Goal: Task Accomplishment & Management: Use online tool/utility

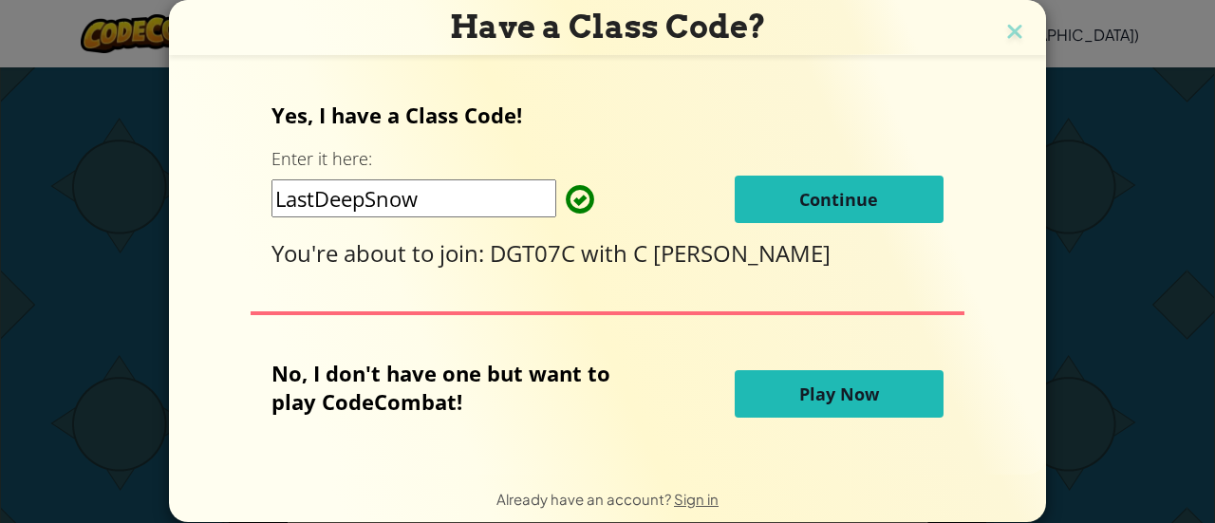
scroll to position [22, 0]
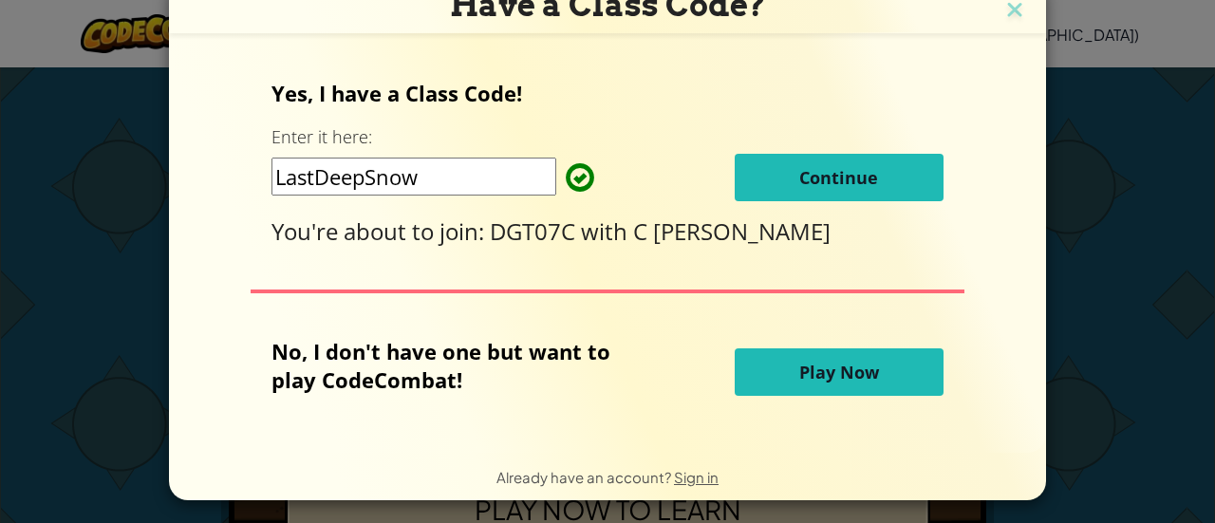
click at [836, 172] on span "Continue" at bounding box center [838, 177] width 79 height 23
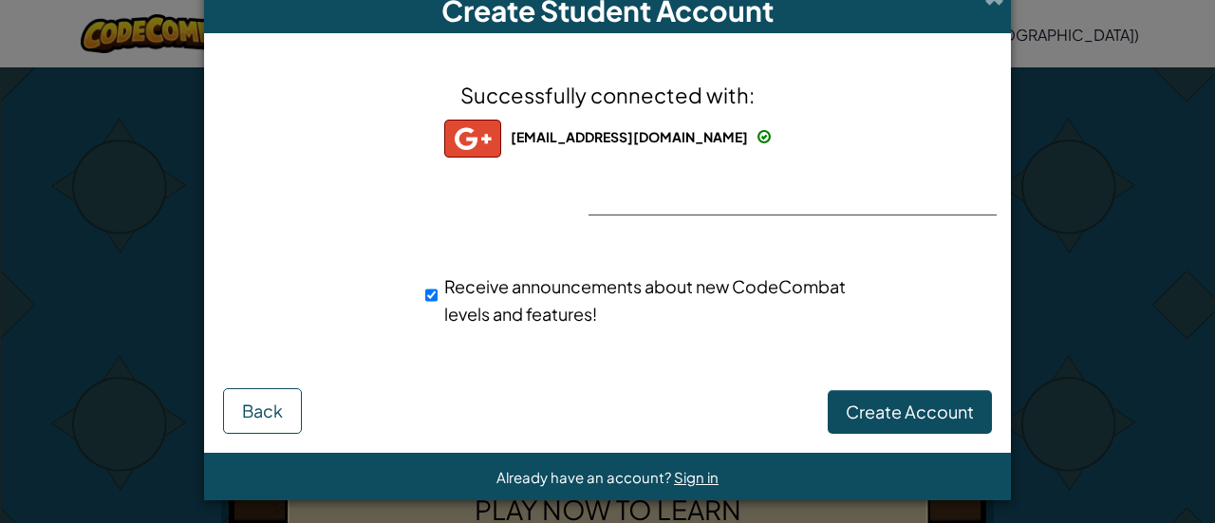
scroll to position [0, 0]
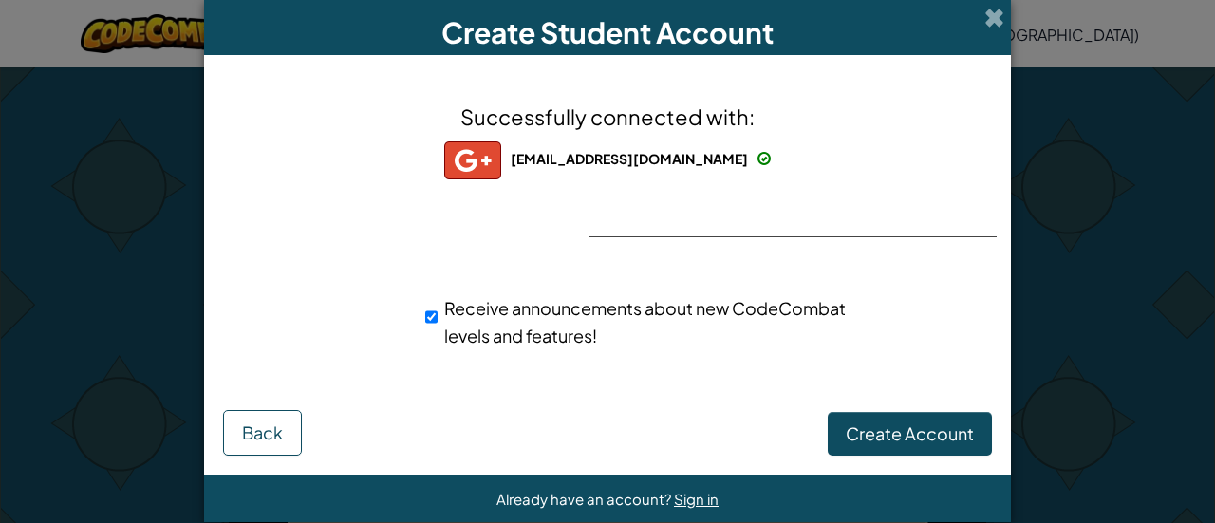
click at [989, 8] on span at bounding box center [994, 18] width 20 height 20
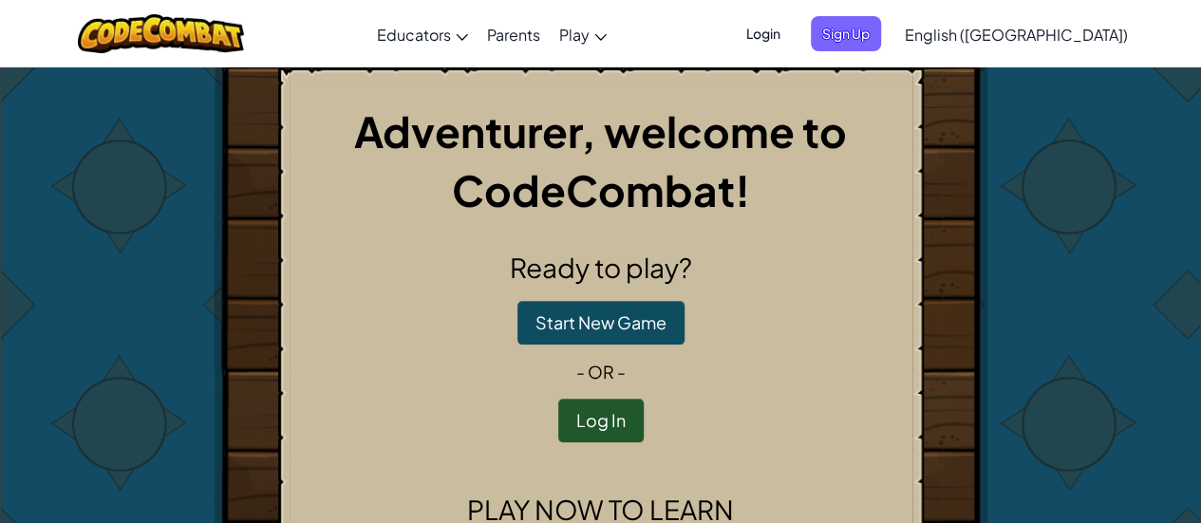
click at [792, 37] on span "Login" at bounding box center [763, 33] width 57 height 35
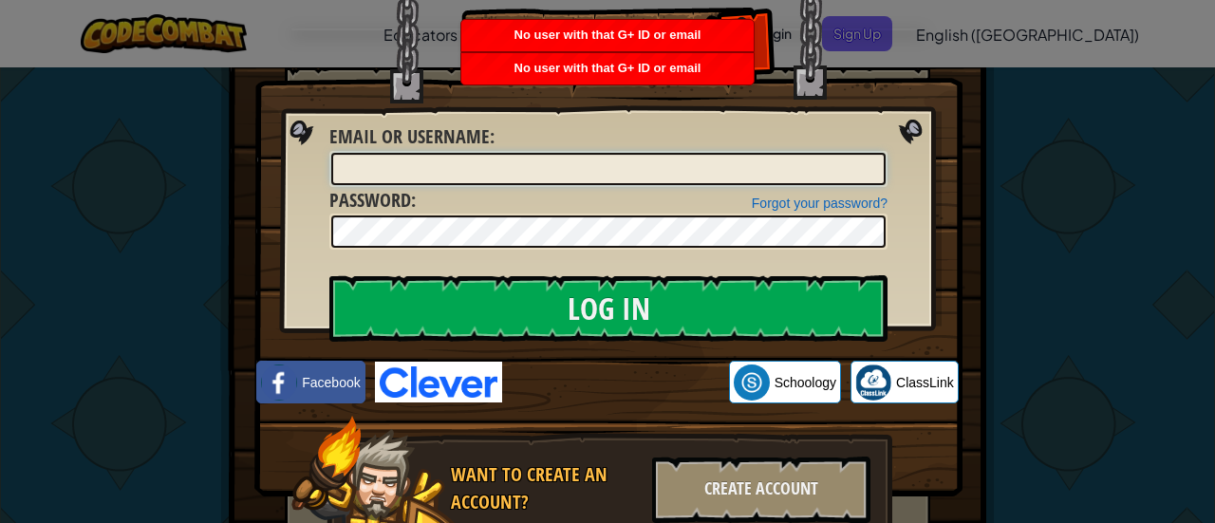
click at [752, 179] on input "Email or Username :" at bounding box center [608, 169] width 554 height 32
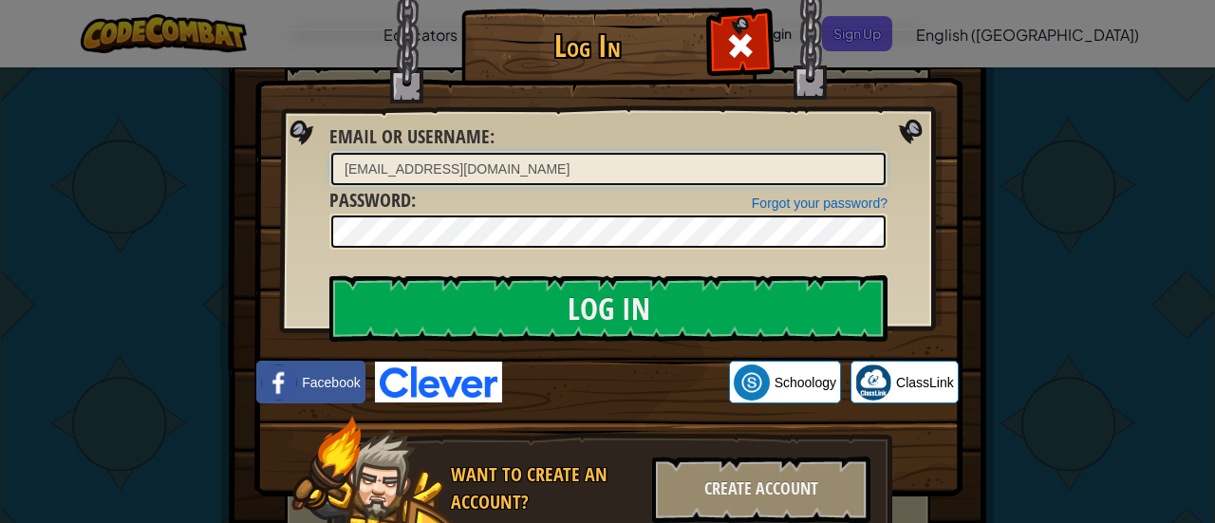
type input "[EMAIL_ADDRESS][DOMAIN_NAME]"
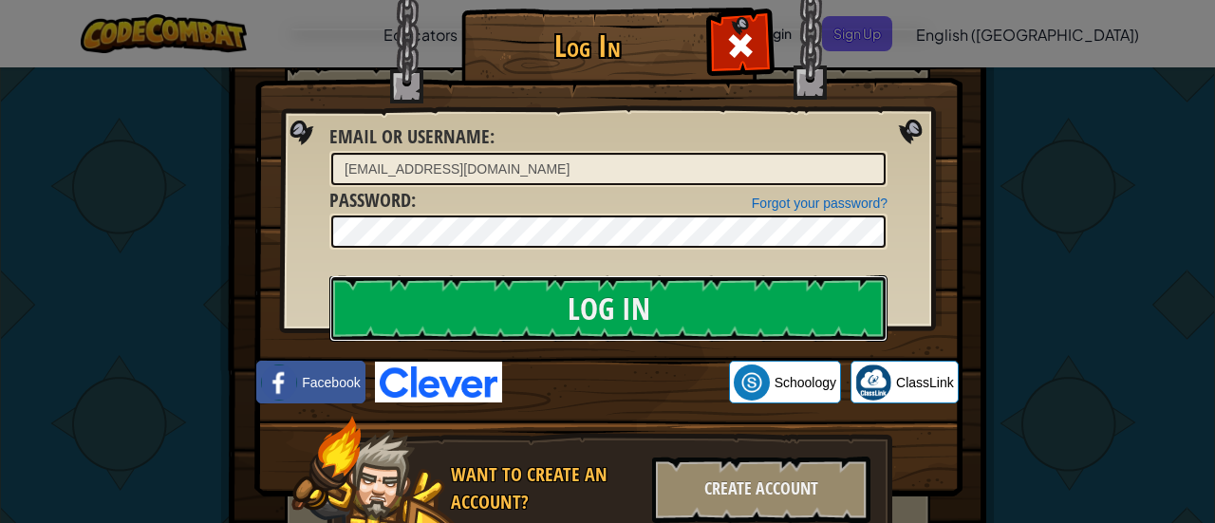
click at [706, 314] on input "Log In" at bounding box center [608, 308] width 558 height 66
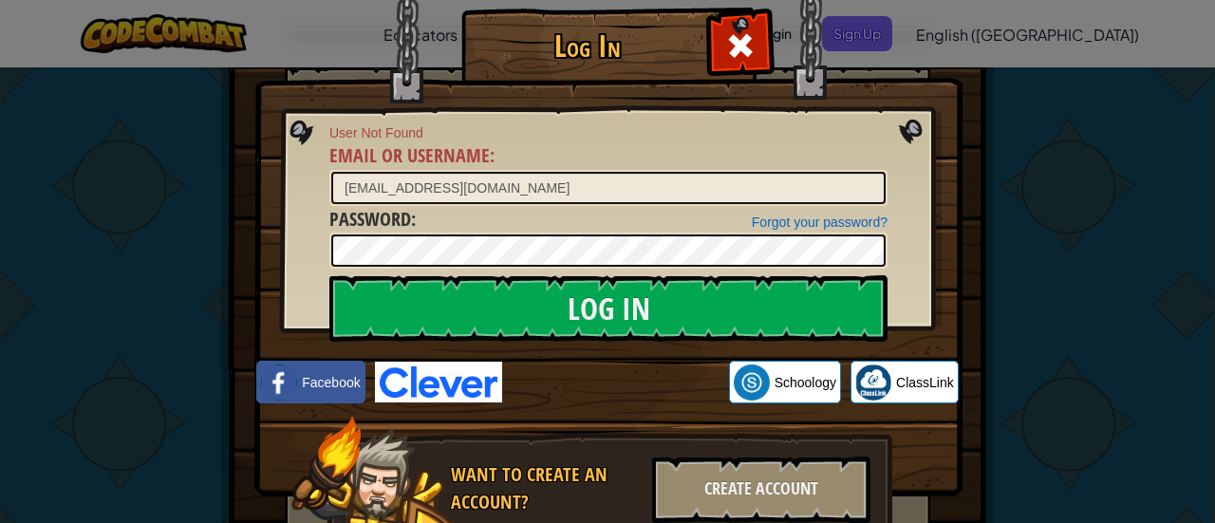
click at [746, 48] on span at bounding box center [740, 45] width 30 height 30
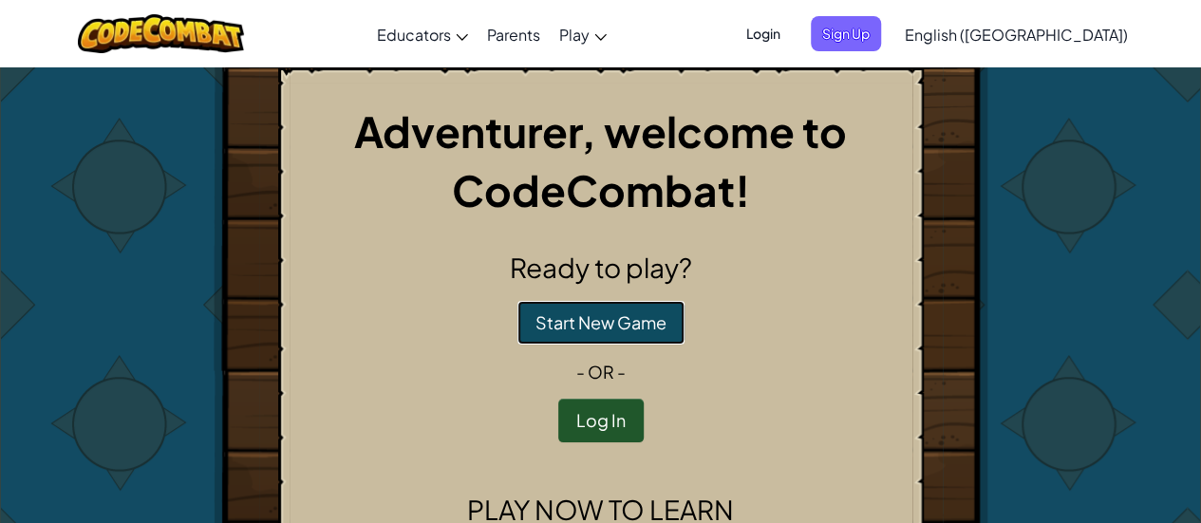
click at [649, 316] on button "Start New Game" at bounding box center [600, 323] width 167 height 44
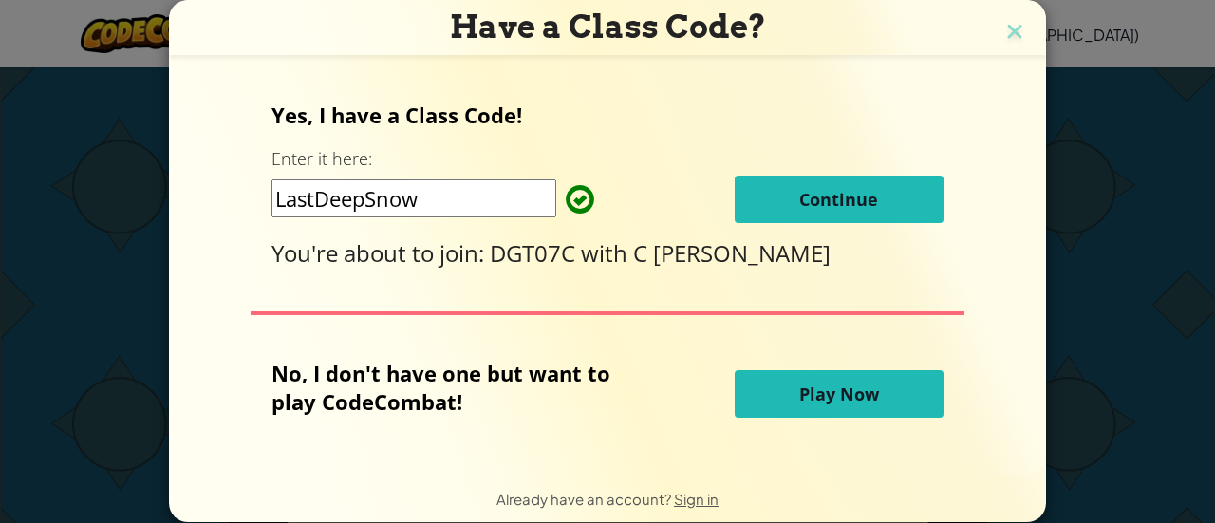
click at [858, 394] on span "Play Now" at bounding box center [839, 394] width 80 height 23
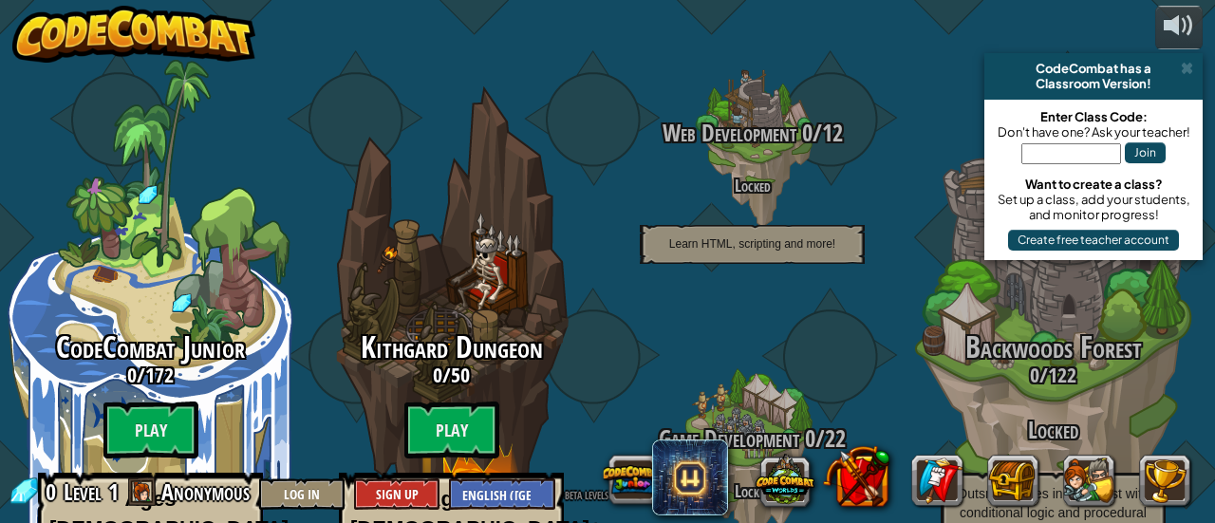
click at [423, 447] on btn "Play" at bounding box center [451, 430] width 95 height 57
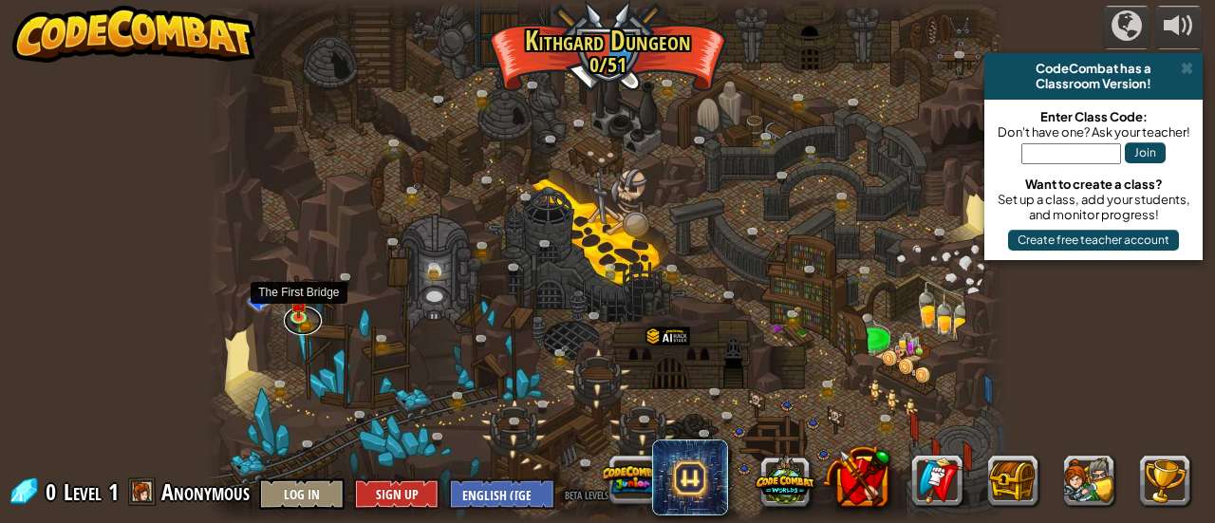
click at [300, 316] on link at bounding box center [303, 321] width 38 height 28
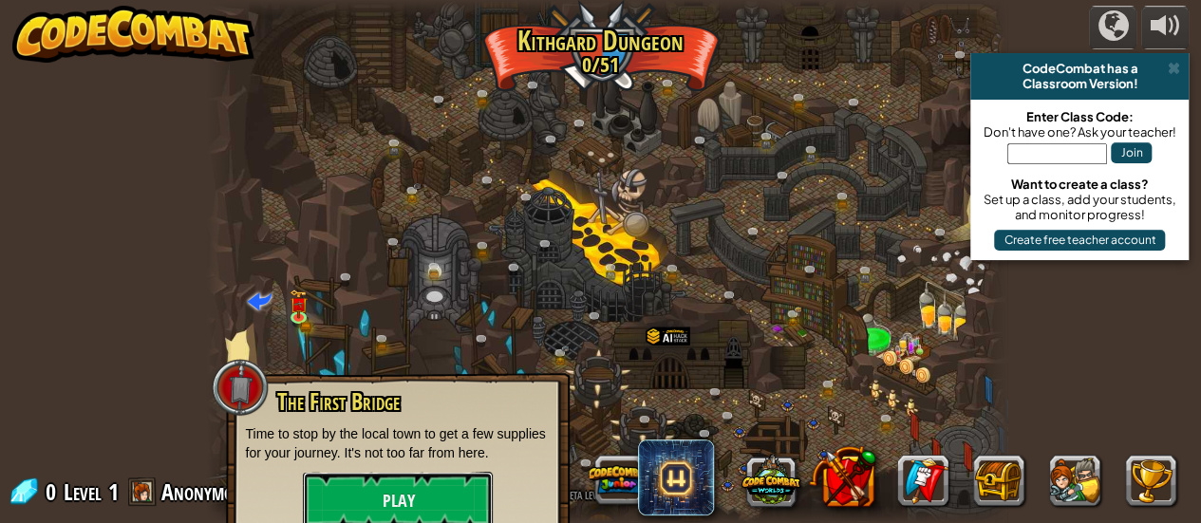
click at [437, 481] on button "Play" at bounding box center [398, 500] width 190 height 57
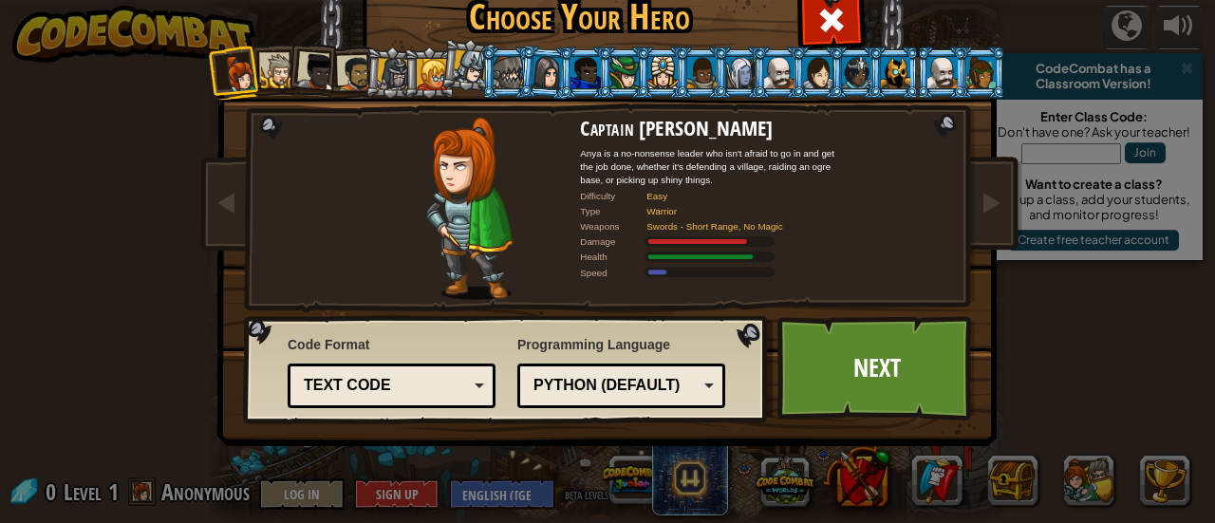
click at [420, 64] on div at bounding box center [432, 74] width 30 height 30
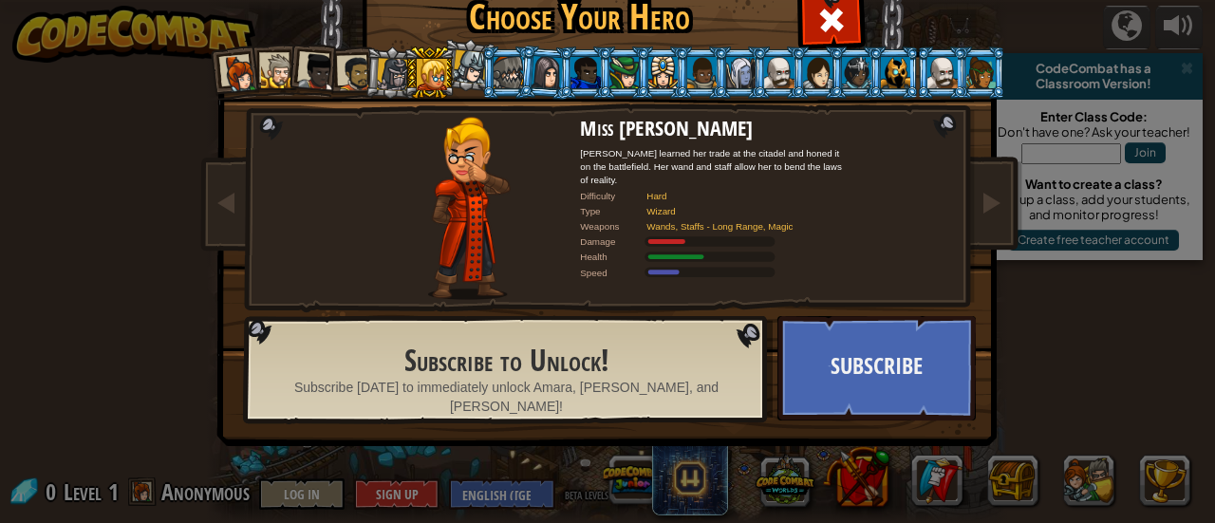
click at [352, 65] on div at bounding box center [355, 73] width 35 height 35
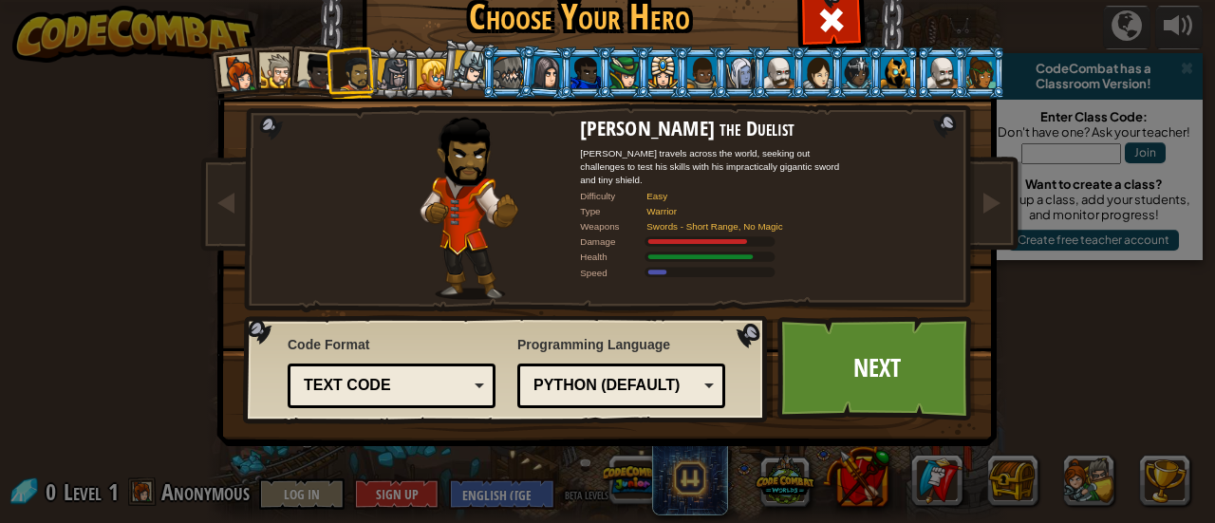
click at [311, 65] on div at bounding box center [317, 72] width 38 height 38
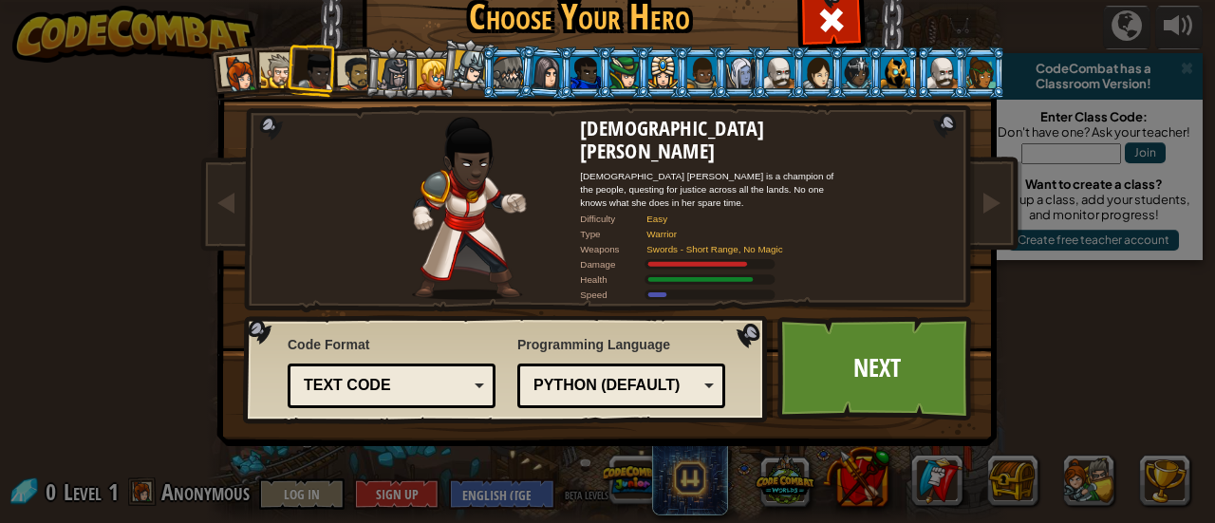
click at [330, 65] on li at bounding box center [314, 70] width 56 height 56
click at [346, 66] on div at bounding box center [355, 73] width 35 height 35
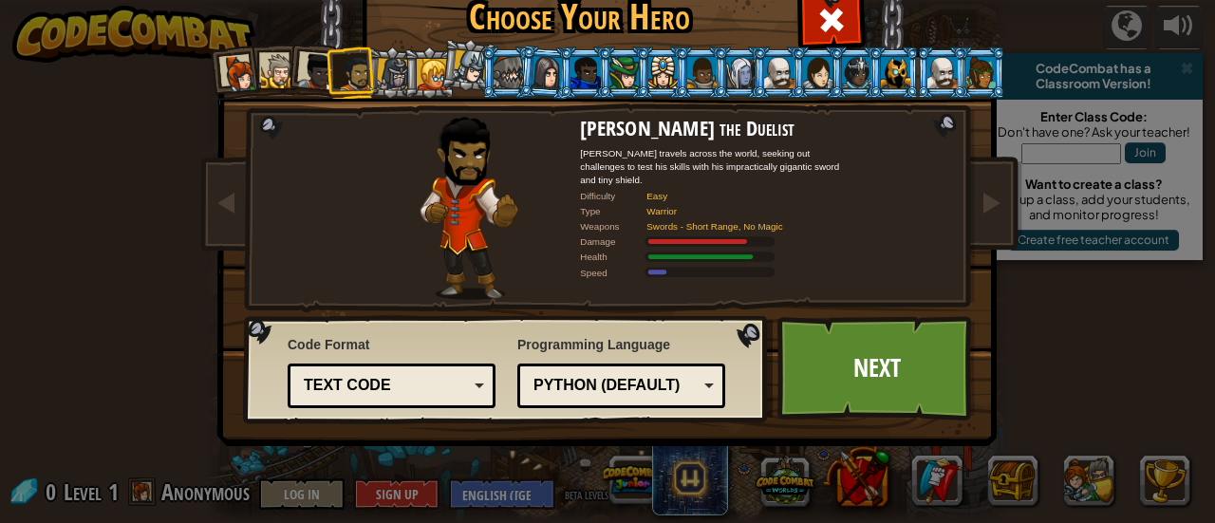
click at [309, 65] on div at bounding box center [317, 72] width 38 height 38
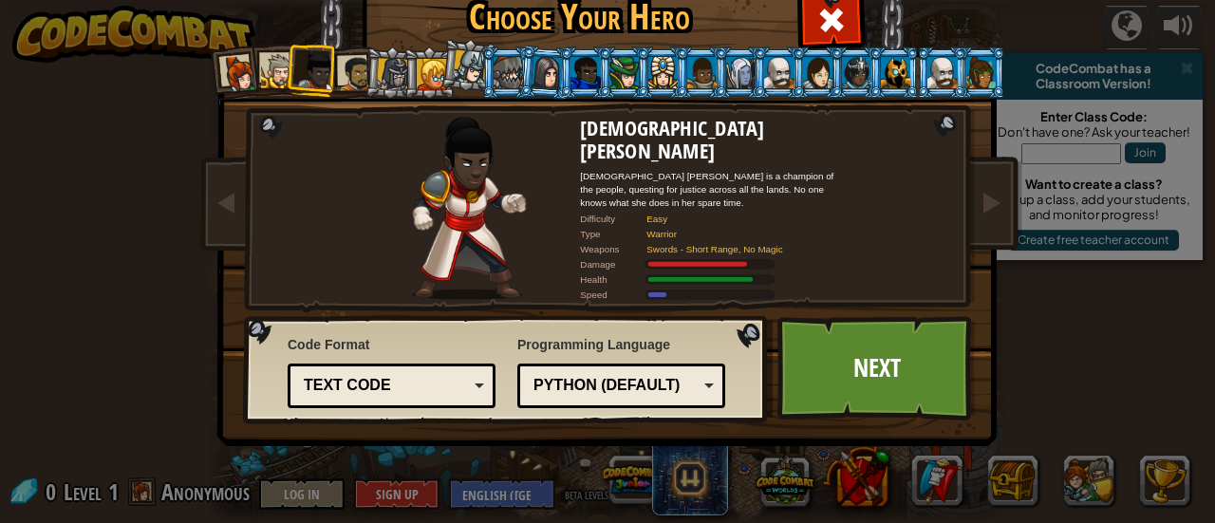
click at [261, 62] on div at bounding box center [278, 71] width 35 height 35
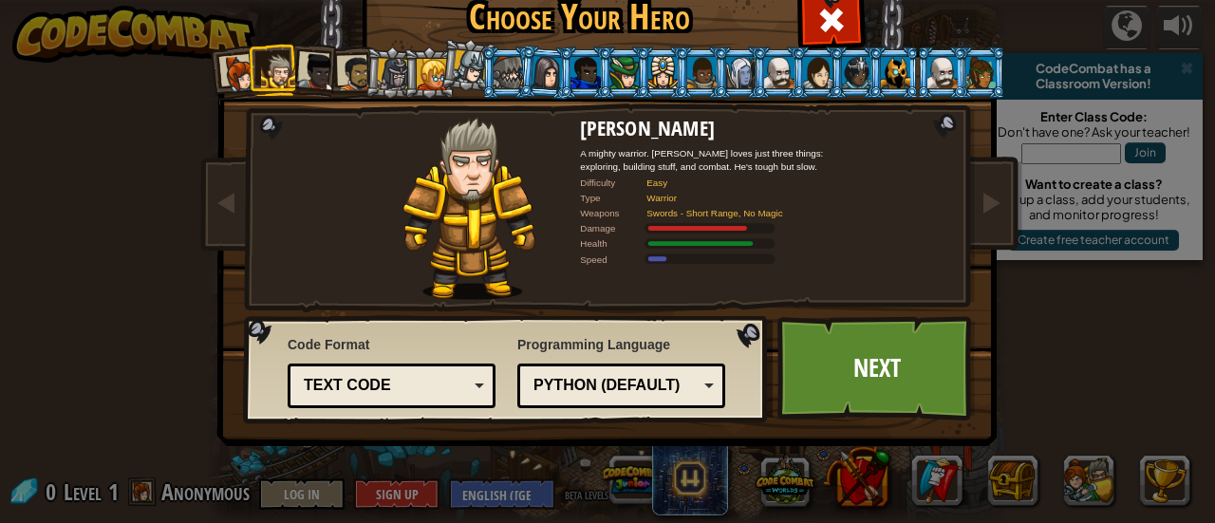
click at [832, 339] on link "Next" at bounding box center [876, 368] width 198 height 104
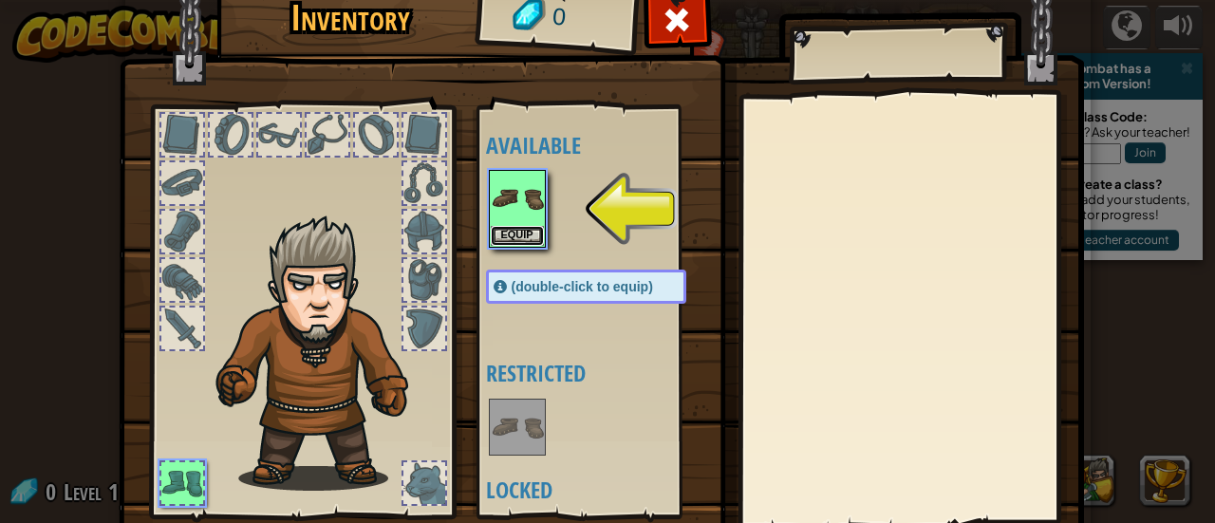
click at [519, 237] on button "Equip" at bounding box center [517, 236] width 53 height 20
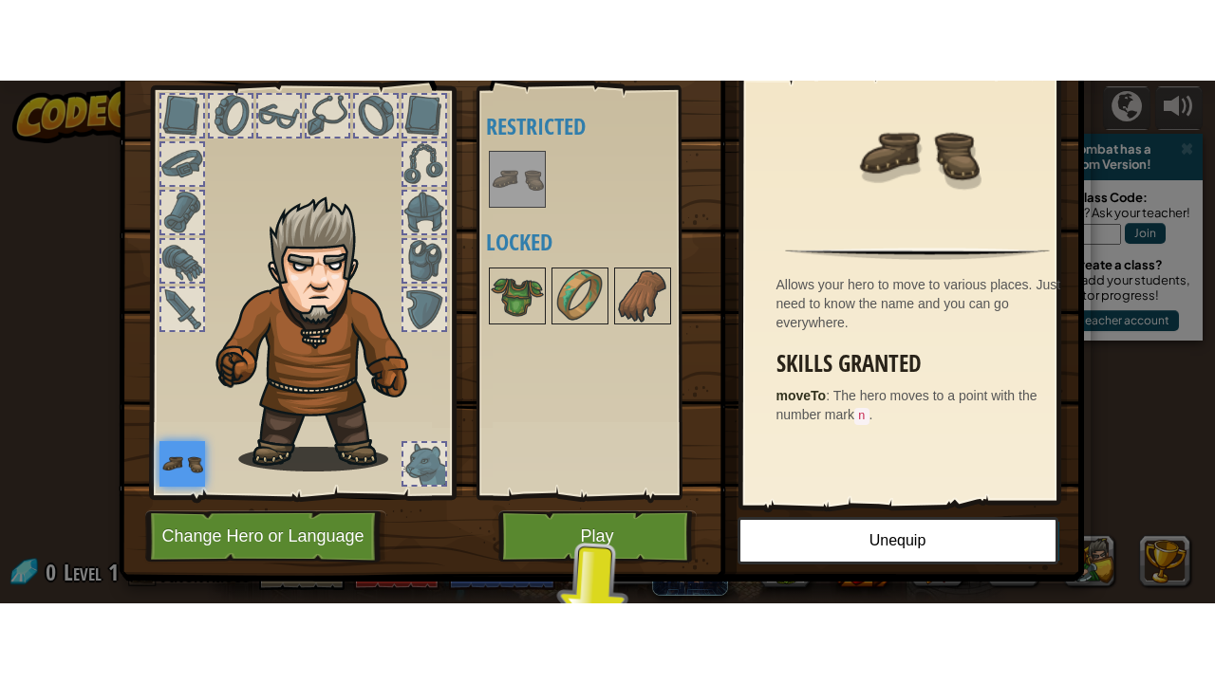
scroll to position [105, 0]
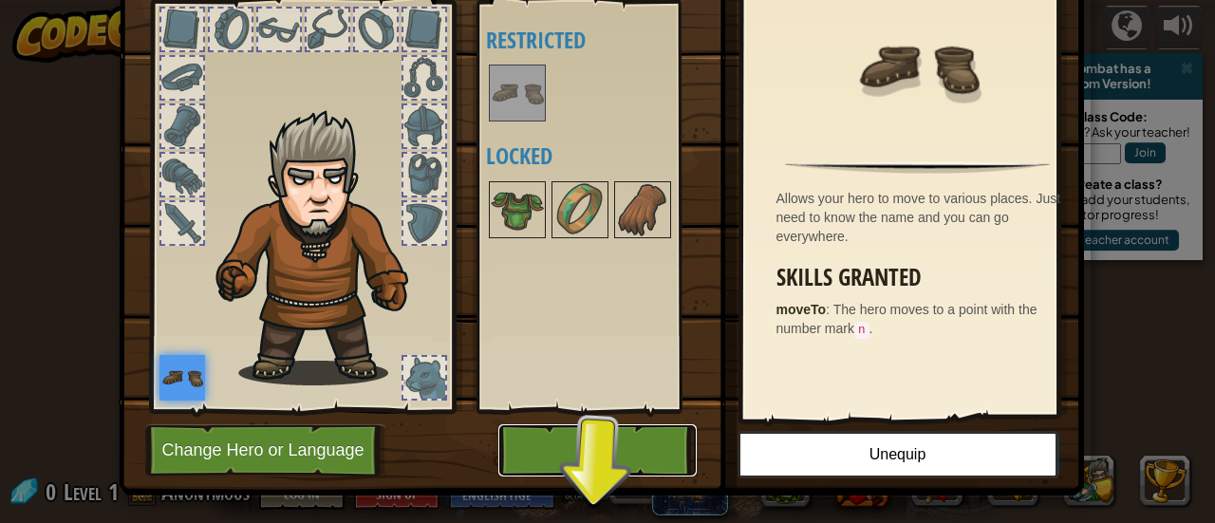
click at [627, 444] on button "Play" at bounding box center [597, 450] width 198 height 52
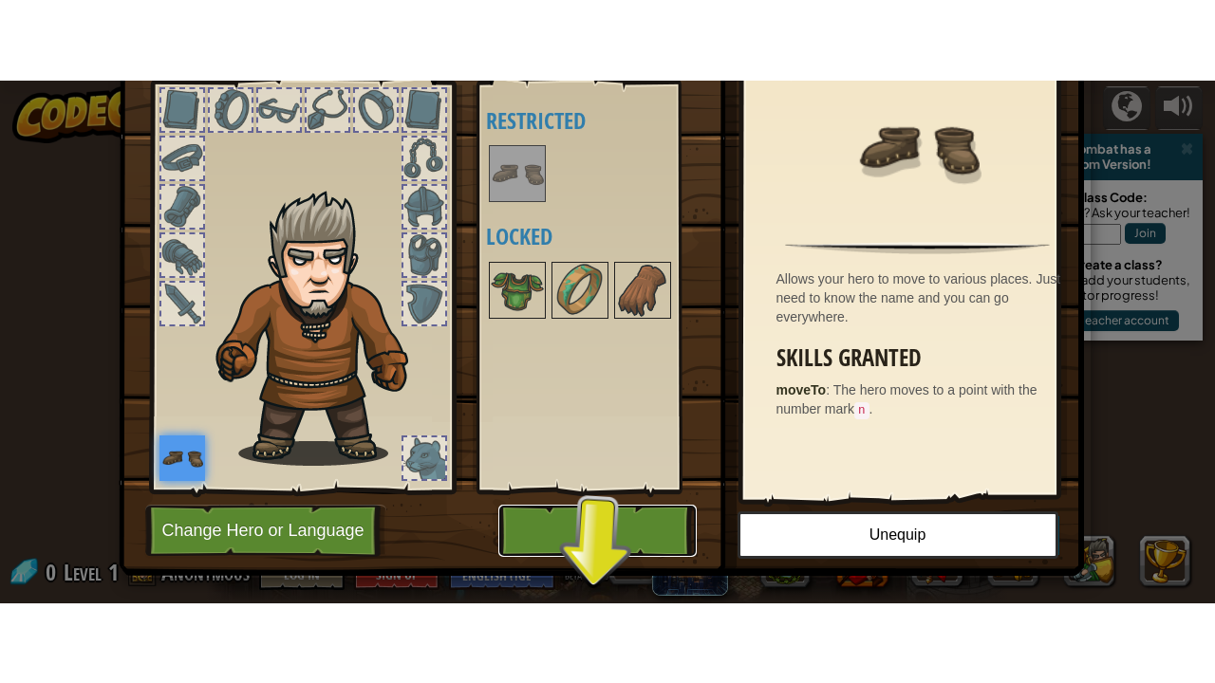
scroll to position [0, 0]
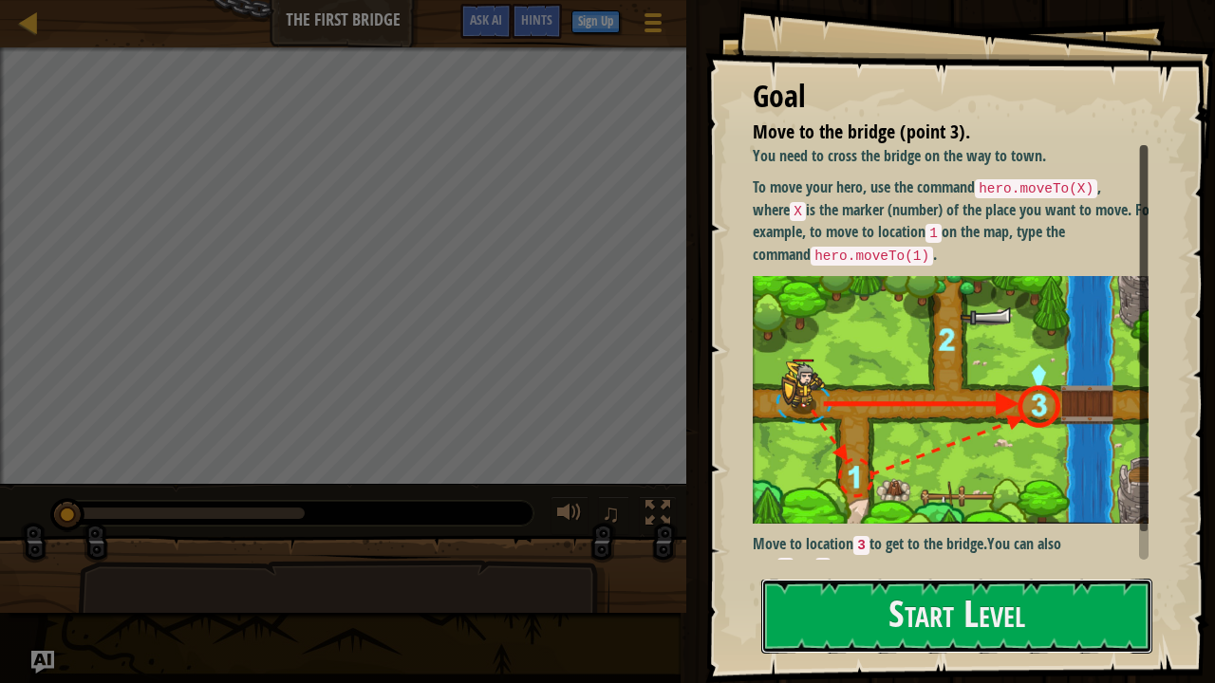
click at [936, 522] on button "Start Level" at bounding box center [956, 616] width 391 height 75
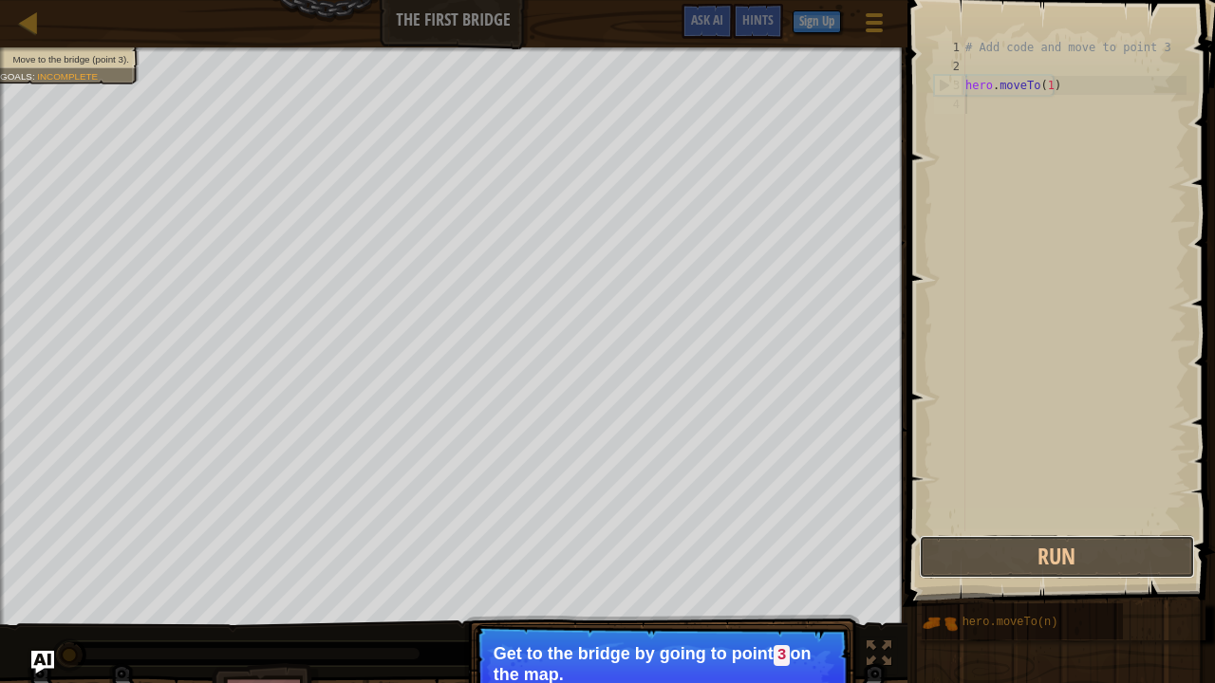
click at [975, 522] on button "Run" at bounding box center [1057, 557] width 276 height 44
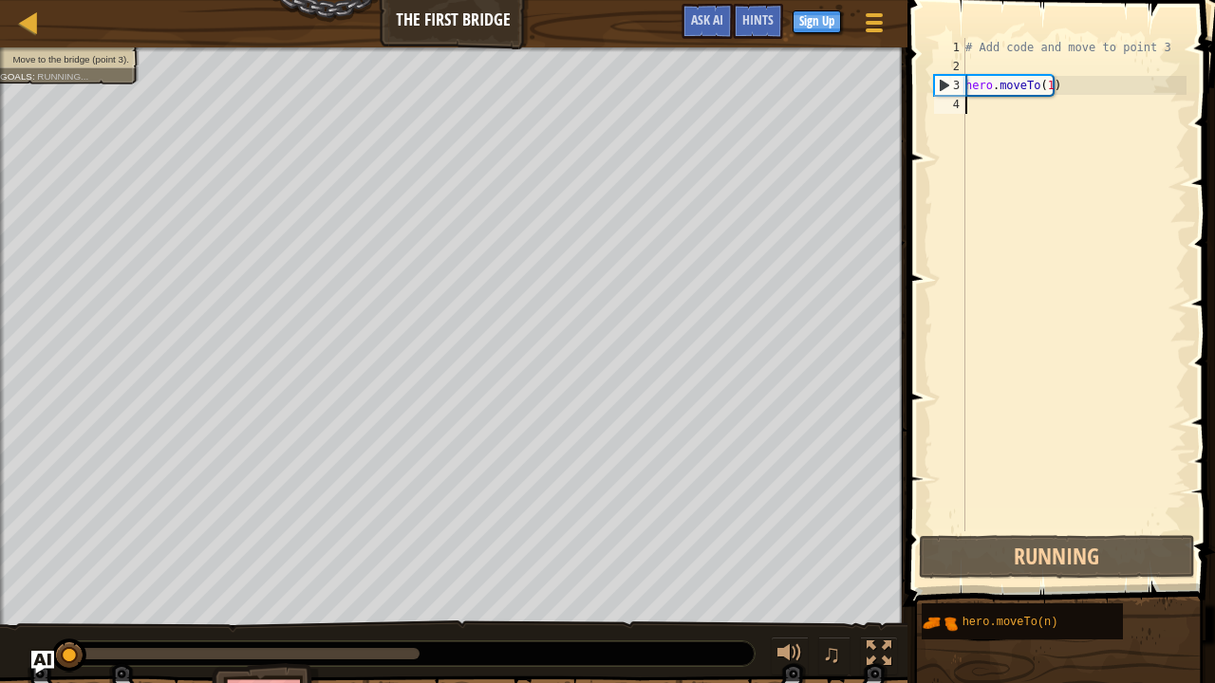
scroll to position [9, 0]
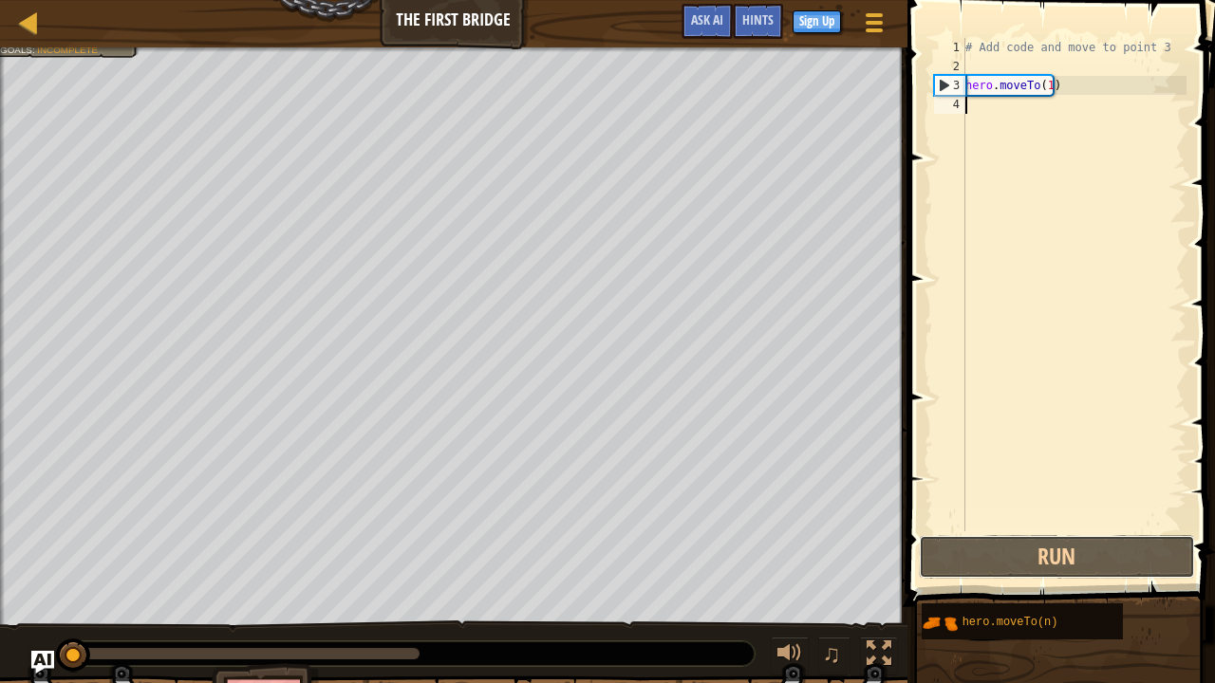
click at [987, 522] on button "Run" at bounding box center [1057, 557] width 276 height 44
click at [1006, 114] on div "# Add code and move to point 3 hero . moveTo ( 1 )" at bounding box center [1074, 304] width 225 height 532
type textarea "j"
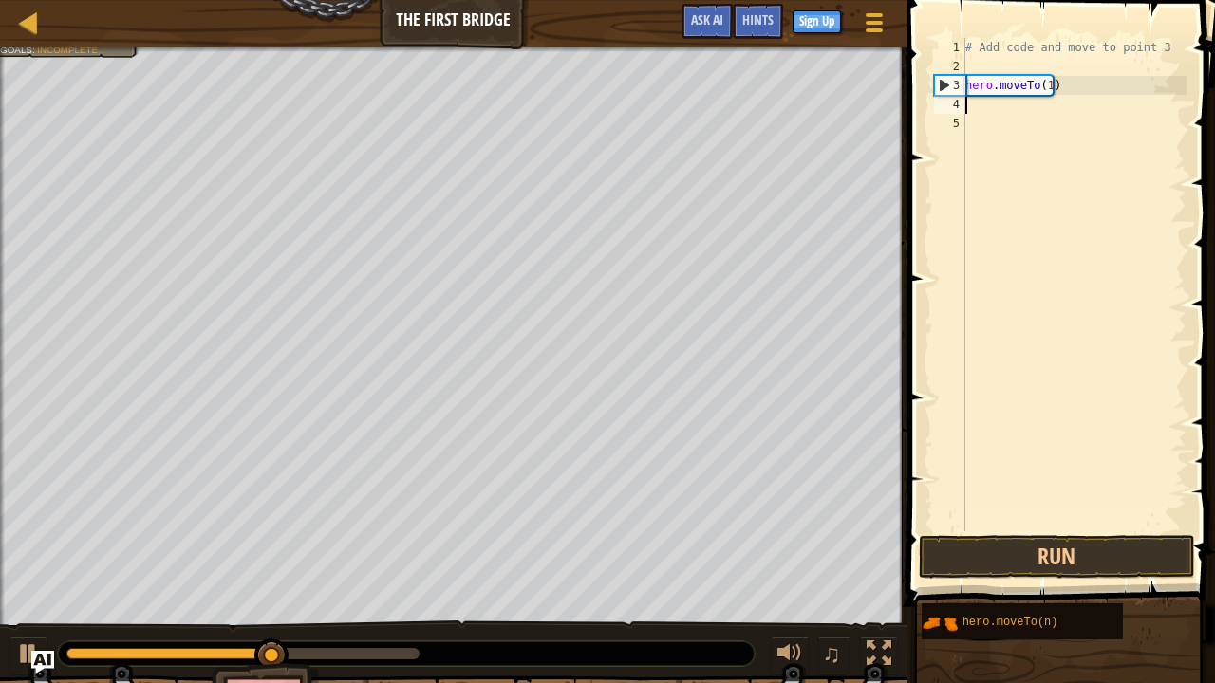
type textarea "j"
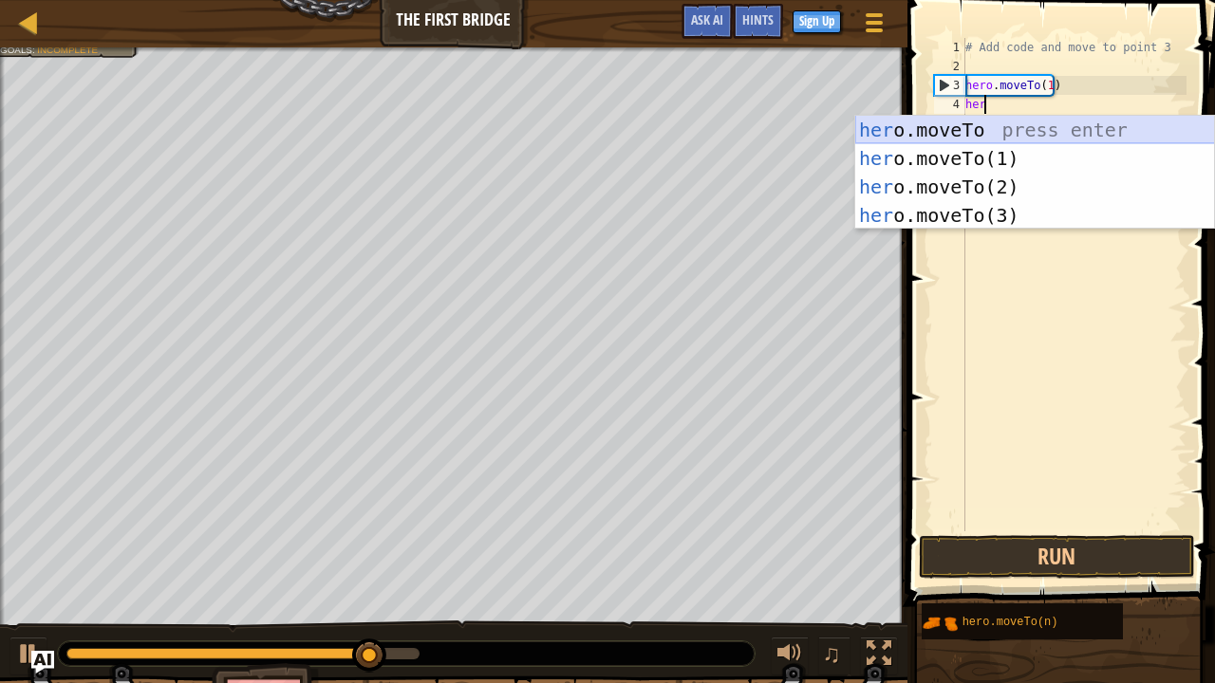
click at [1001, 132] on div "her o.moveTo press enter her o.moveTo(1) press enter her o.moveTo(2) press ente…" at bounding box center [1035, 201] width 360 height 171
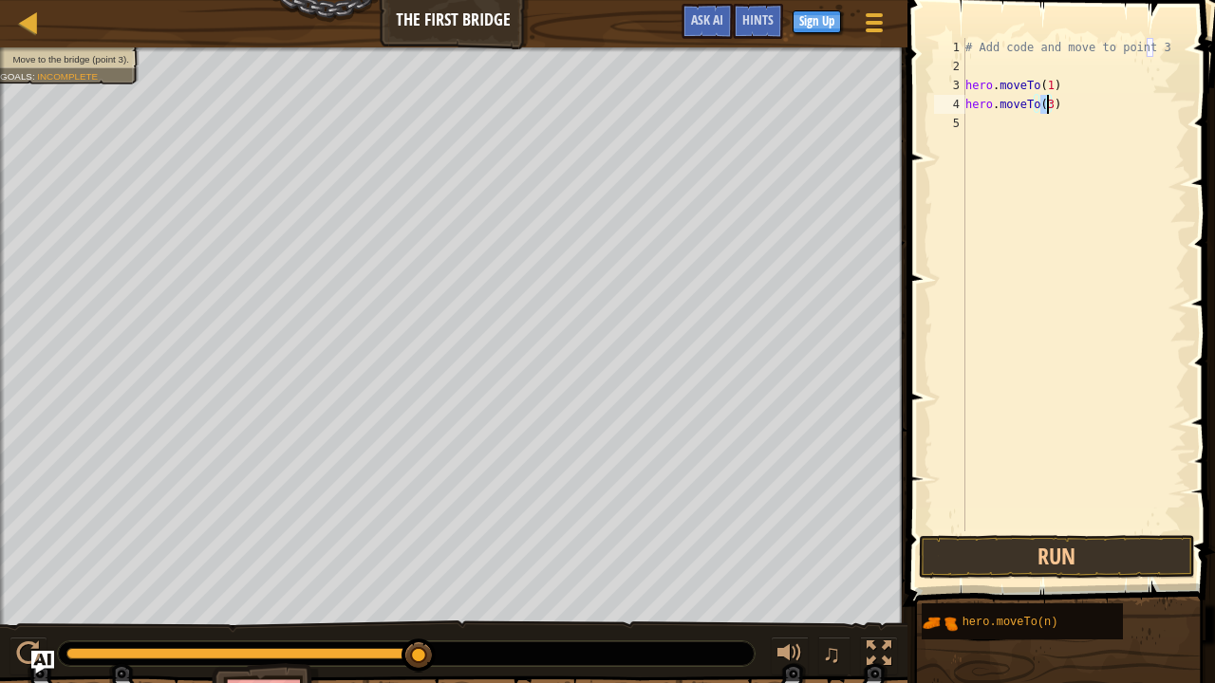
type textarea "hero.moveTo(3)"
click at [1129, 522] on button "Run" at bounding box center [1057, 557] width 276 height 44
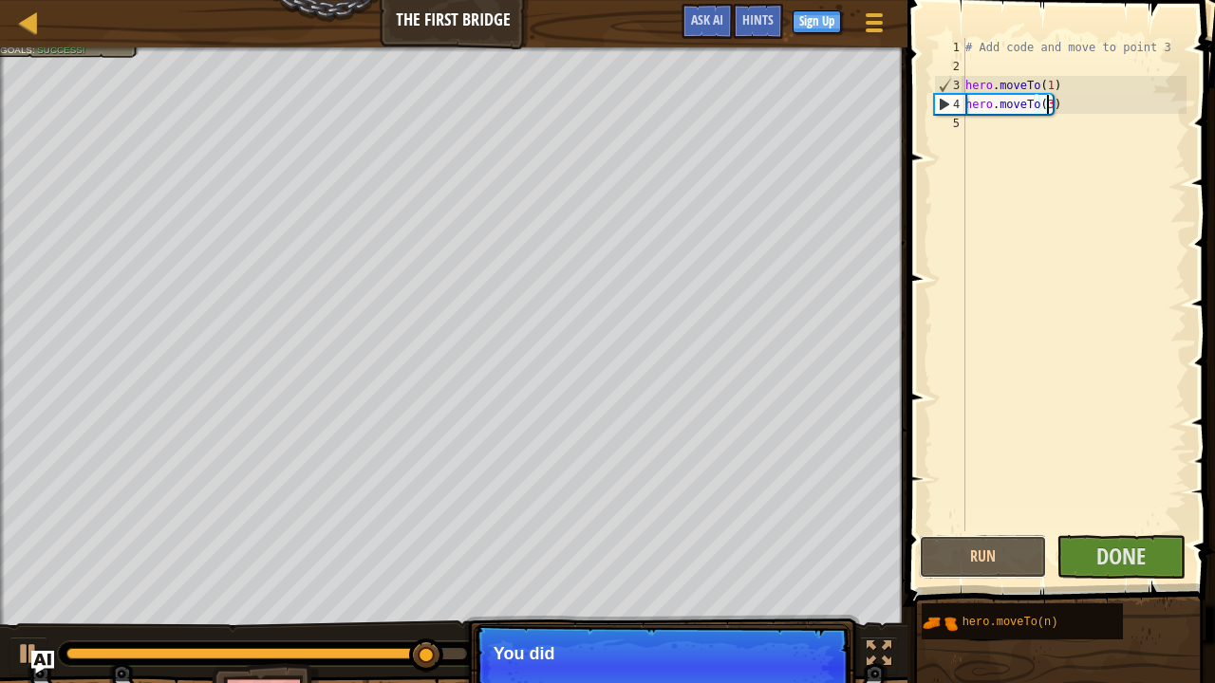
click at [1018, 522] on button "Run" at bounding box center [983, 557] width 129 height 44
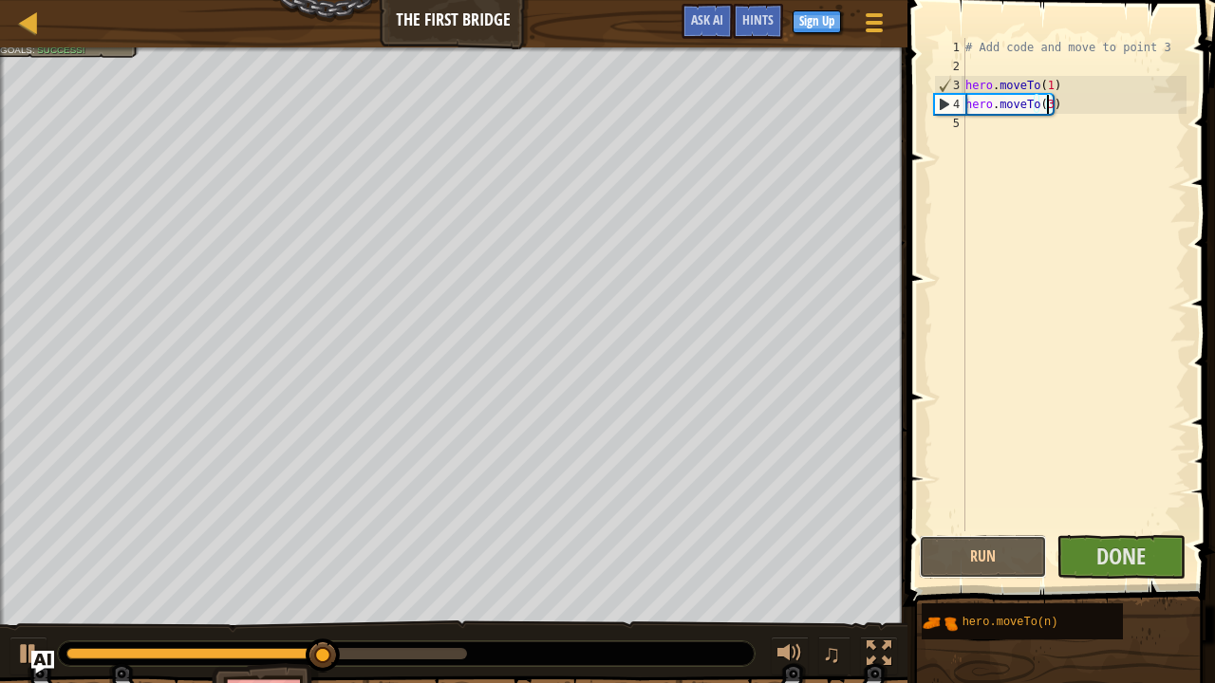
click at [1018, 522] on button "Run" at bounding box center [983, 557] width 129 height 44
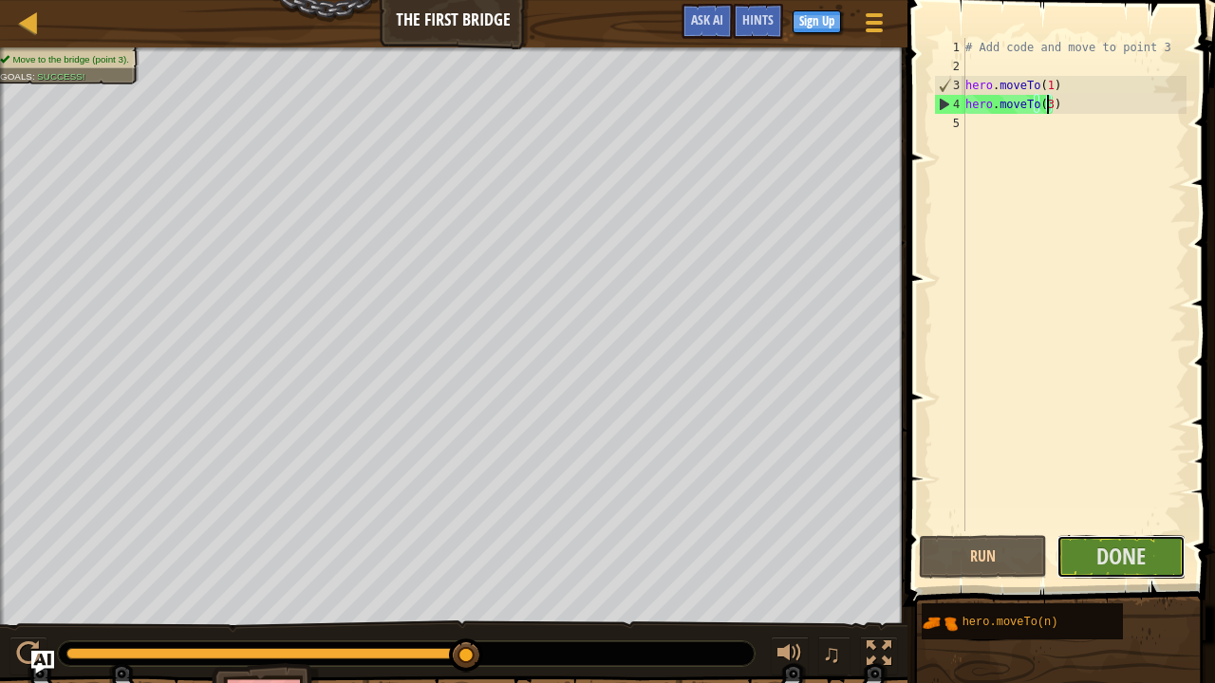
click at [1114, 522] on span "Done" at bounding box center [1120, 556] width 49 height 30
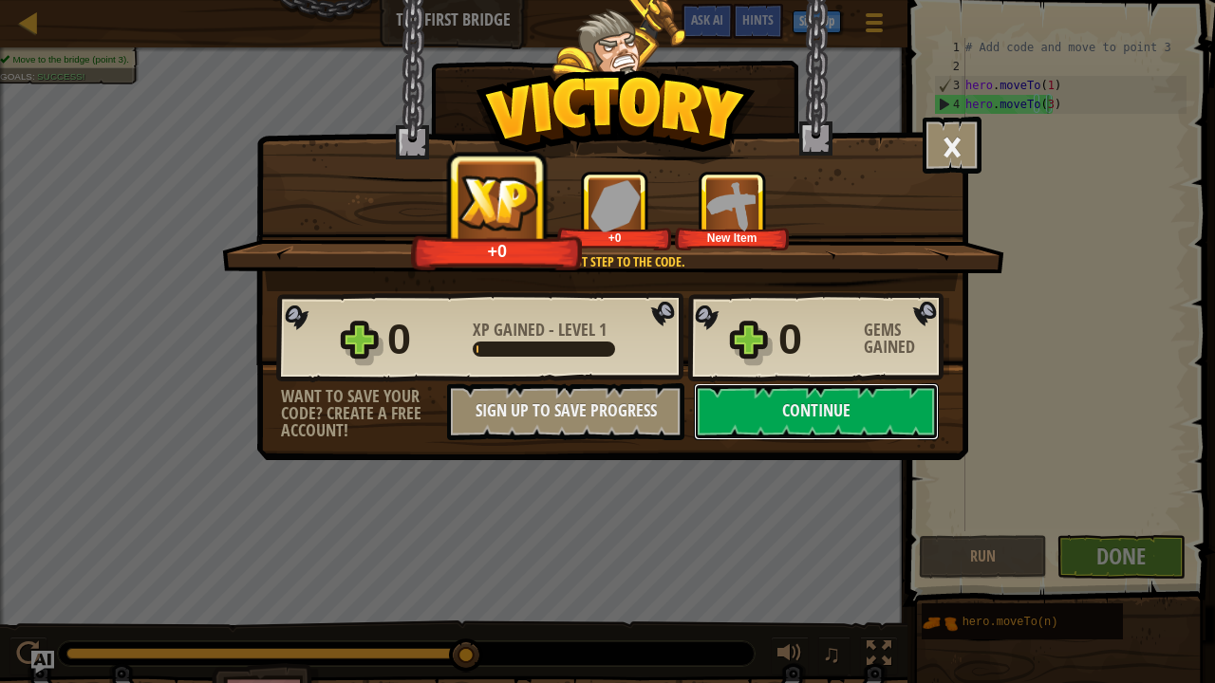
click at [876, 409] on button "Continue" at bounding box center [816, 412] width 245 height 57
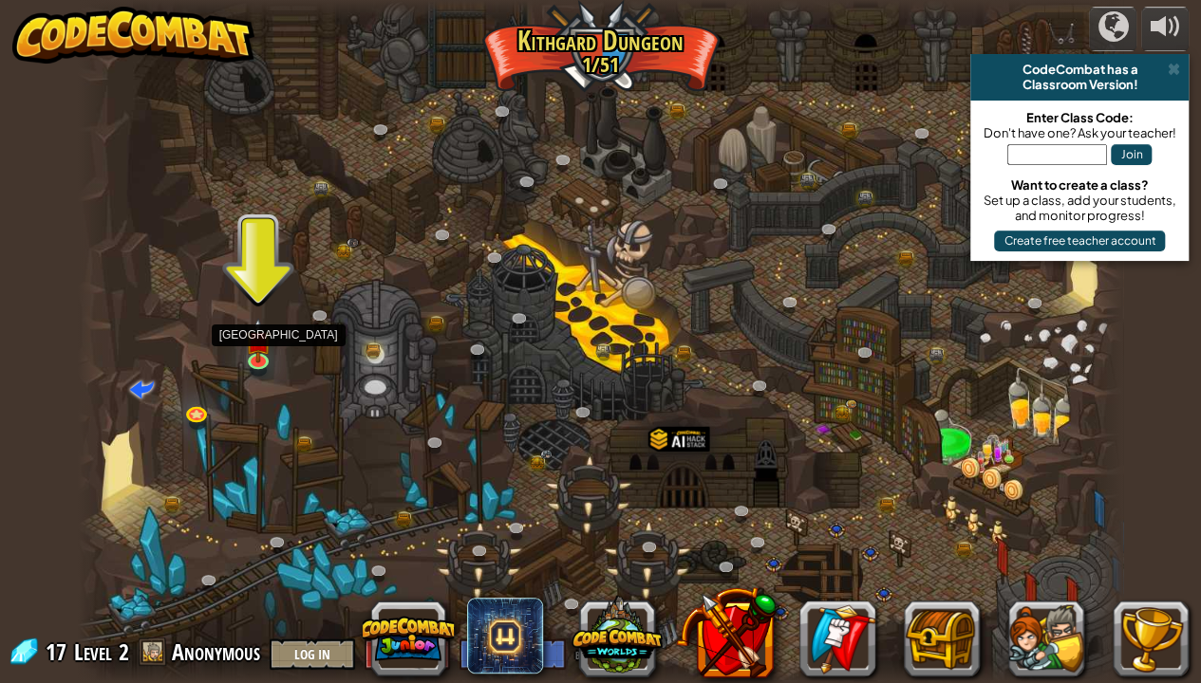
click at [260, 359] on img at bounding box center [258, 341] width 26 height 45
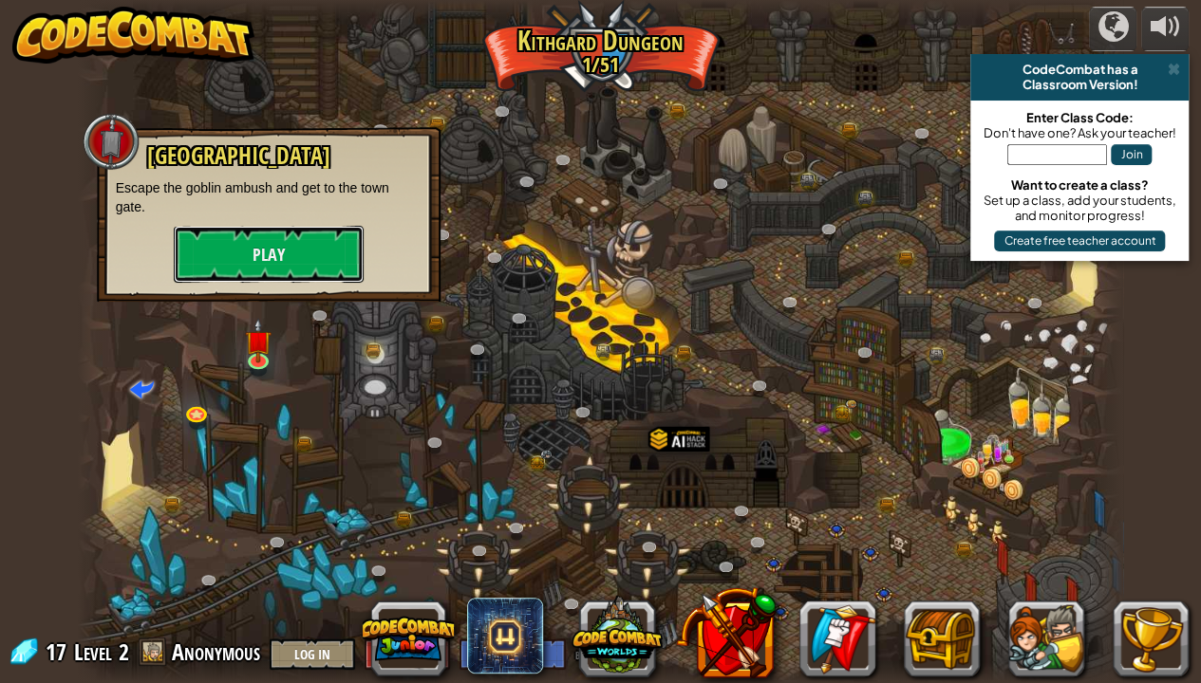
click at [317, 256] on button "Play" at bounding box center [269, 254] width 190 height 57
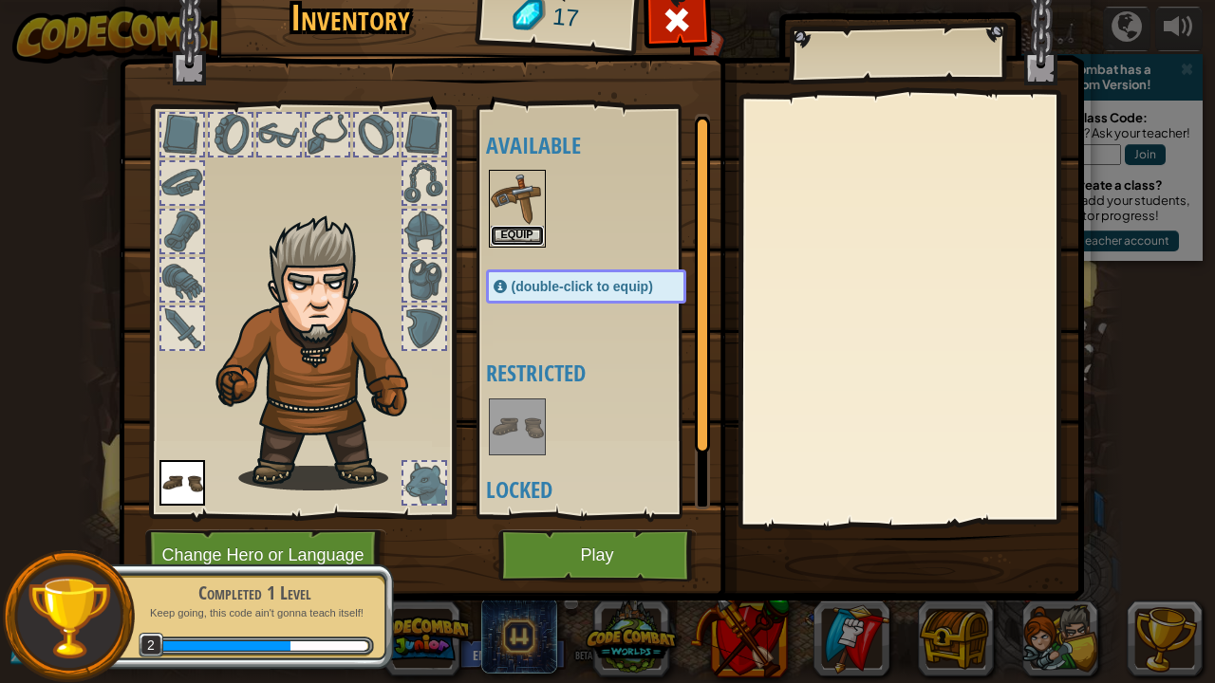
click at [519, 234] on button "Equip" at bounding box center [517, 236] width 53 height 20
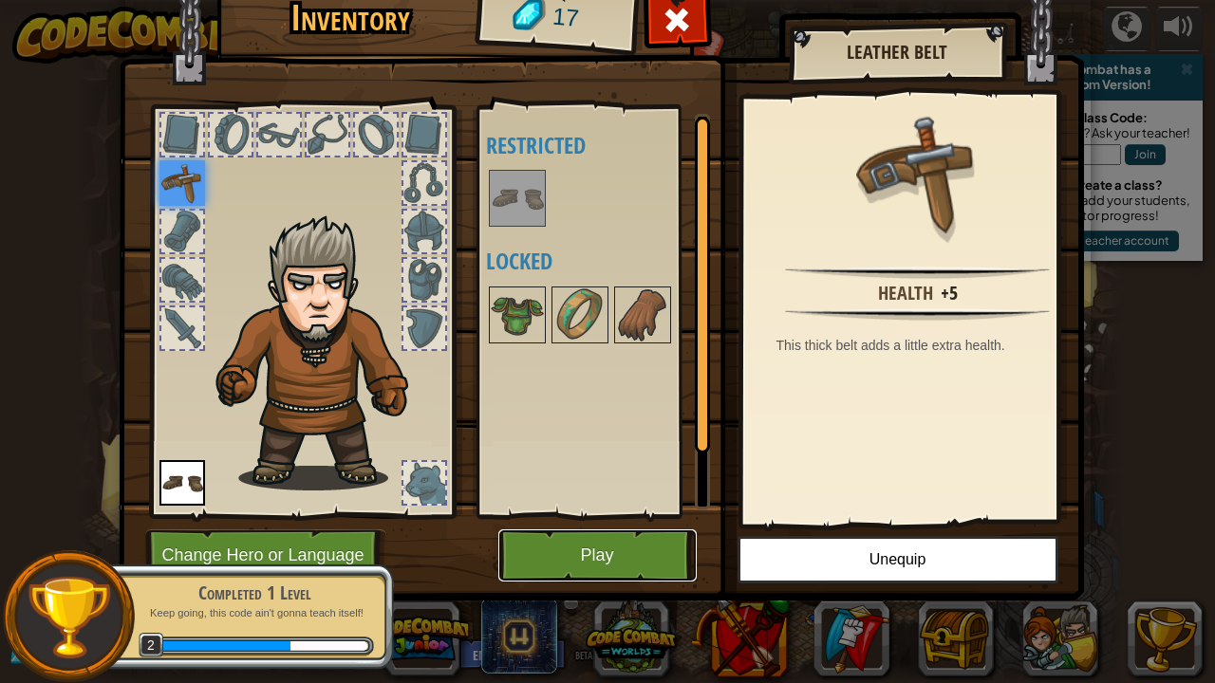
click at [630, 522] on button "Play" at bounding box center [597, 556] width 198 height 52
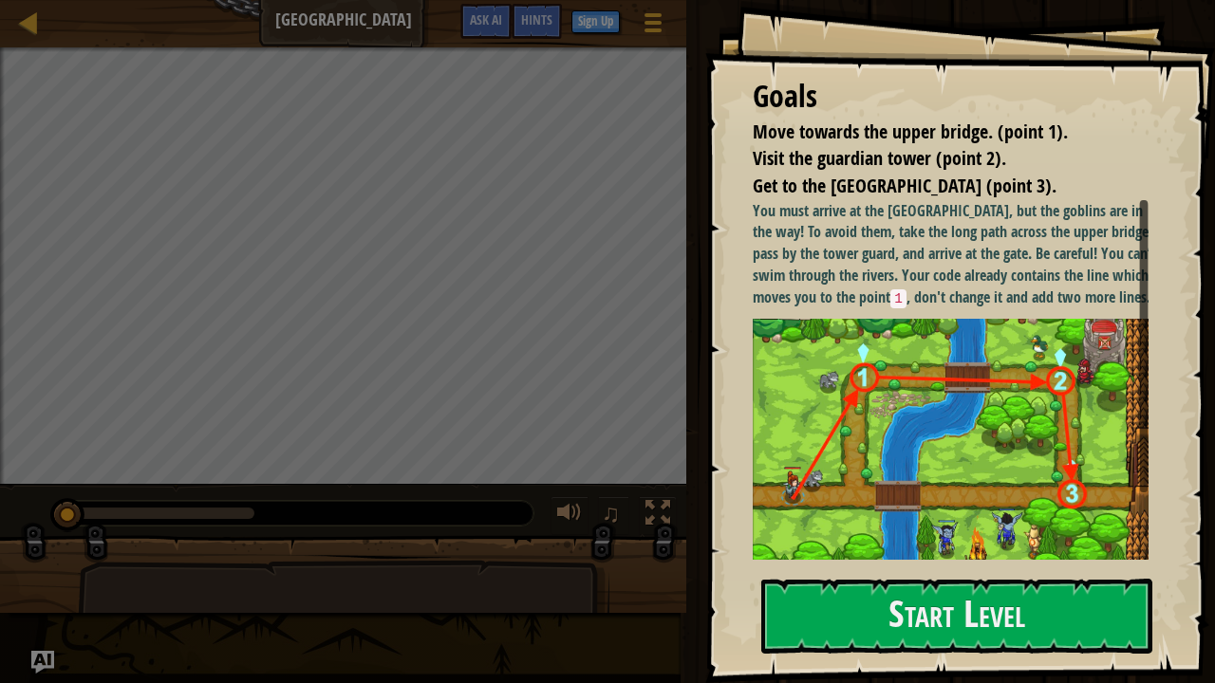
click at [928, 522] on img at bounding box center [958, 447] width 410 height 256
click at [935, 522] on button "Start Level" at bounding box center [956, 616] width 391 height 75
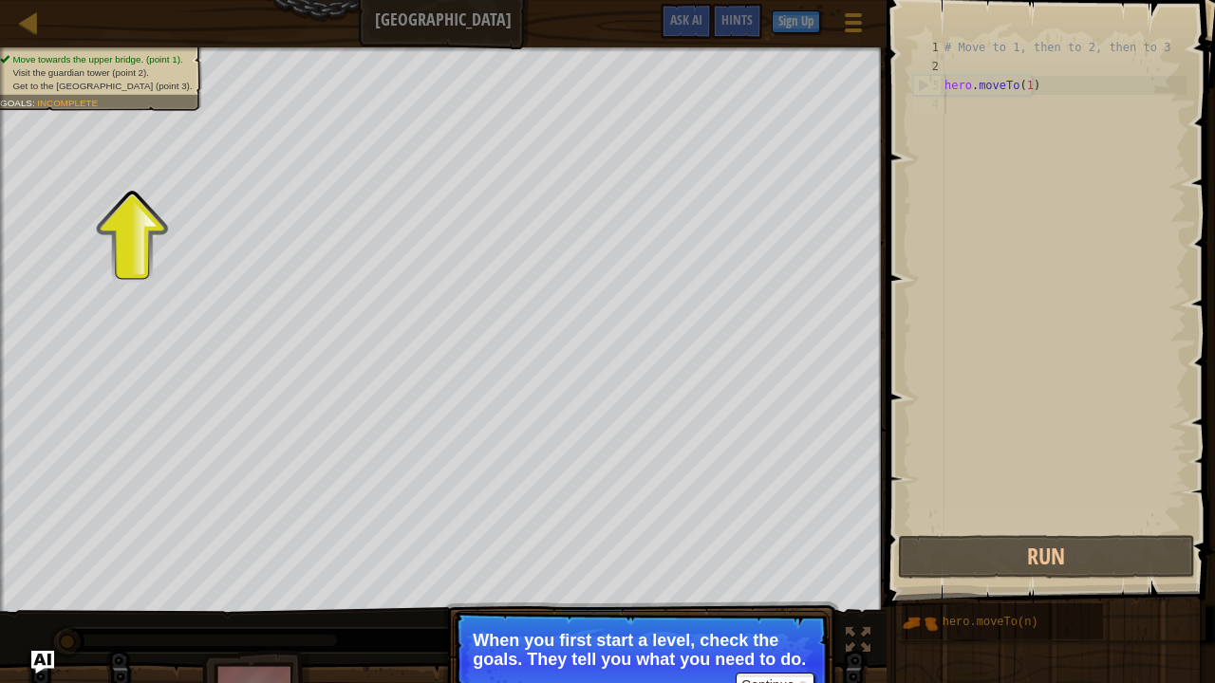
click at [91, 62] on span "Move towards the upper bridge. (point 1)." at bounding box center [97, 59] width 170 height 10
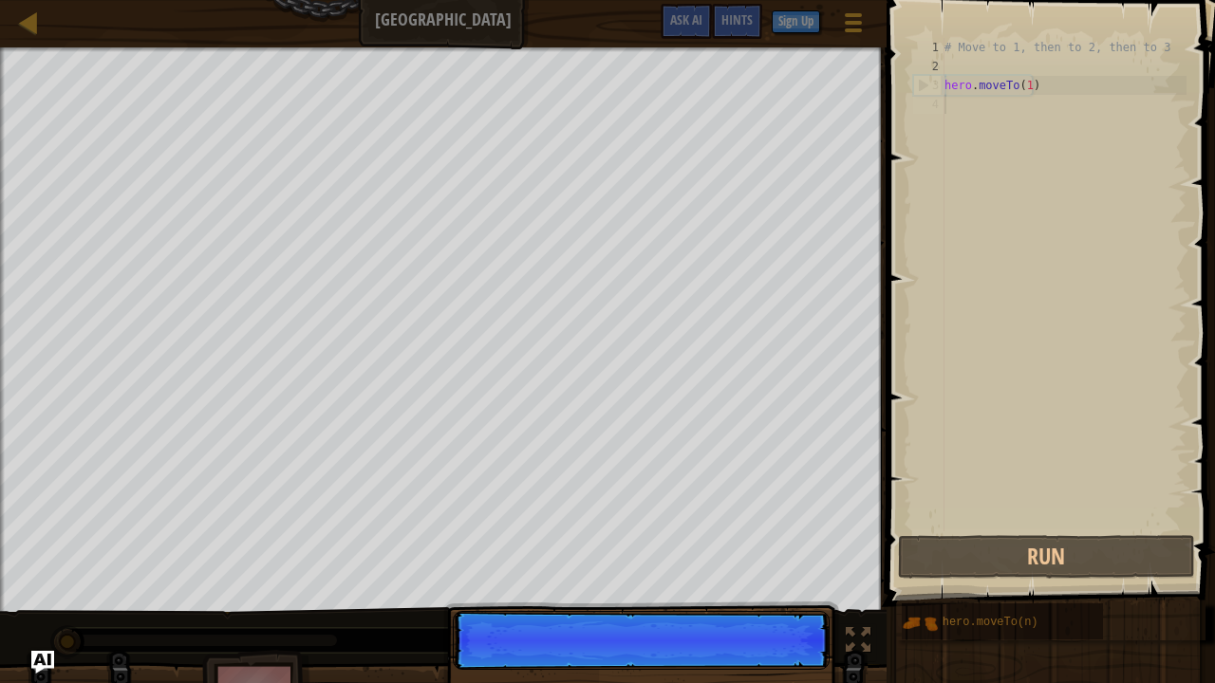
scroll to position [9, 0]
click at [978, 103] on div "# Move to 1, then to 2, then to 3 hero . moveTo ( 1 )" at bounding box center [1064, 304] width 246 height 532
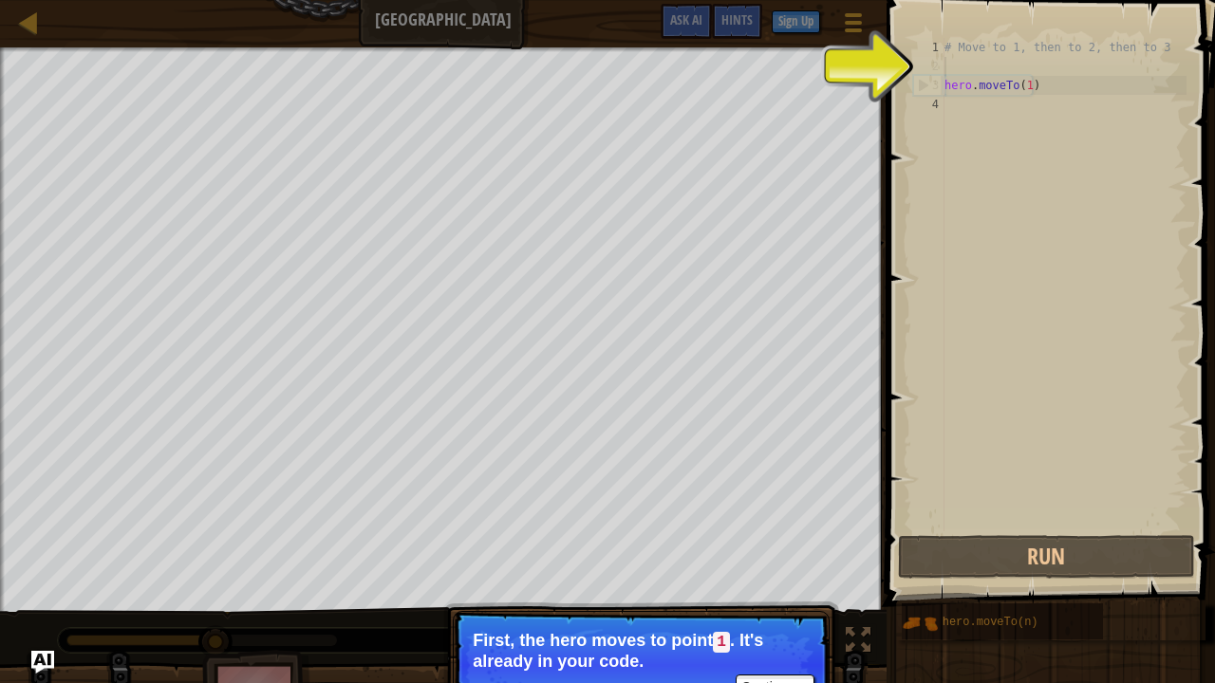
click at [1027, 68] on div "# Move to 1, then to 2, then to 3 hero . moveTo ( 1 )" at bounding box center [1064, 304] width 246 height 532
click at [997, 103] on div "# Move to 1, then to 2, then to 3 hero . moveTo ( 1 )" at bounding box center [1064, 304] width 246 height 532
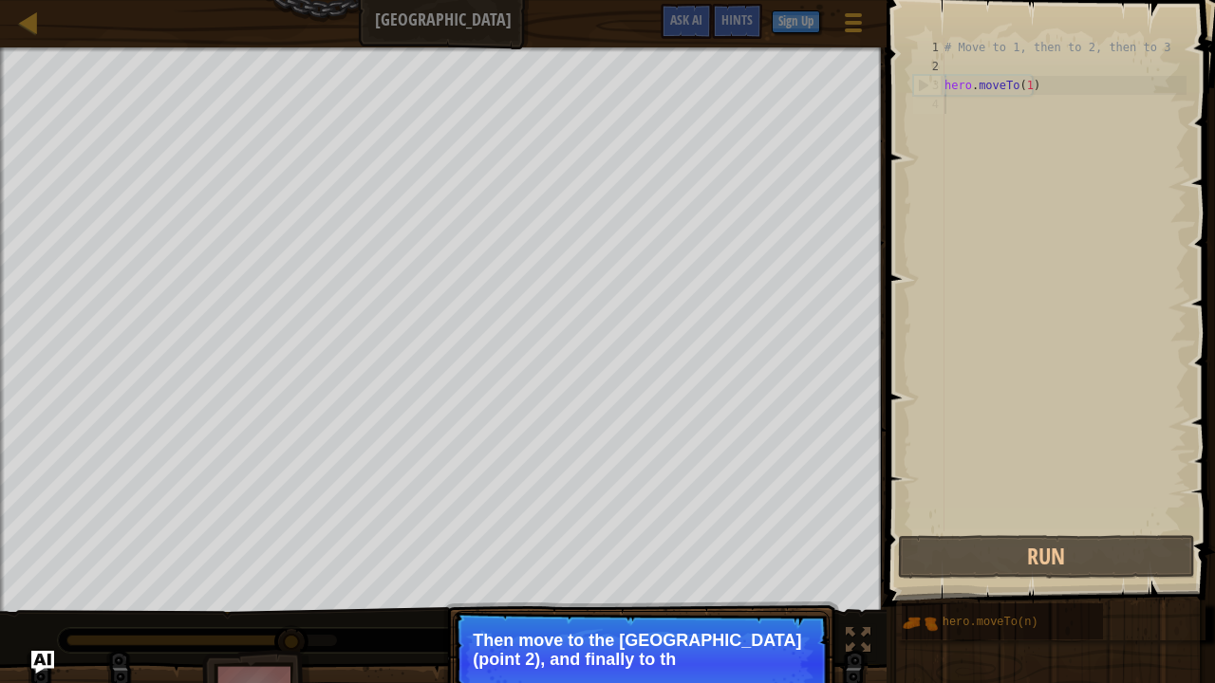
click at [911, 222] on div "1 2 3 4 # Move to 1, then to 2, then to 3 hero . moveTo ( 1 ) ההההההההההההההההה…" at bounding box center [1047, 285] width 277 height 494
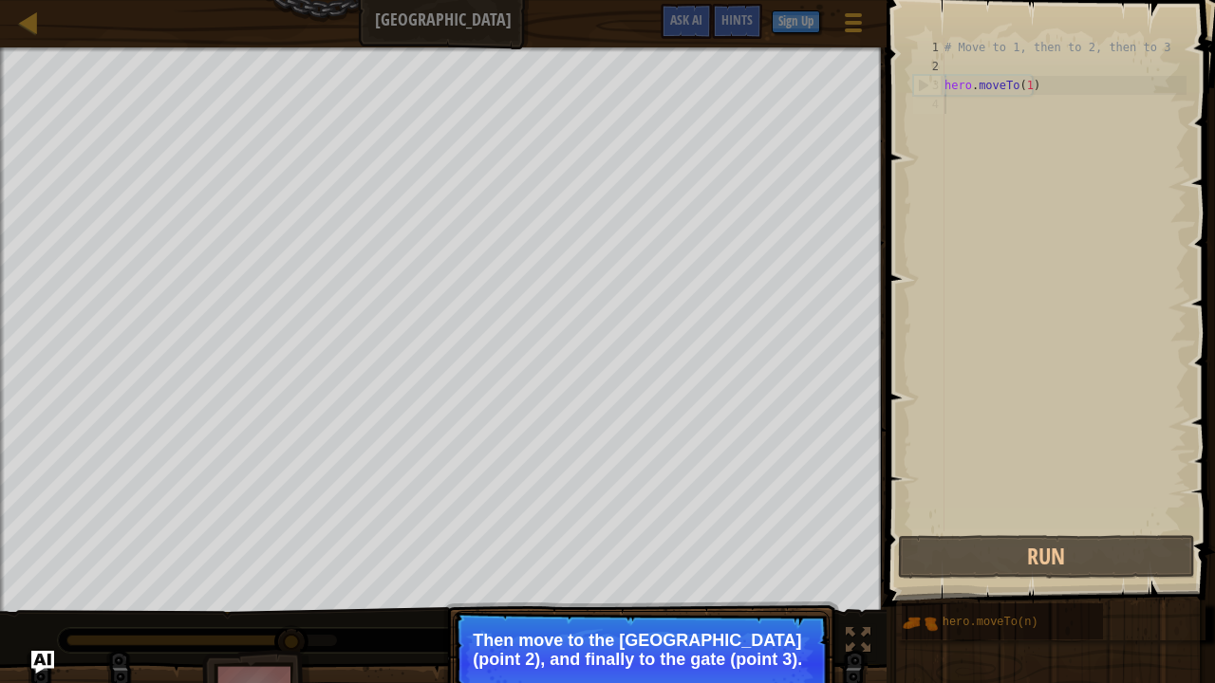
click at [911, 222] on div "1 2 3 4 # Move to 1, then to 2, then to 3 hero . moveTo ( 1 ) ההההההההההההההההה…" at bounding box center [1047, 285] width 277 height 494
click at [767, 522] on button "Continue" at bounding box center [775, 685] width 79 height 25
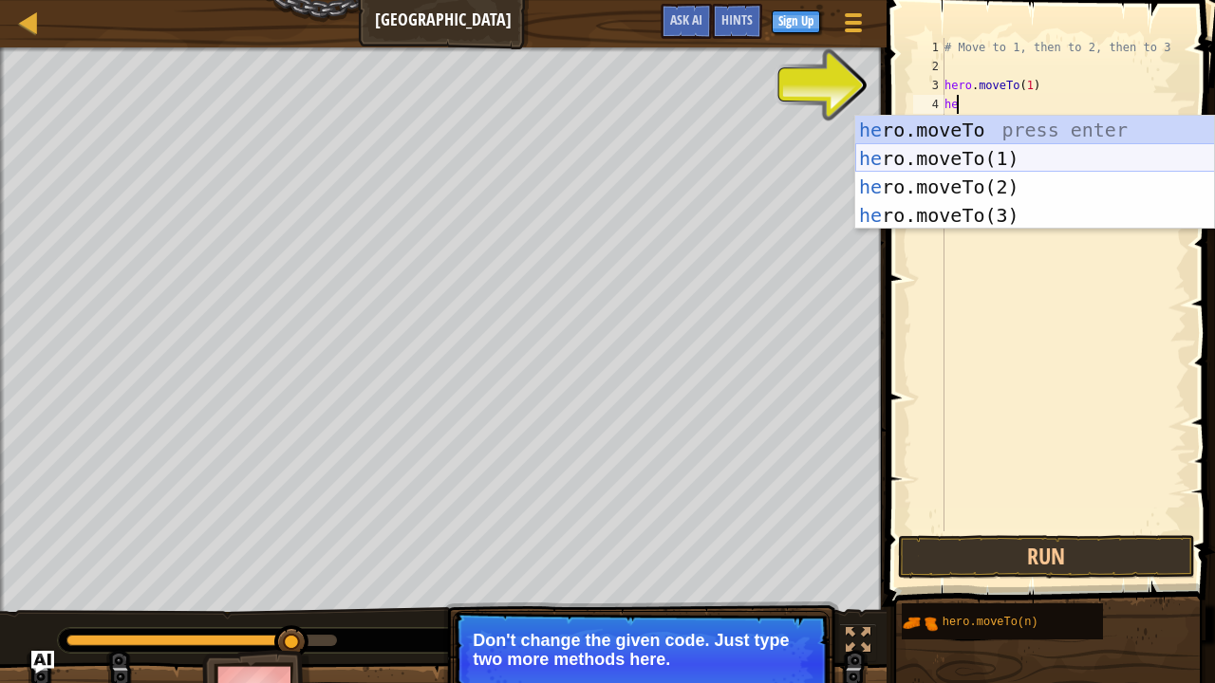
click at [1001, 180] on div "he ro.moveTo press enter he ro.moveTo(1) press enter he ro.moveTo(2) press ente…" at bounding box center [1035, 201] width 360 height 171
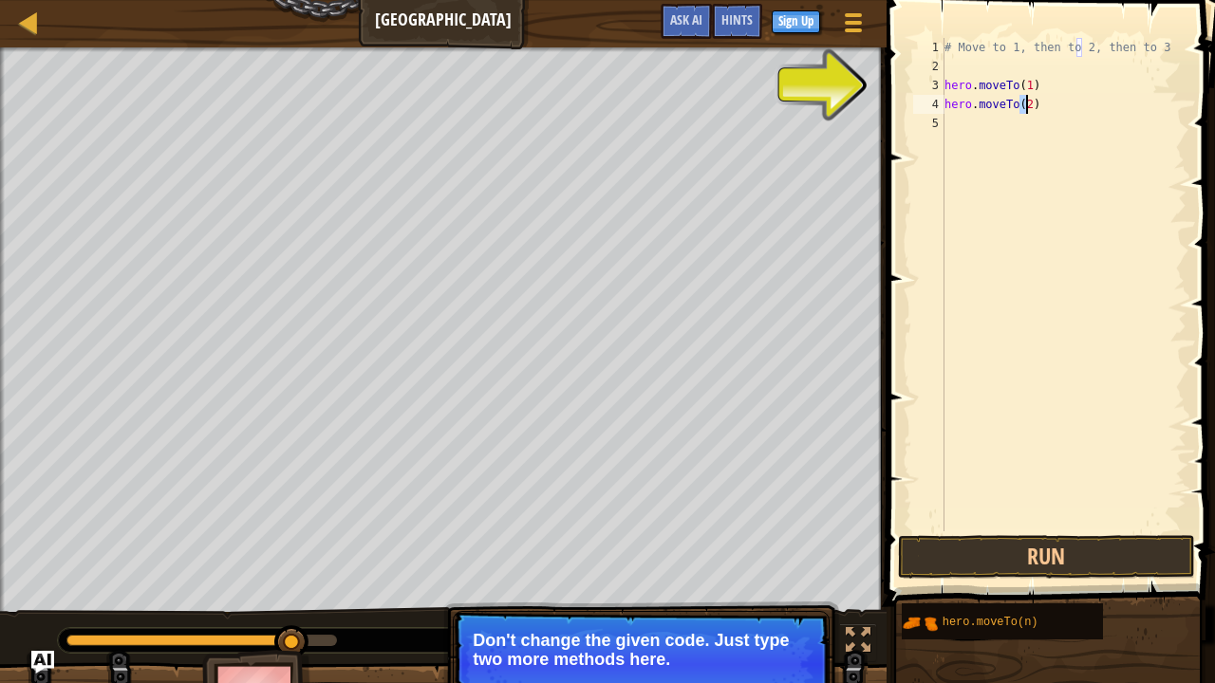
type textarea "hero.moveTo(2)"
click at [991, 146] on div "# Move to 1, then to 2, then to 3 hero . moveTo ( 1 ) hero . moveTo ( 2 )" at bounding box center [1064, 304] width 246 height 532
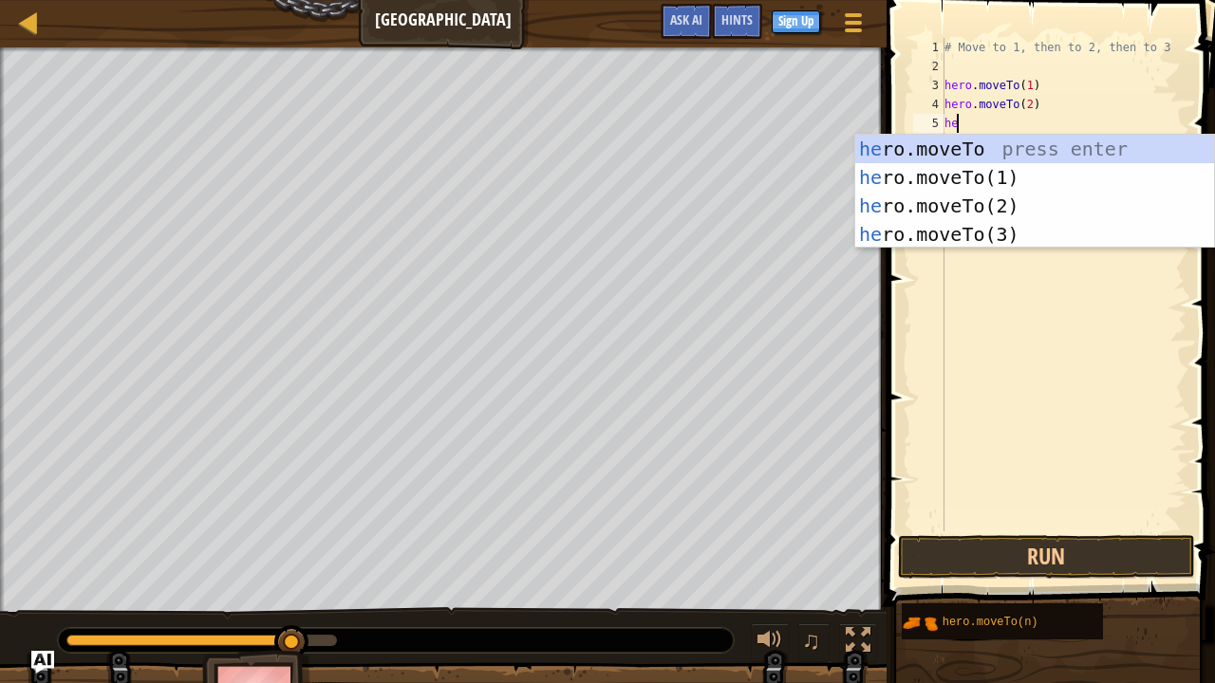
click at [1025, 232] on div "he ro.moveTo press enter he ro.moveTo(1) press enter he ro.moveTo(2) press ente…" at bounding box center [1035, 220] width 360 height 171
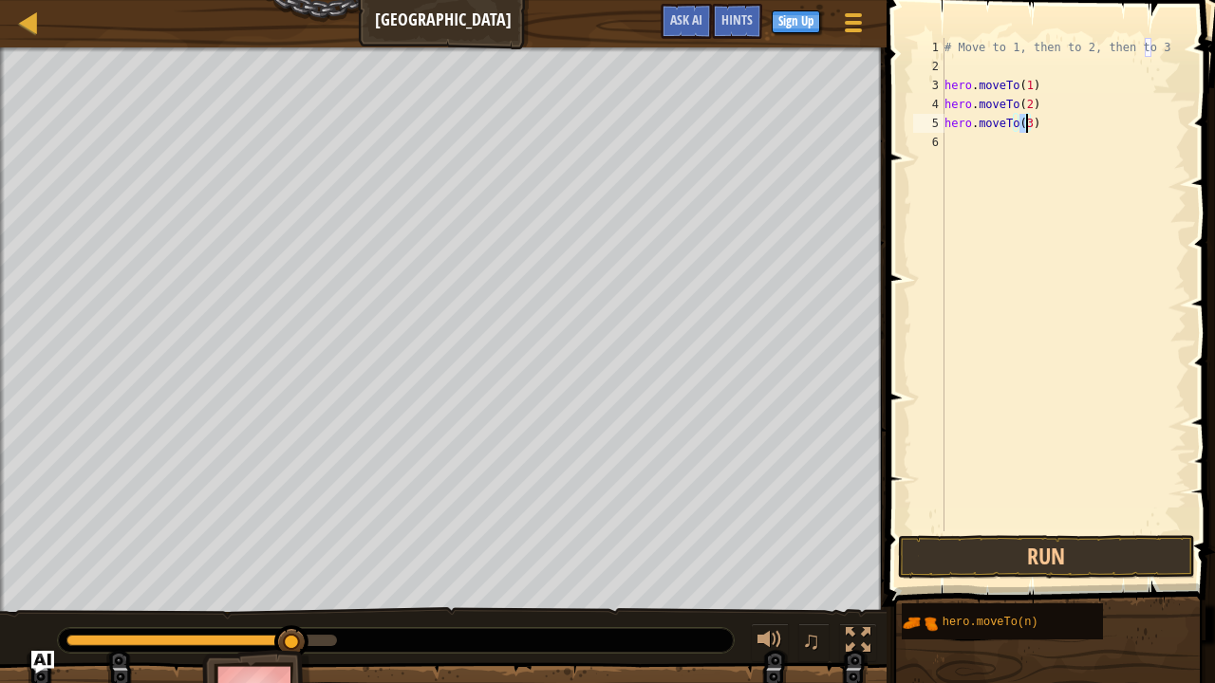
type textarea "hero.moveTo(3)"
click at [1063, 522] on button "Run" at bounding box center [1046, 557] width 296 height 44
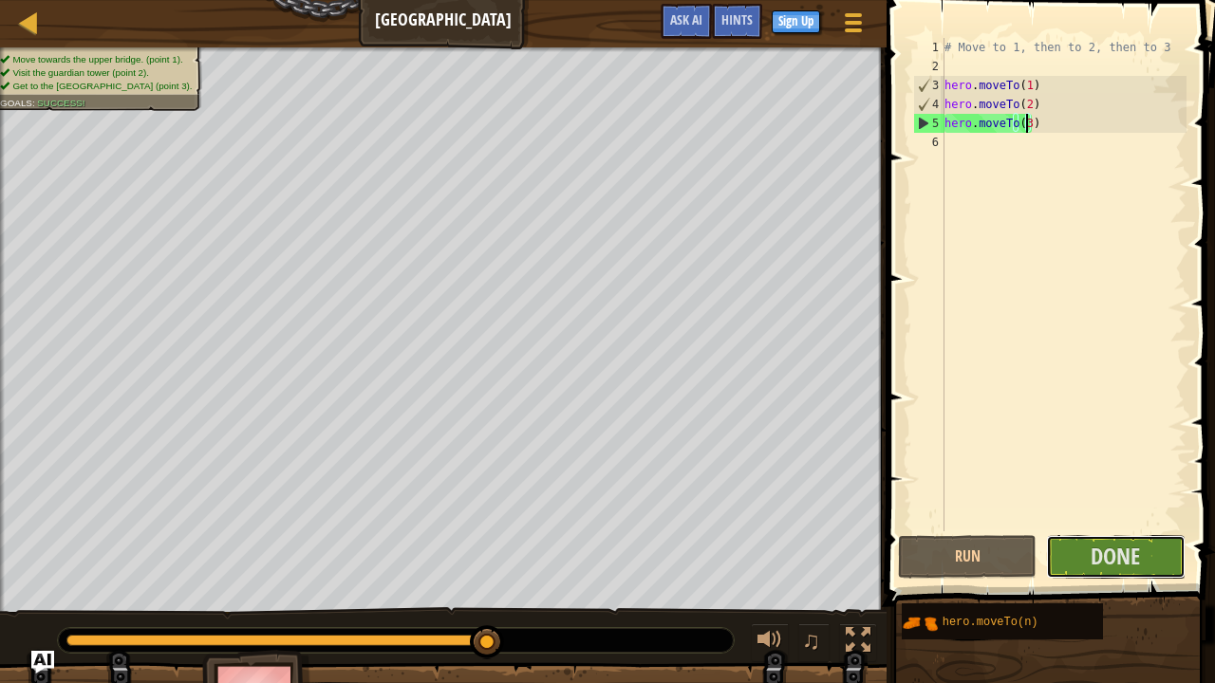
click at [1101, 522] on button "Done" at bounding box center [1115, 557] width 139 height 44
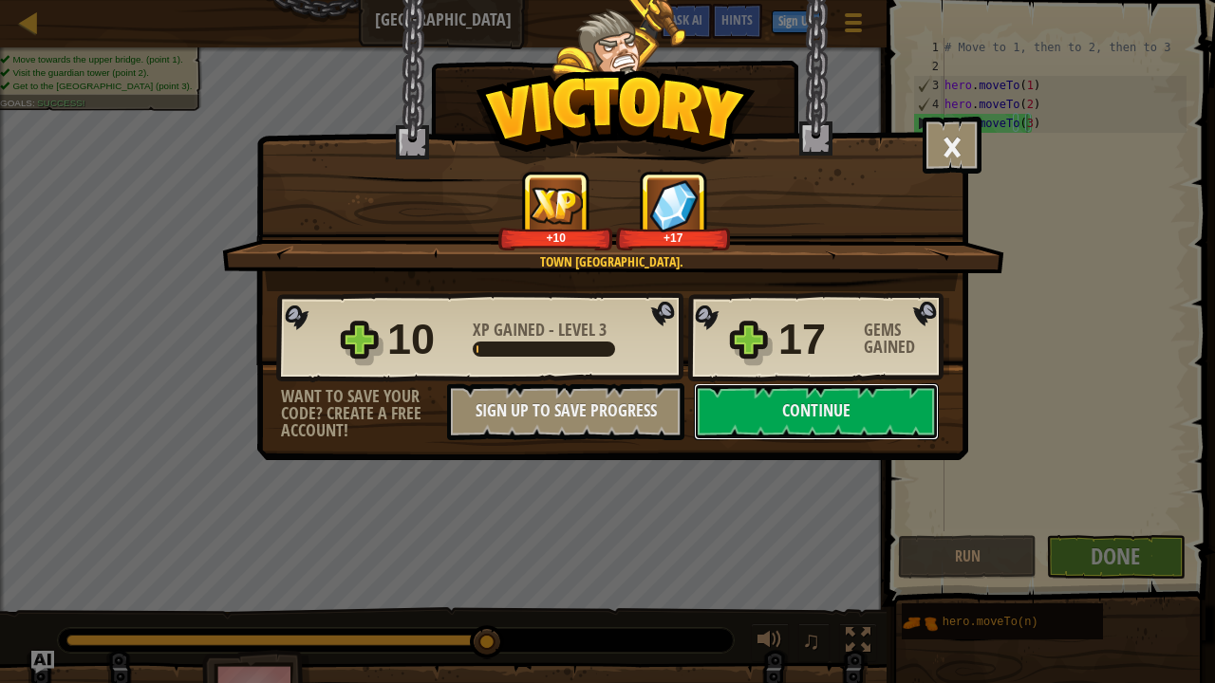
click at [843, 416] on button "Continue" at bounding box center [816, 412] width 245 height 57
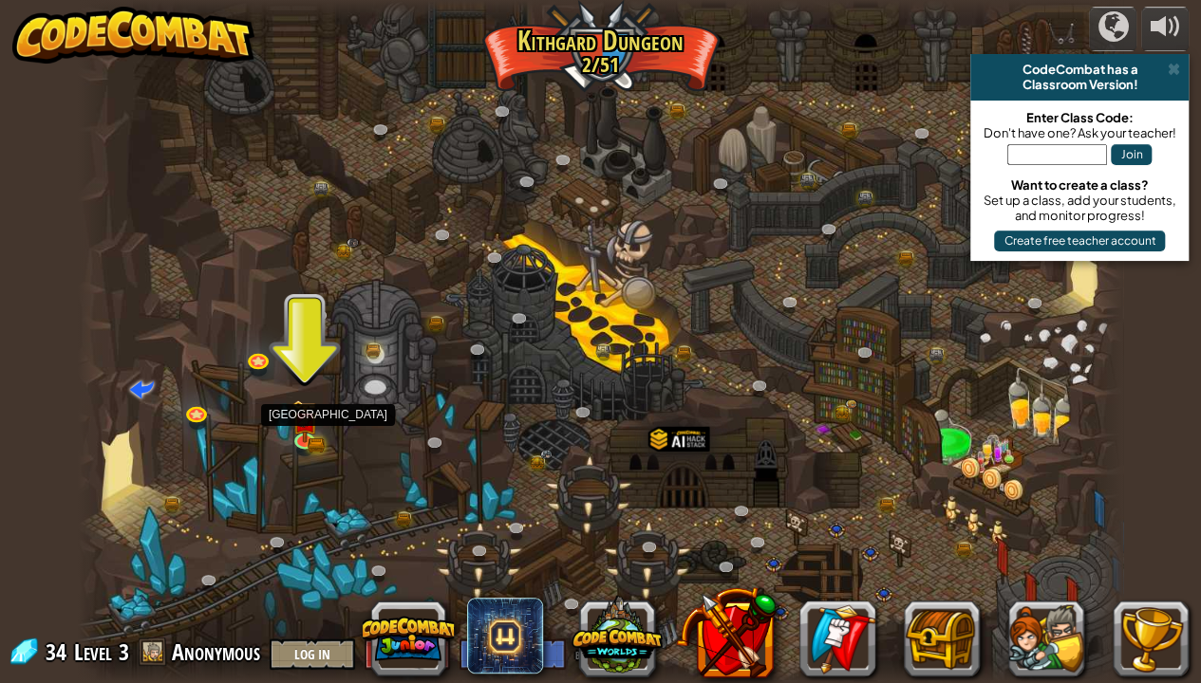
click at [315, 437] on img at bounding box center [304, 422] width 26 height 43
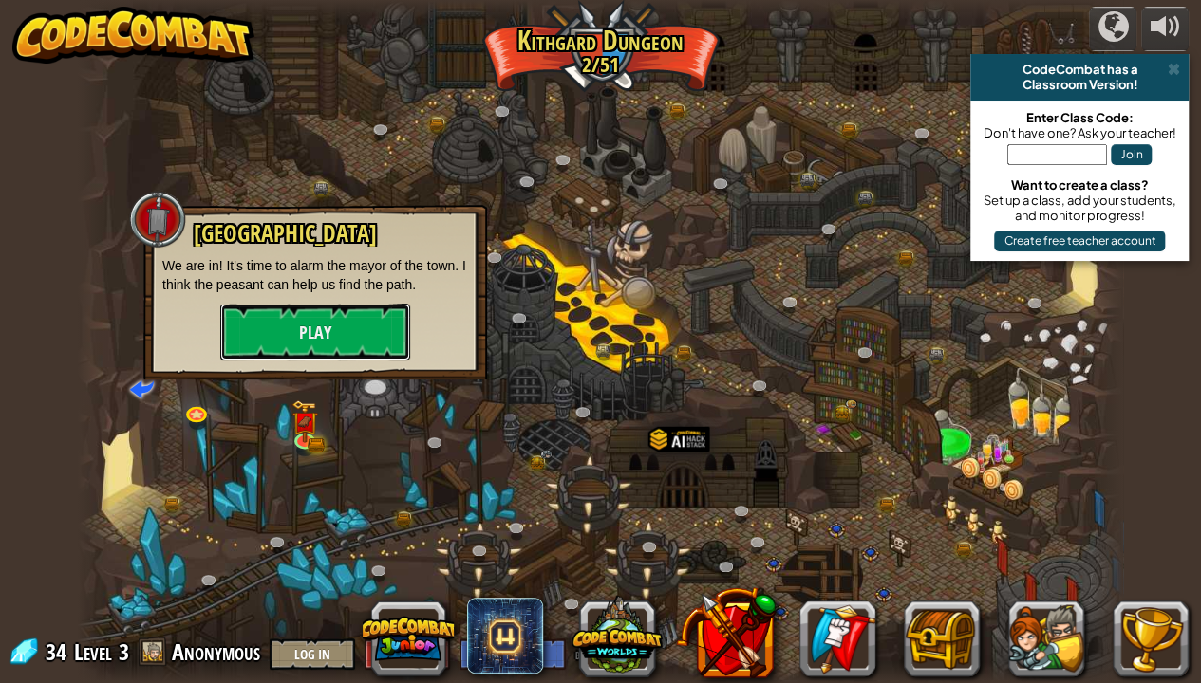
click at [332, 336] on button "Play" at bounding box center [315, 332] width 190 height 57
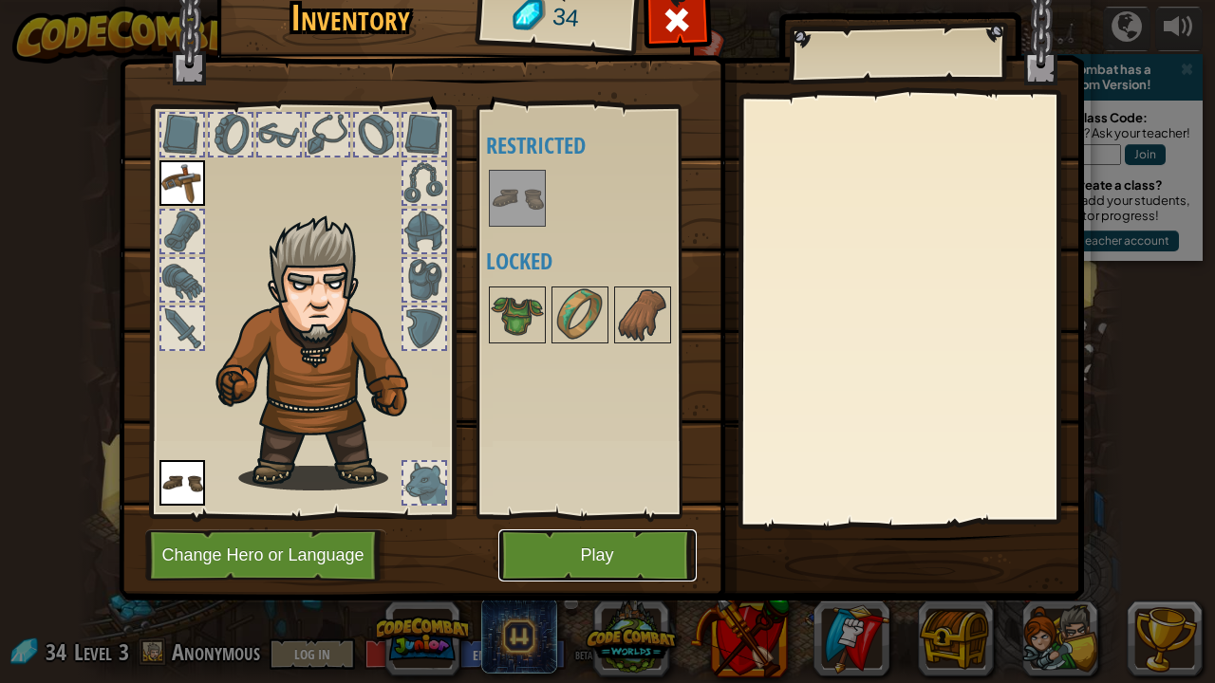
click at [638, 522] on button "Play" at bounding box center [597, 556] width 198 height 52
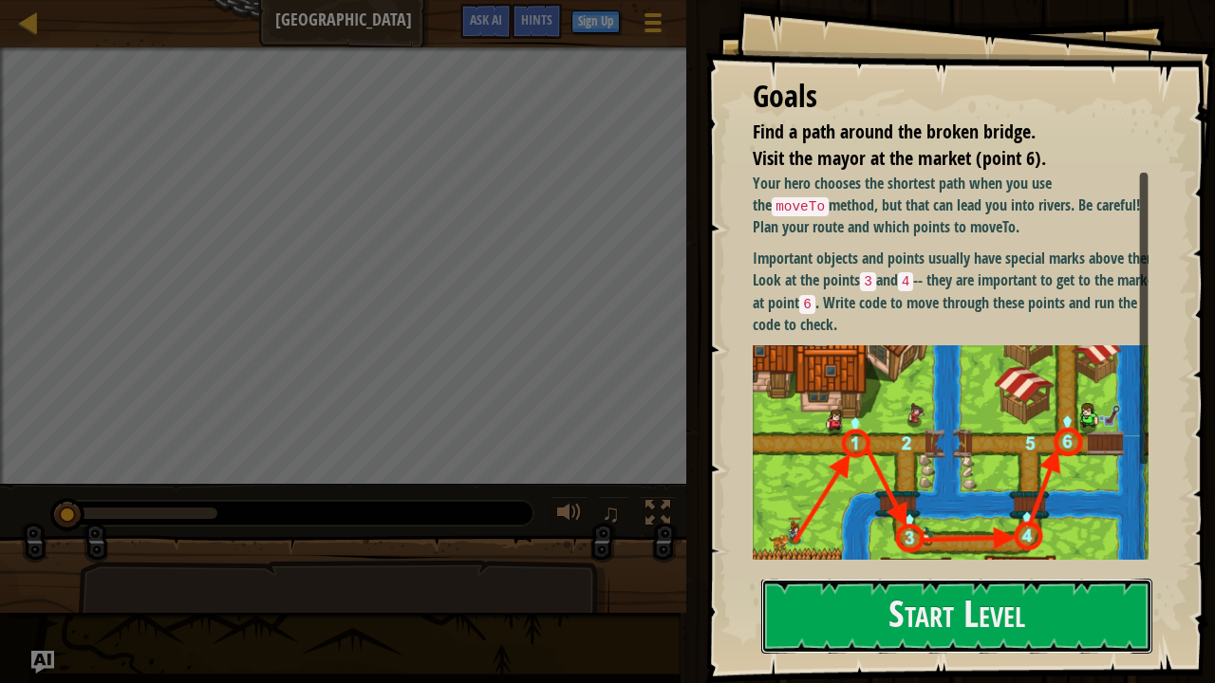
click at [961, 522] on button "Start Level" at bounding box center [956, 616] width 391 height 75
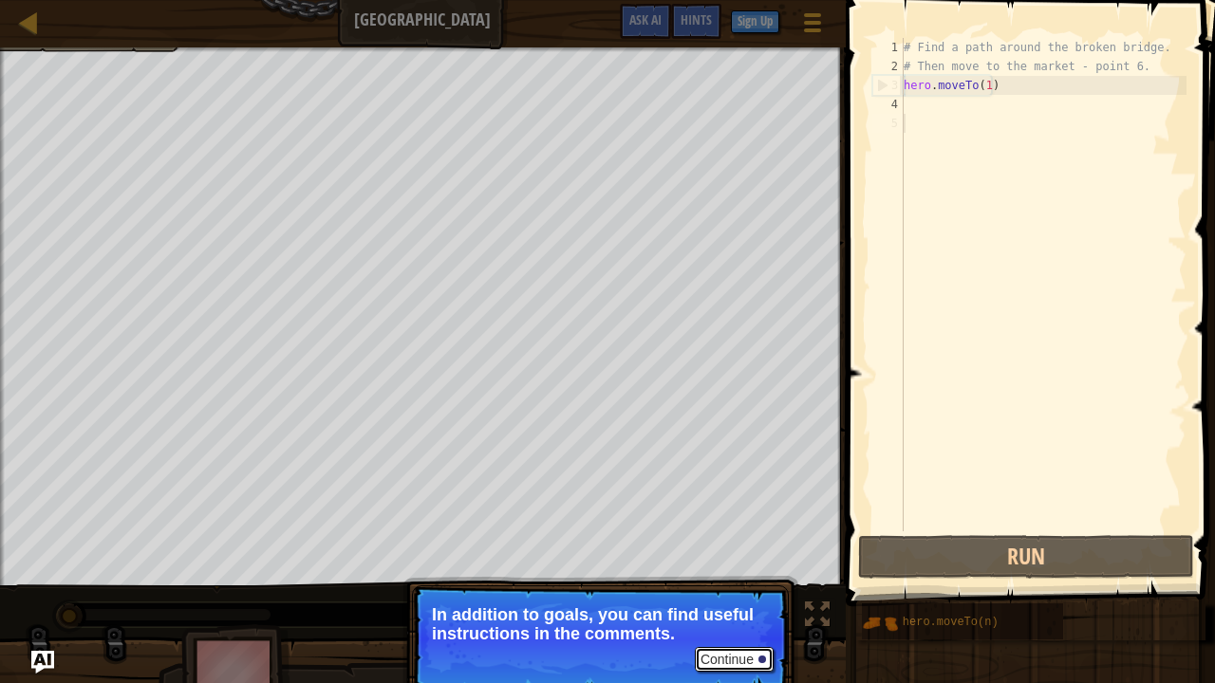
click at [746, 522] on button "Continue" at bounding box center [734, 659] width 79 height 25
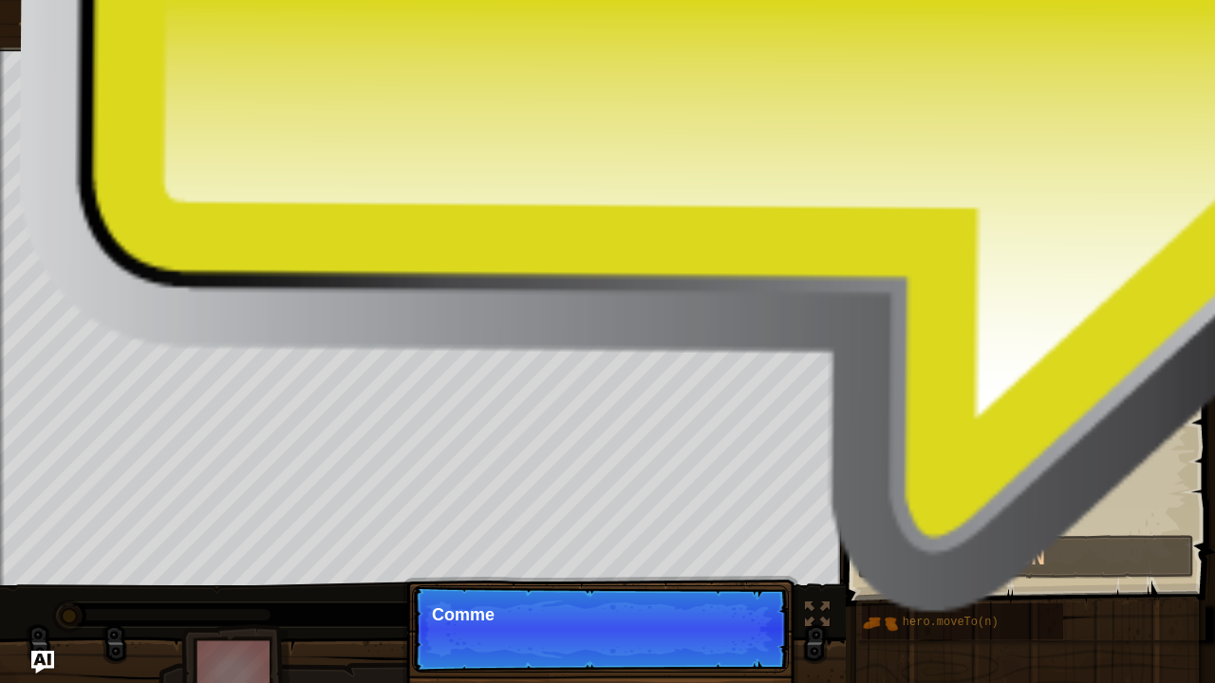
scroll to position [9, 0]
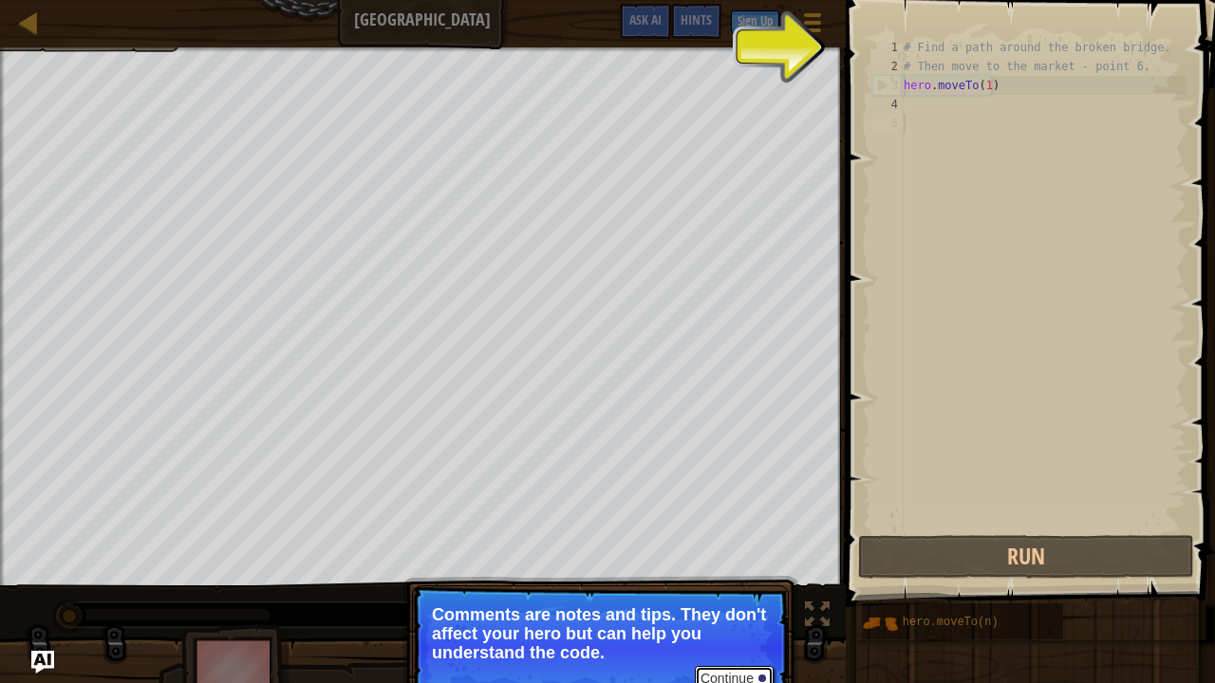
click at [743, 522] on button "Continue" at bounding box center [734, 678] width 79 height 25
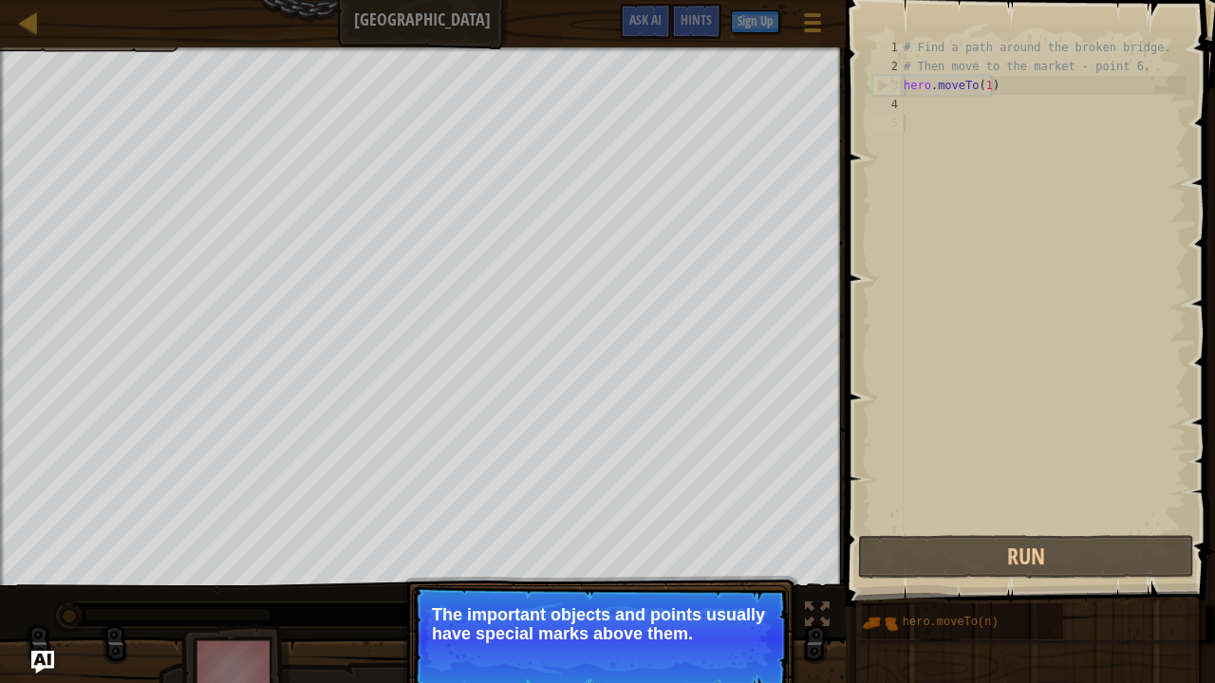
click at [756, 522] on p "Continue The important objects and points usually have special marks above them." at bounding box center [600, 639] width 377 height 106
click at [754, 522] on p "Continue The important objects and points usually have special marks above them." at bounding box center [600, 639] width 377 height 106
click at [750, 522] on button "Continue" at bounding box center [734, 659] width 79 height 25
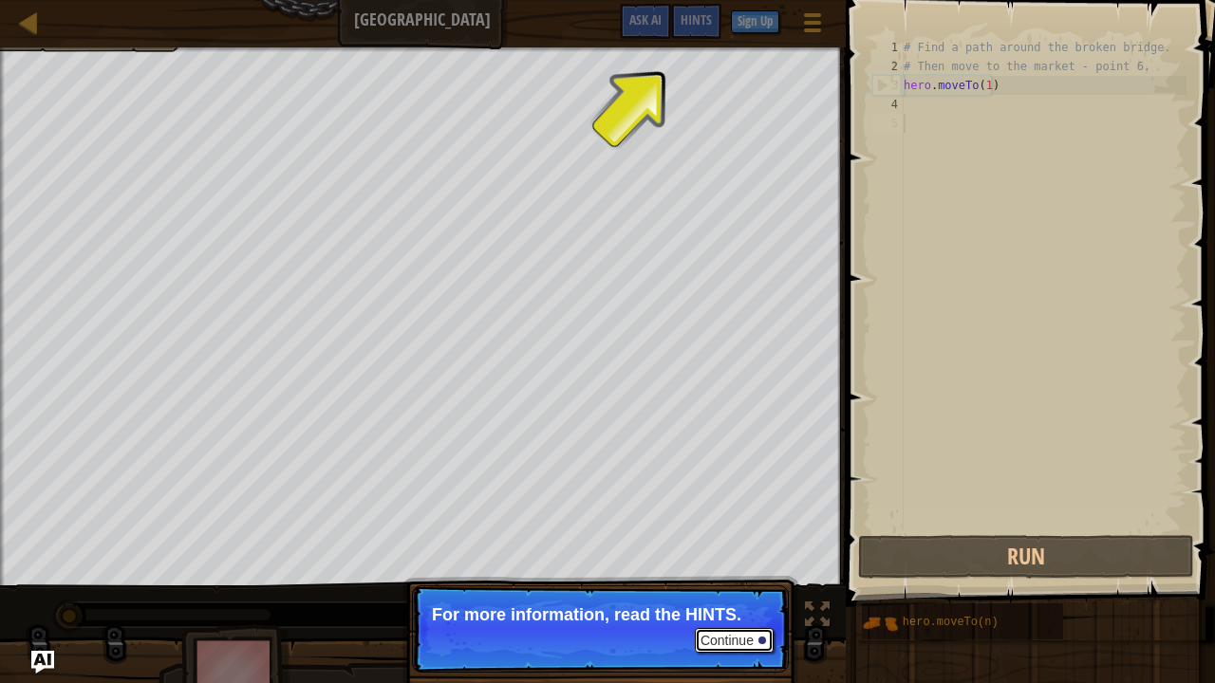
drag, startPoint x: 744, startPoint y: 667, endPoint x: 719, endPoint y: 641, distance: 36.9
click at [719, 522] on button "Continue" at bounding box center [734, 640] width 79 height 25
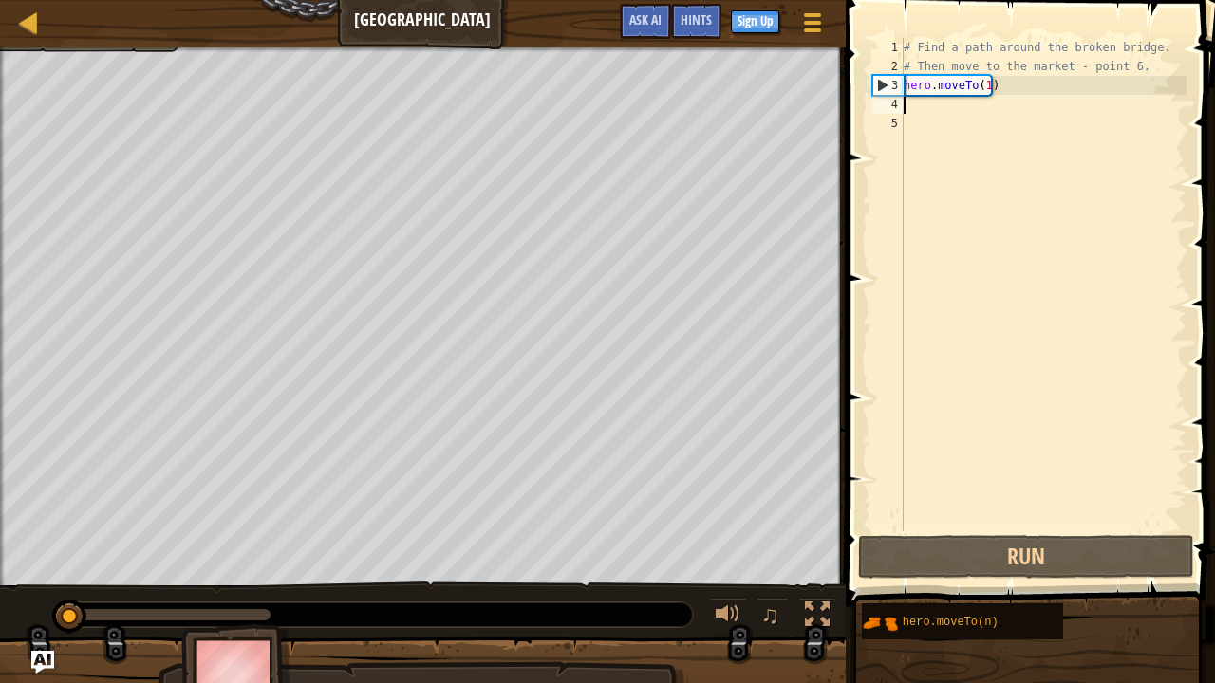
click at [926, 112] on div "# Find a path around the broken bridge. # Then move to the market - point 6. he…" at bounding box center [1043, 304] width 287 height 532
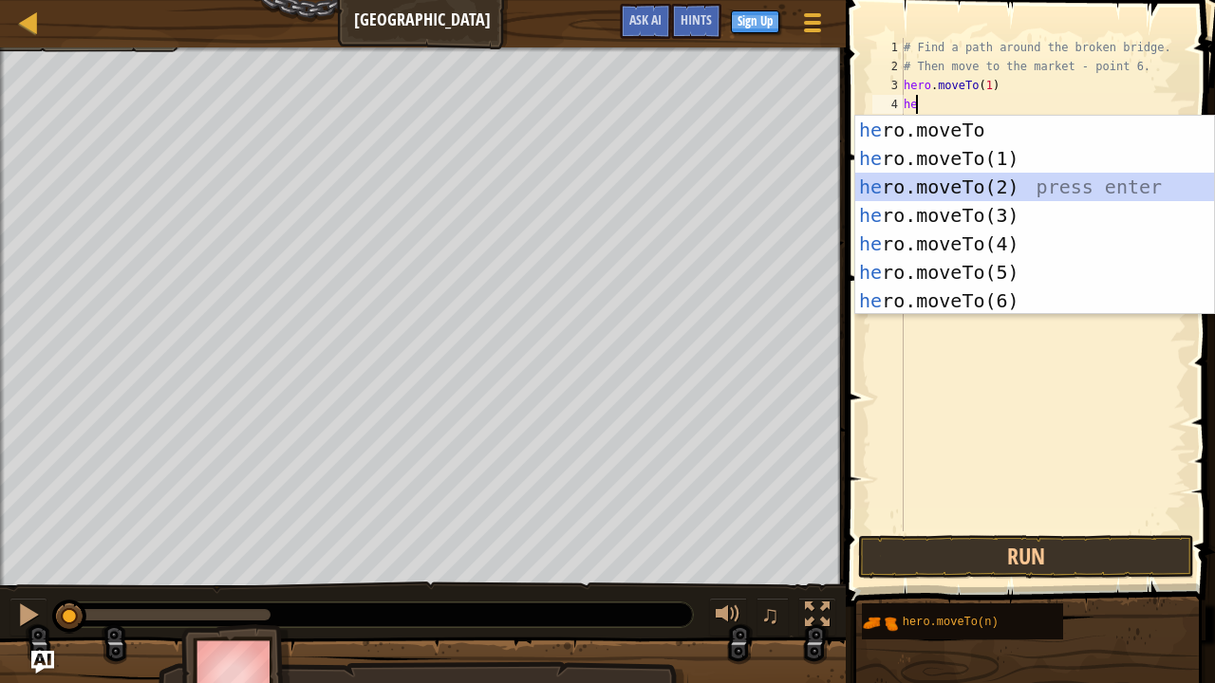
click at [964, 185] on div "he ro.moveTo press enter he ro.moveTo(1) press enter he ro.moveTo(2) press ente…" at bounding box center [1035, 244] width 360 height 256
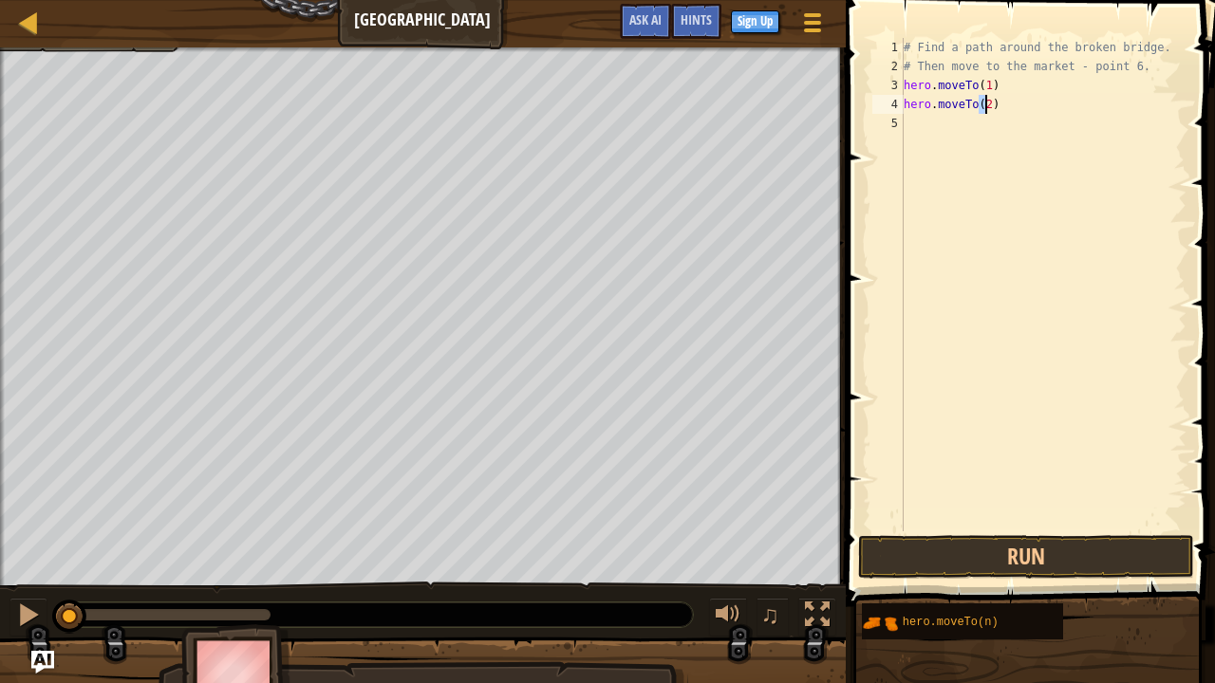
type textarea "hero.moveTo(2)"
click at [963, 133] on div "# Find a path around the broken bridge. # Then move to the market - point 6. he…" at bounding box center [1043, 304] width 287 height 532
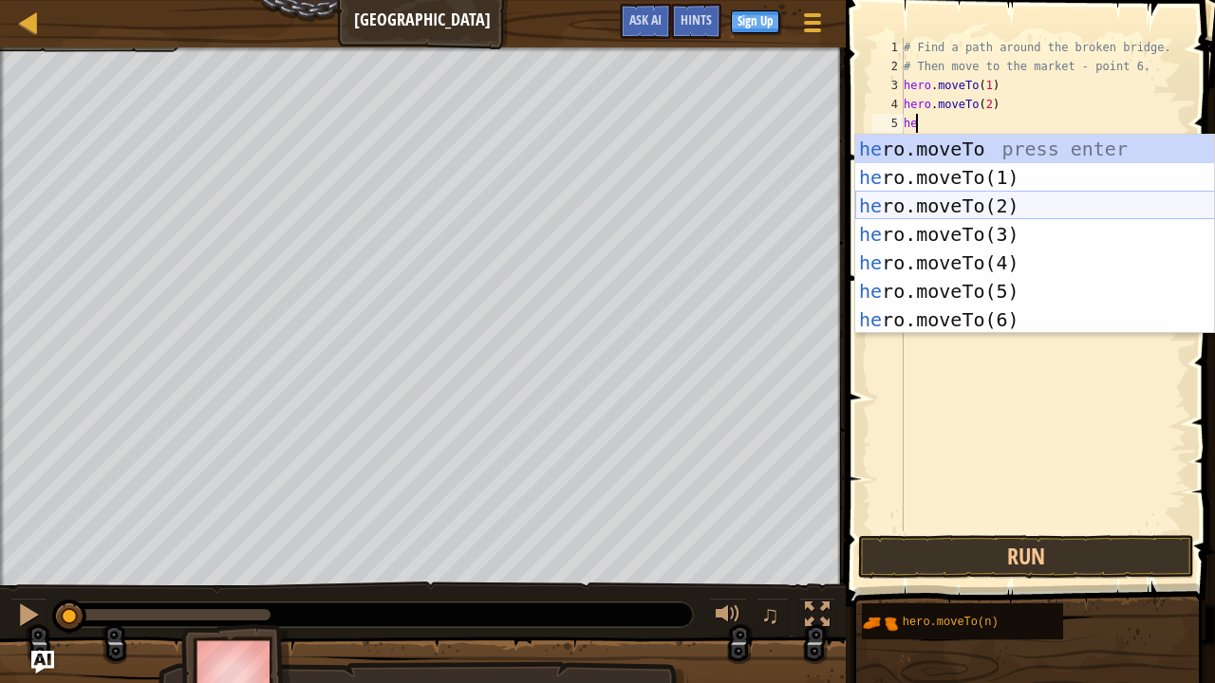
click at [991, 244] on div "he ro.moveTo press enter he ro.moveTo(1) press enter he ro.moveTo(2) press ente…" at bounding box center [1035, 263] width 360 height 256
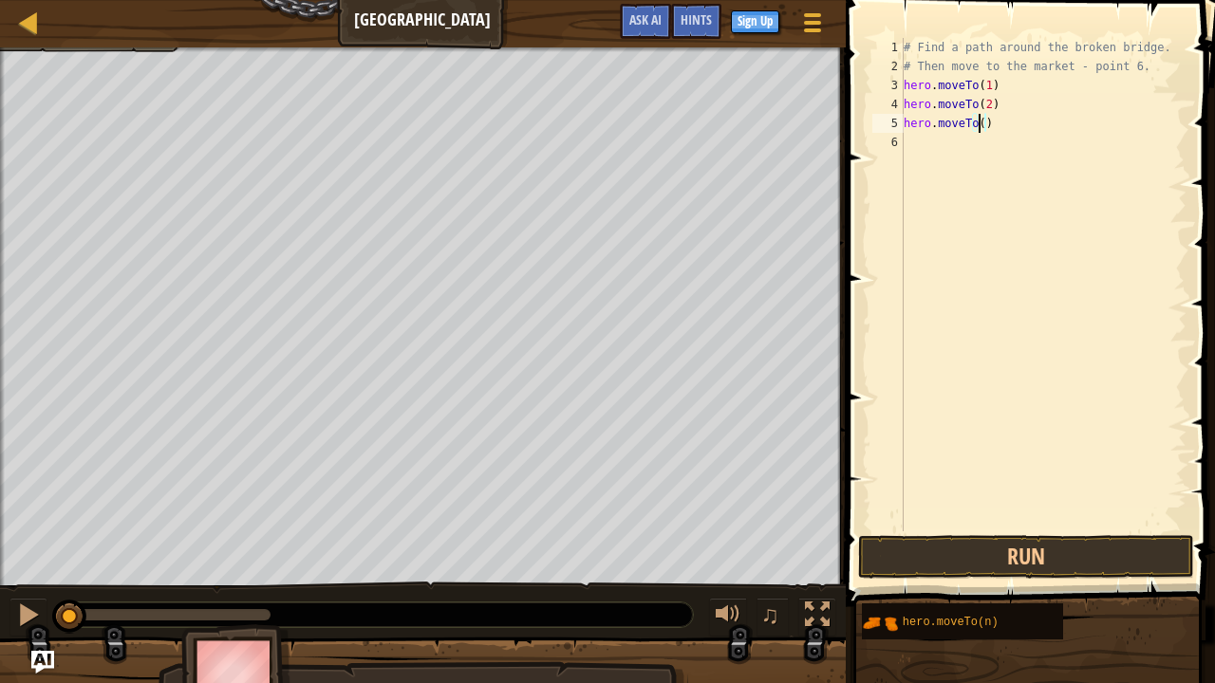
scroll to position [9, 6]
type textarea "hero.moveTo(3)"
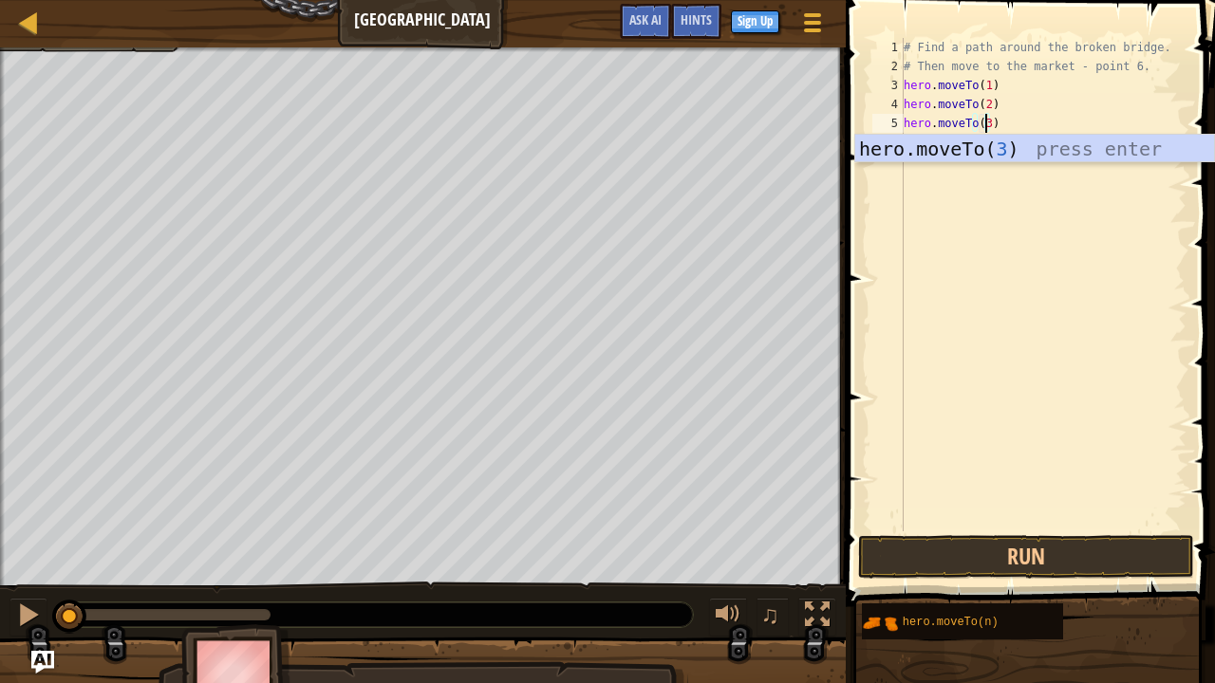
click at [986, 153] on div "hero.moveTo( 3 ) press enter" at bounding box center [1035, 177] width 360 height 85
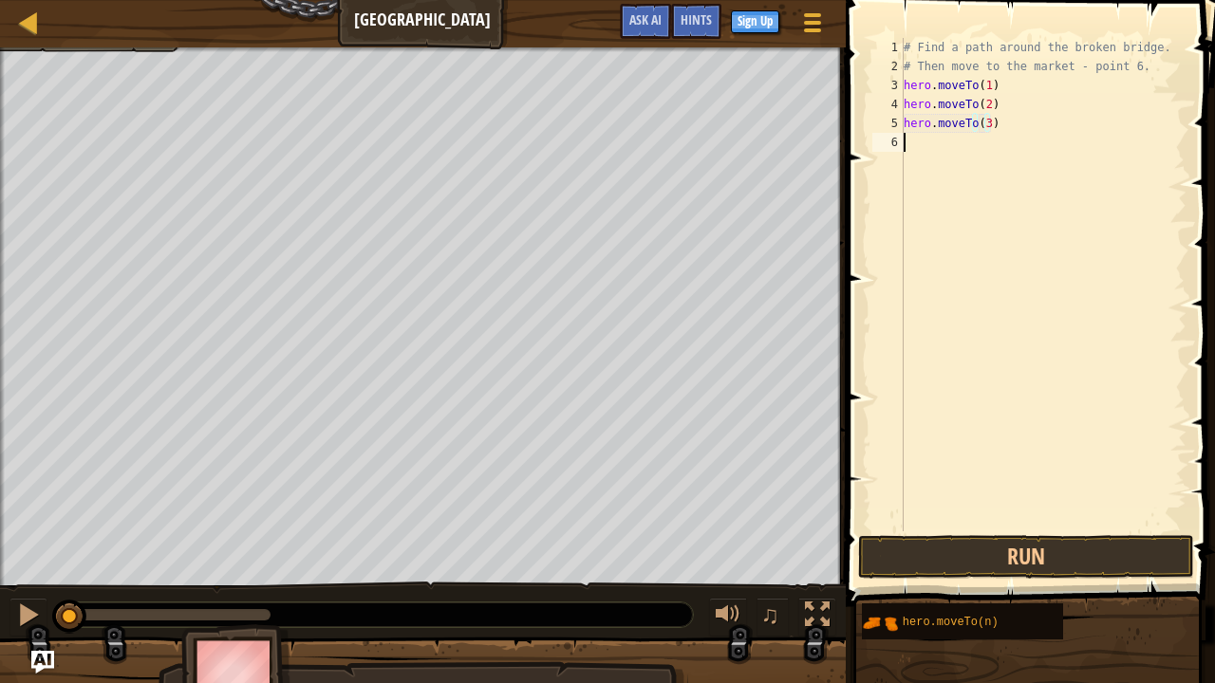
click at [945, 143] on div "# Find a path around the broken bridge. # Then move to the market - point 6. he…" at bounding box center [1043, 304] width 287 height 532
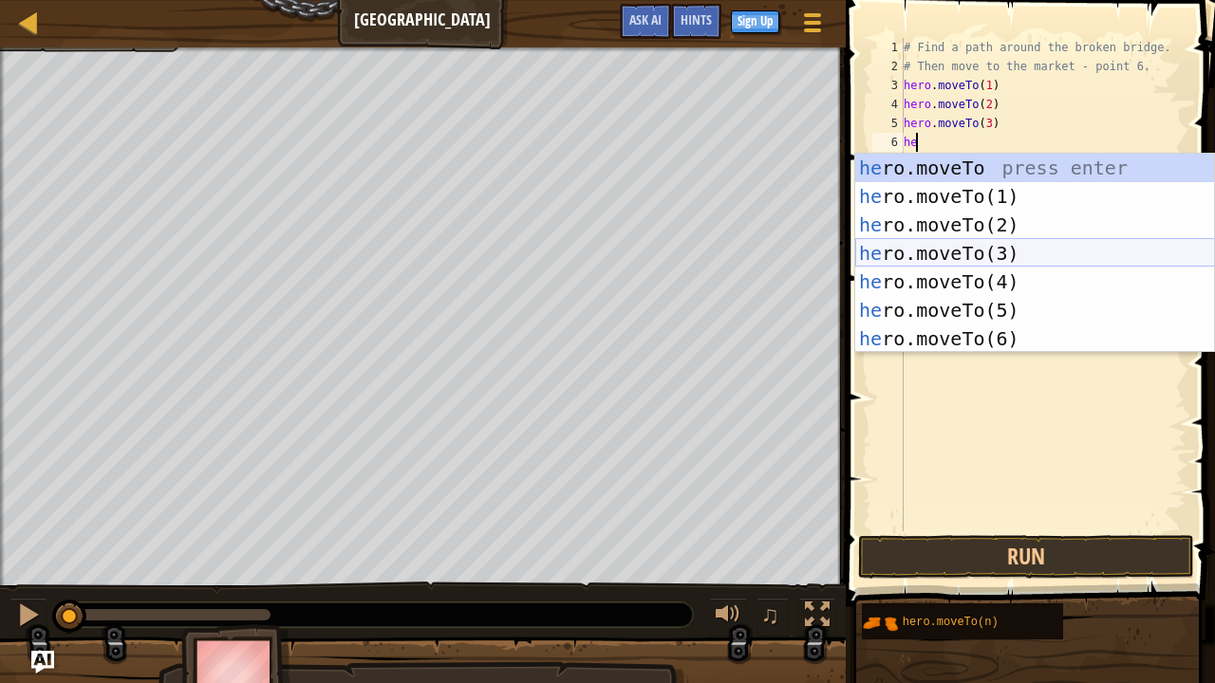
click at [999, 256] on div "he ro.moveTo press enter he ro.moveTo(1) press enter he ro.moveTo(2) press ente…" at bounding box center [1035, 282] width 360 height 256
type textarea "hero.moveTo(3)"
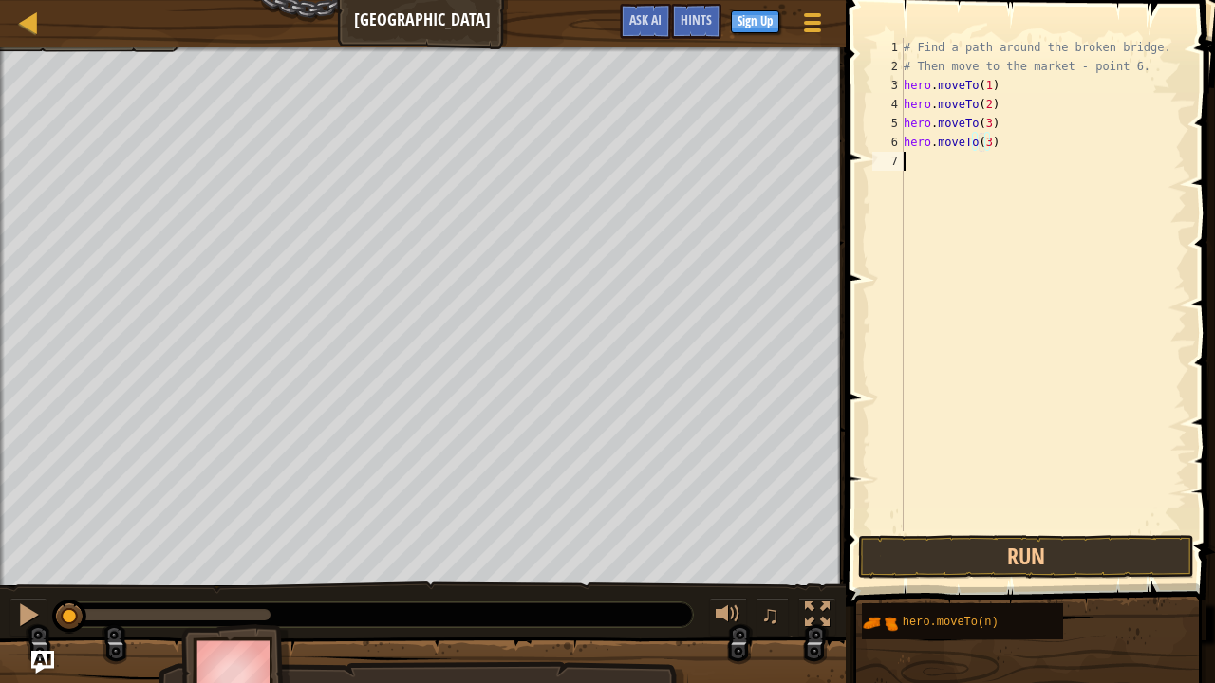
click at [963, 158] on div "# Find a path around the broken bridge. # Then move to the market - point 6. he…" at bounding box center [1043, 304] width 287 height 532
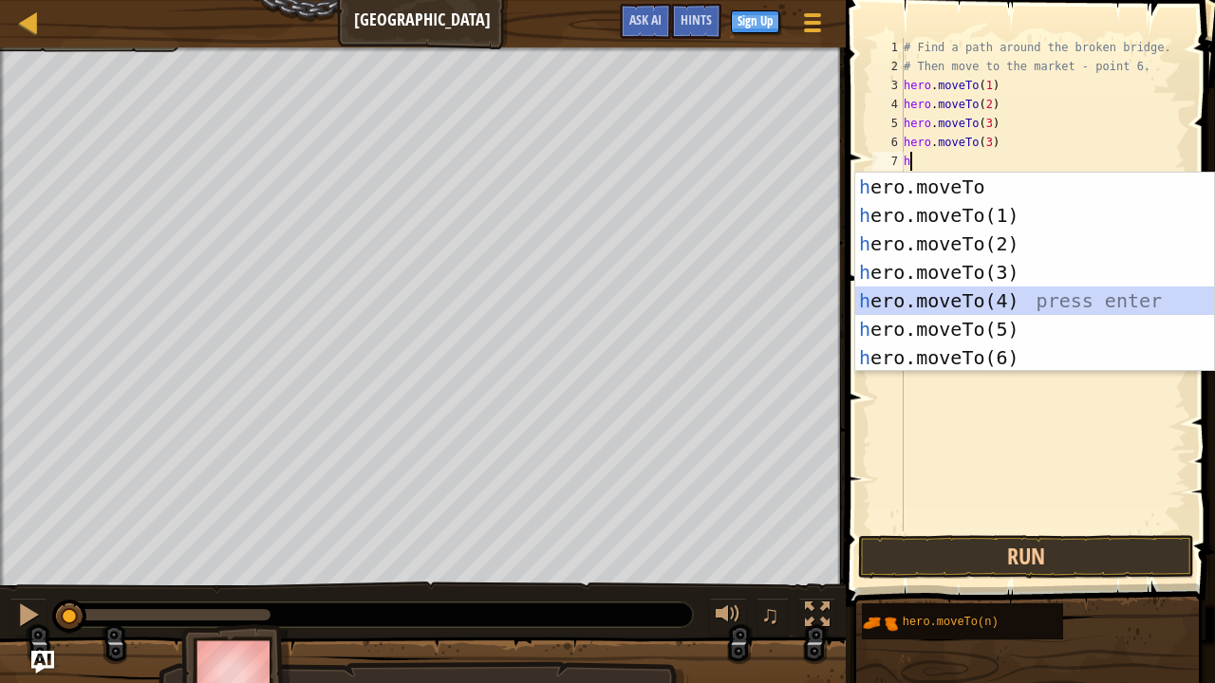
click at [1002, 305] on div "h ero.moveTo press enter h ero.moveTo(1) press enter h ero.moveTo(2) press ente…" at bounding box center [1035, 301] width 360 height 256
type textarea "hero.moveTo(4)"
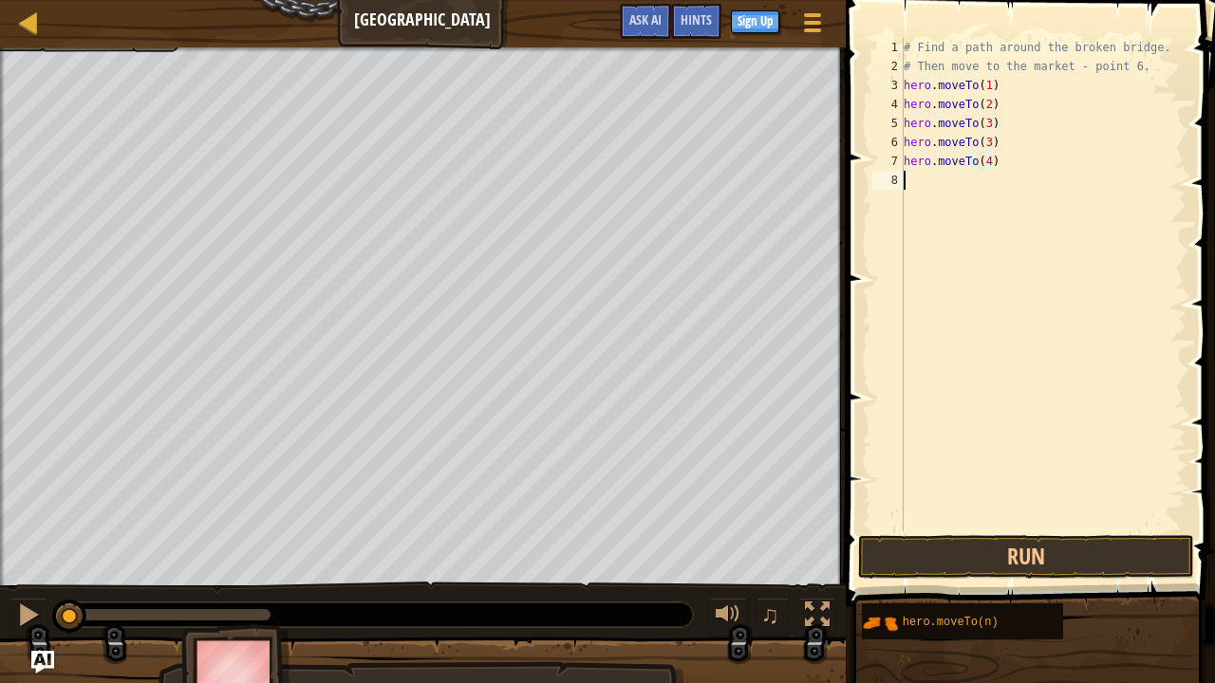
click at [974, 189] on div "# Find a path around the broken bridge. # Then move to the market - point 6. he…" at bounding box center [1043, 304] width 287 height 532
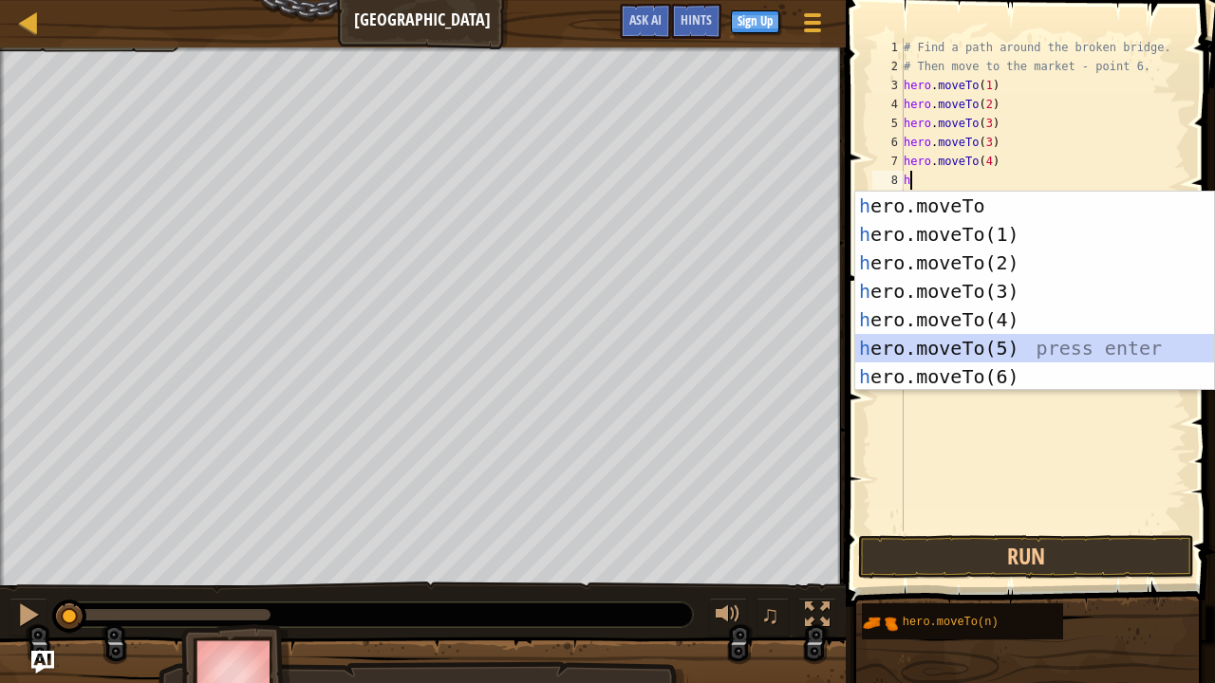
click at [999, 346] on div "h ero.moveTo press enter h ero.moveTo(1) press enter h ero.moveTo(2) press ente…" at bounding box center [1035, 320] width 360 height 256
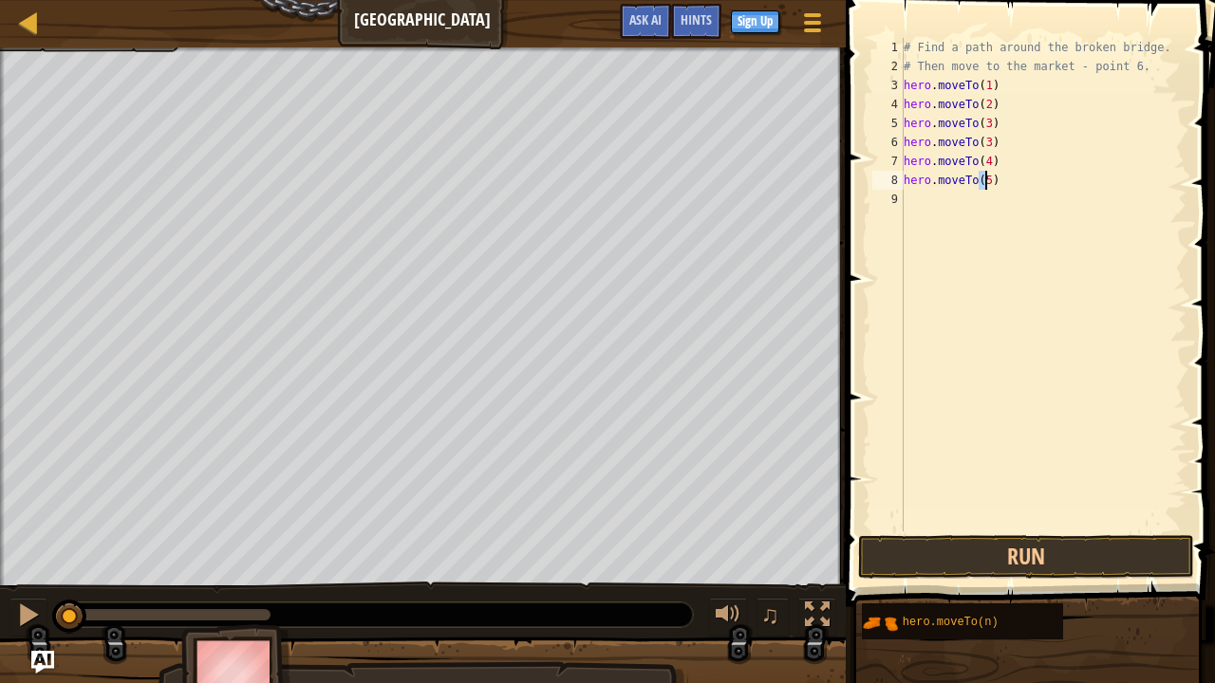
type textarea "hero.moveTo(5)"
click at [970, 208] on div "# Find a path around the broken bridge. # Then move to the market - point 6. he…" at bounding box center [1043, 304] width 287 height 532
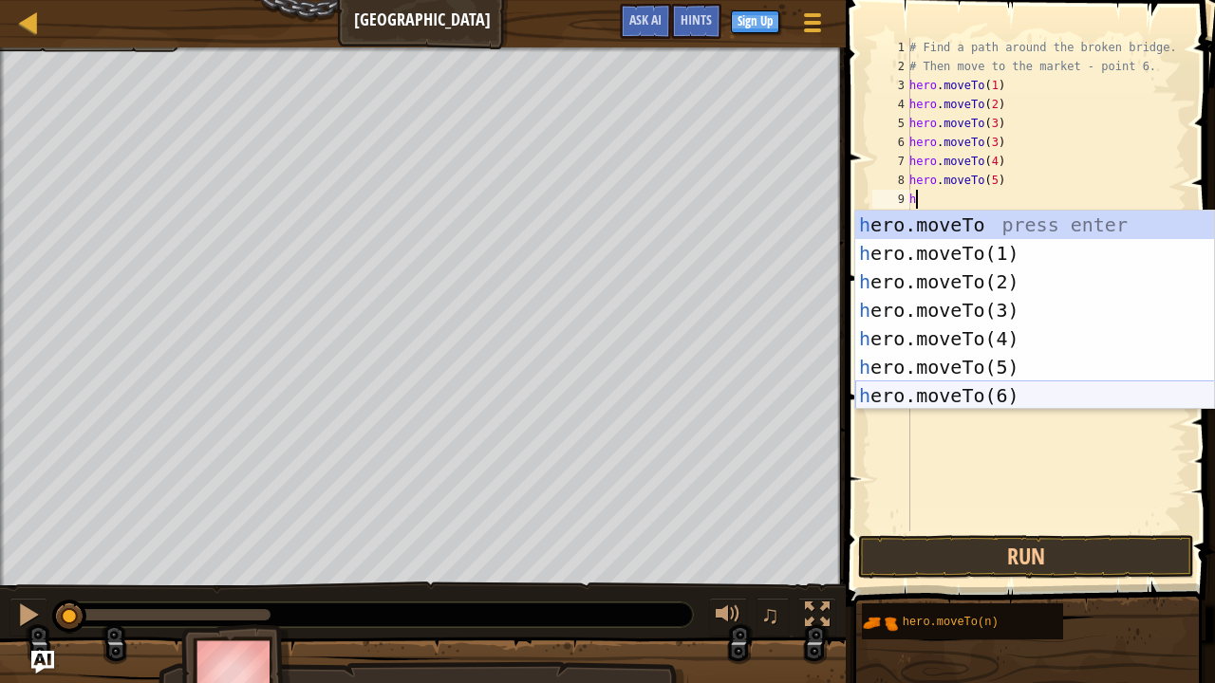
click at [1009, 393] on div "h ero.moveTo press enter h ero.moveTo(1) press enter h ero.moveTo(2) press ente…" at bounding box center [1035, 339] width 360 height 256
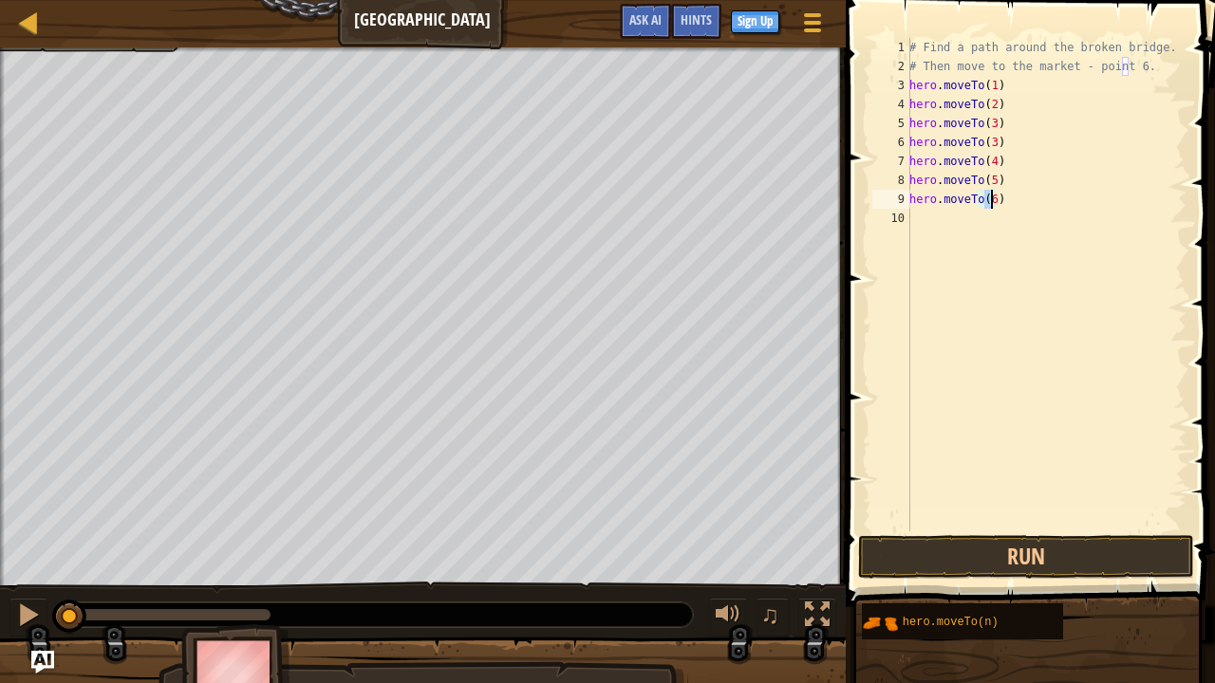
type textarea "hero.moveTo(6)"
click at [1063, 522] on button "Run" at bounding box center [1026, 557] width 336 height 44
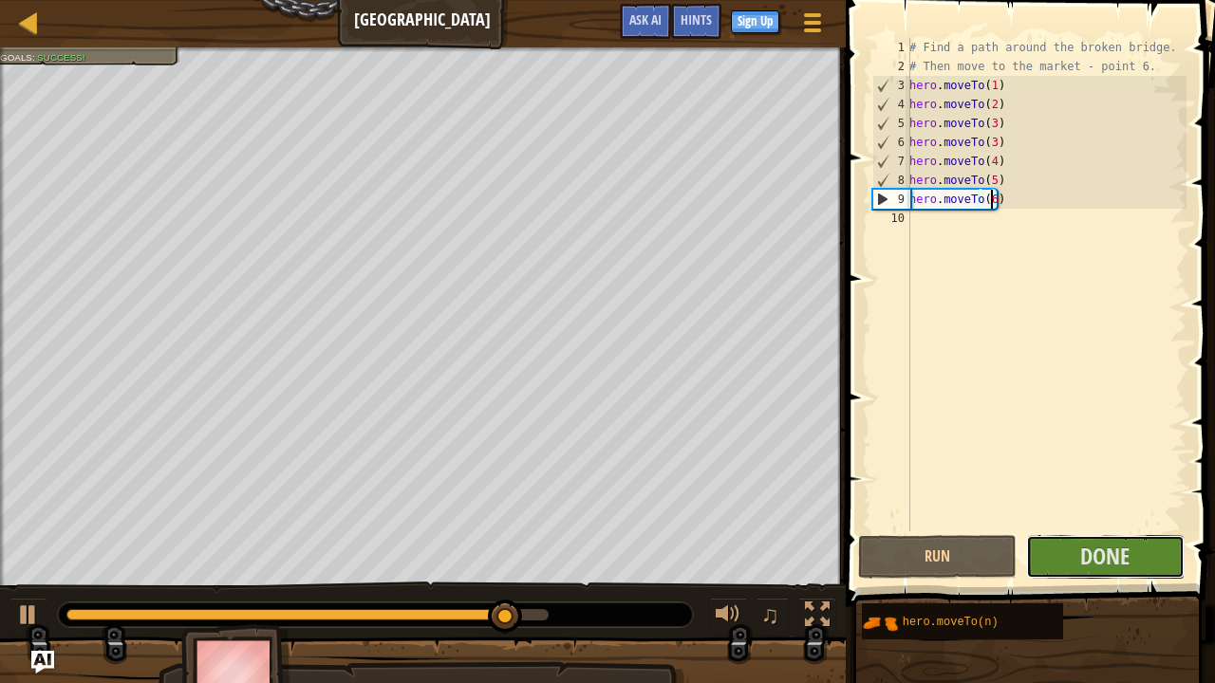
click at [1113, 522] on span "Done" at bounding box center [1104, 556] width 49 height 30
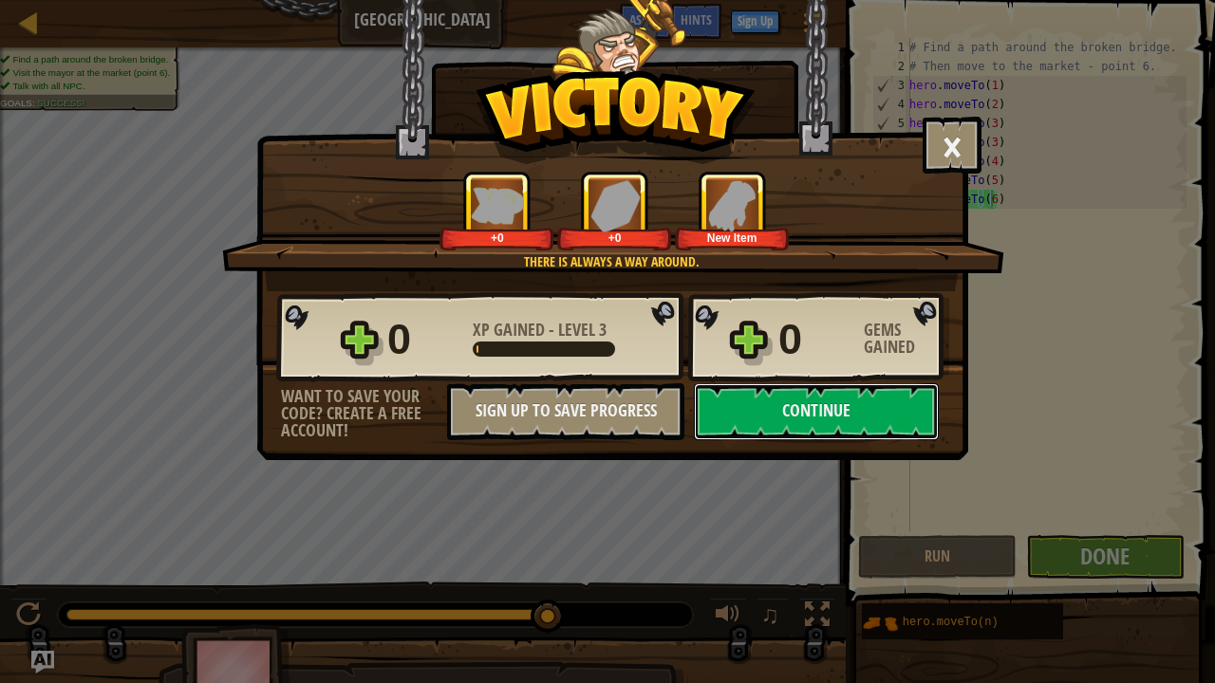
click at [815, 412] on button "Continue" at bounding box center [816, 412] width 245 height 57
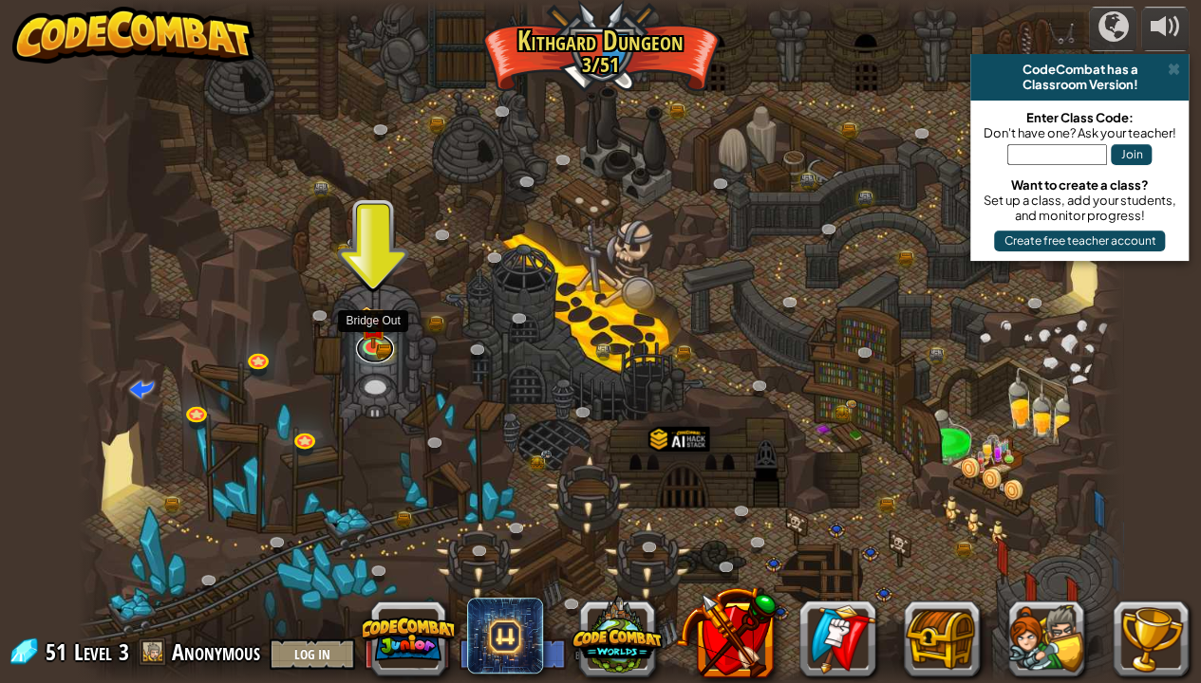
click at [374, 352] on link at bounding box center [375, 348] width 38 height 28
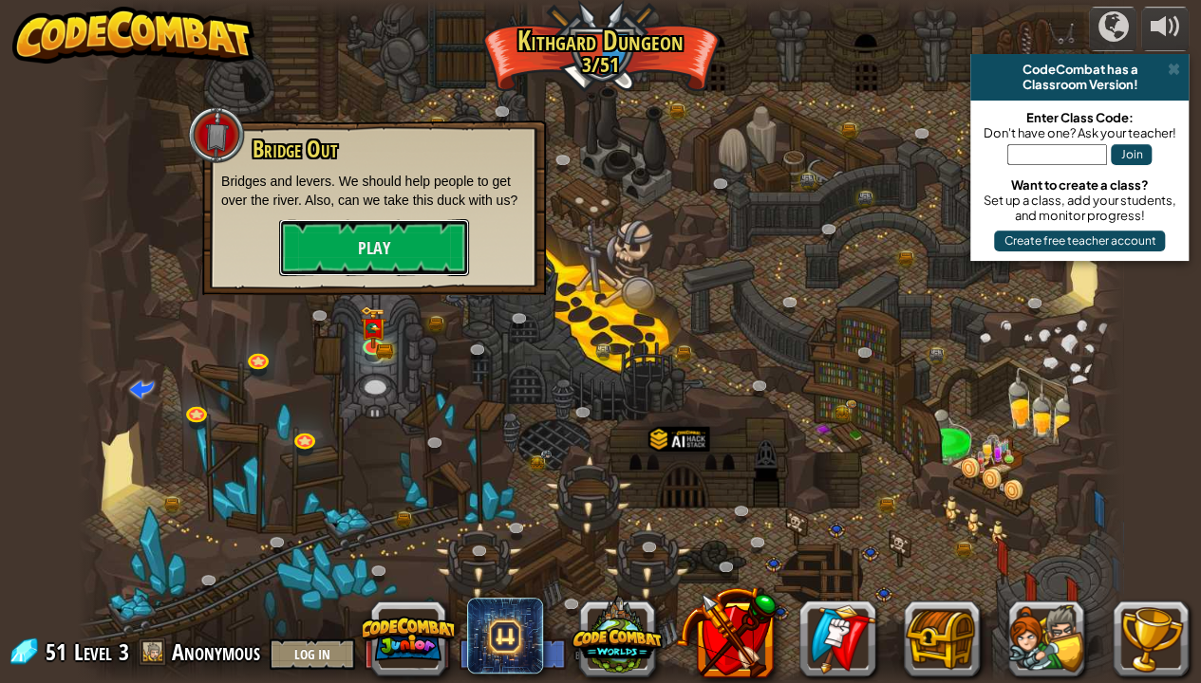
click at [421, 220] on button "Play" at bounding box center [374, 247] width 190 height 57
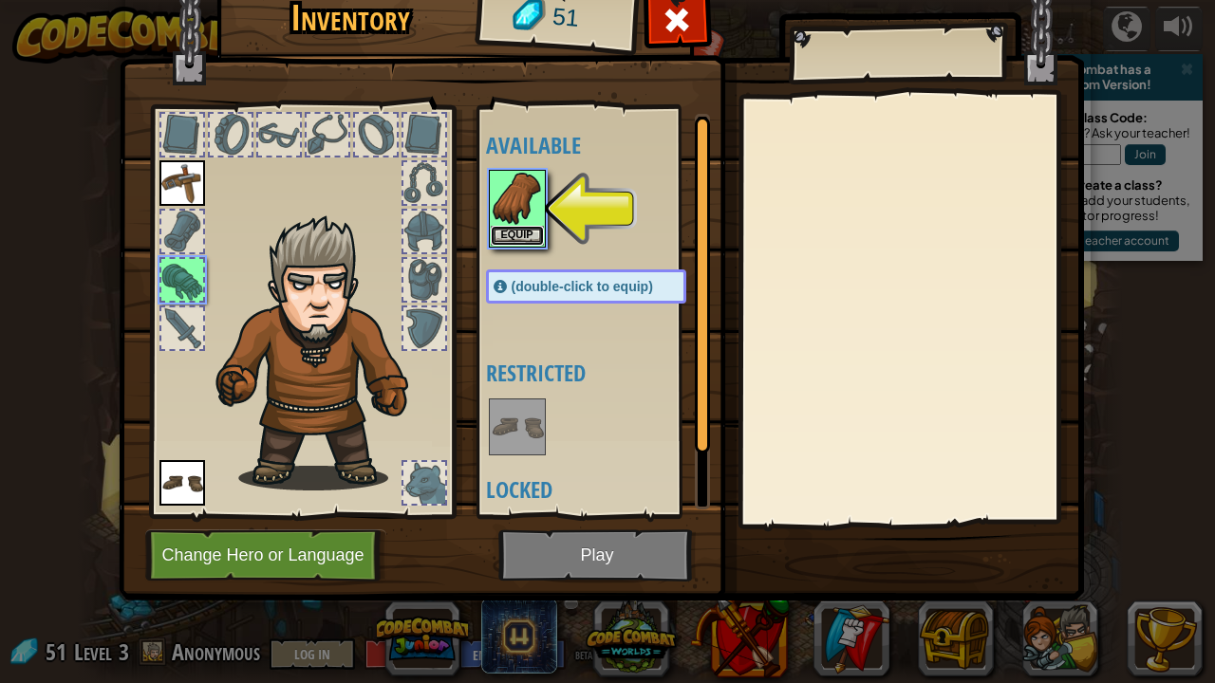
click at [513, 227] on button "Equip" at bounding box center [517, 236] width 53 height 20
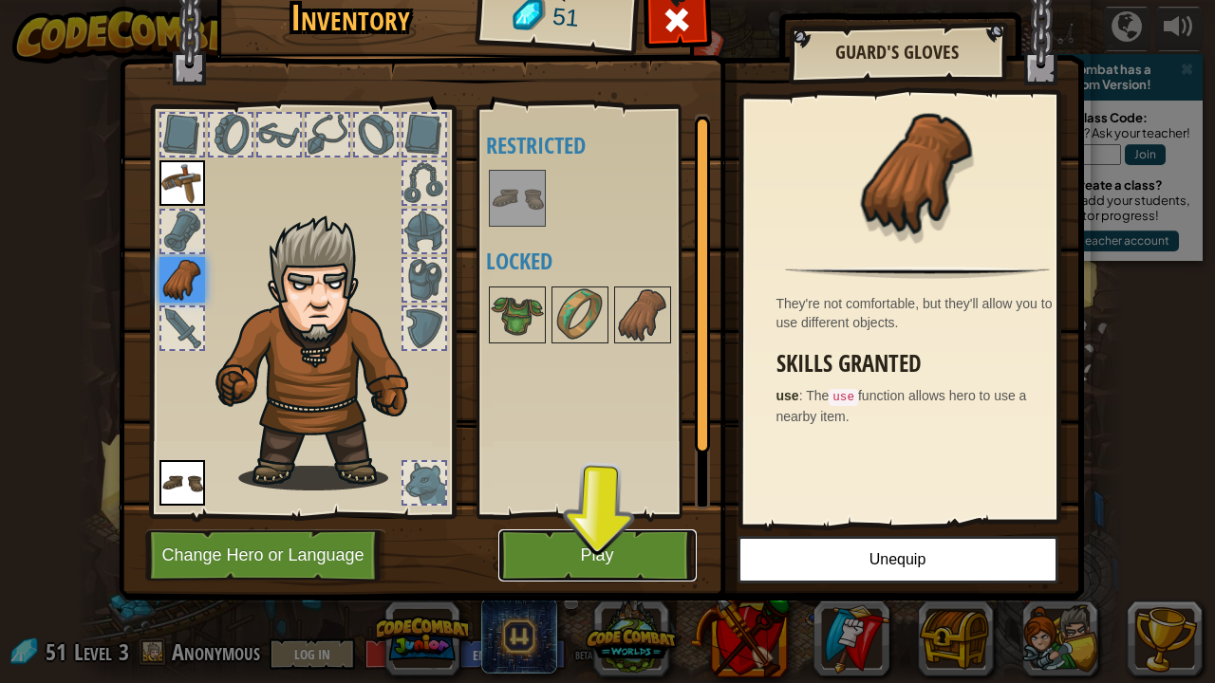
click at [644, 522] on button "Play" at bounding box center [597, 556] width 198 height 52
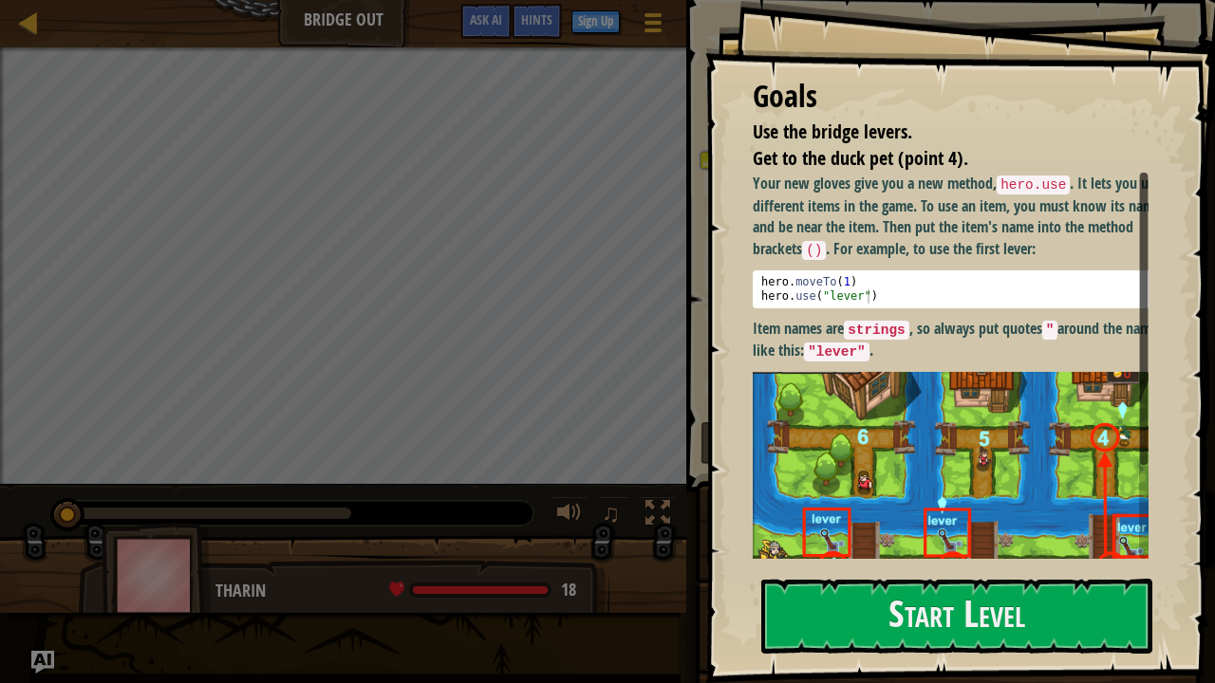
click at [882, 522] on button "Start Level" at bounding box center [956, 616] width 391 height 75
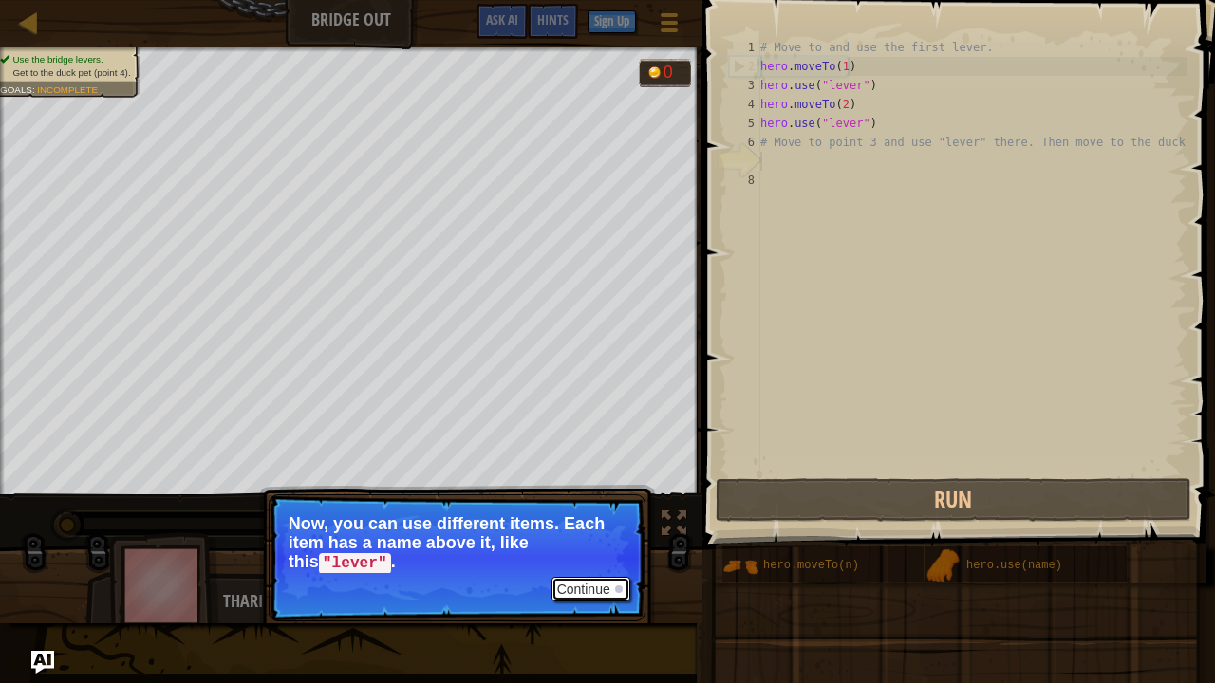
click at [610, 522] on button "Continue" at bounding box center [591, 589] width 79 height 25
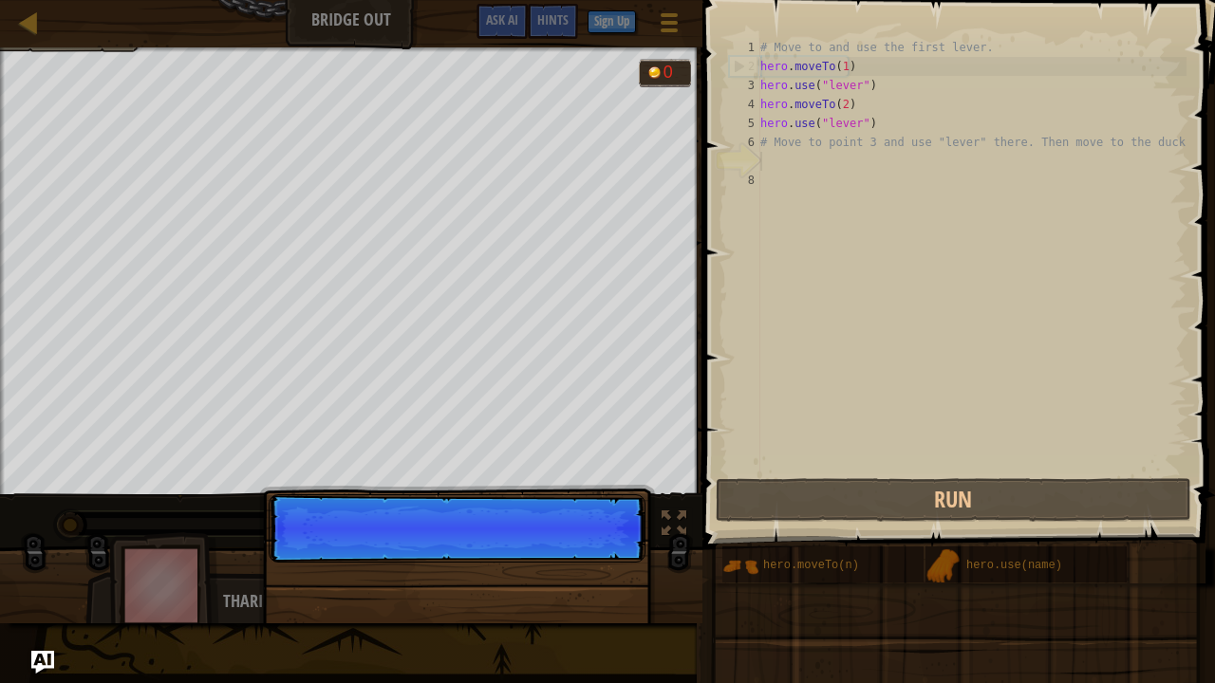
scroll to position [9, 0]
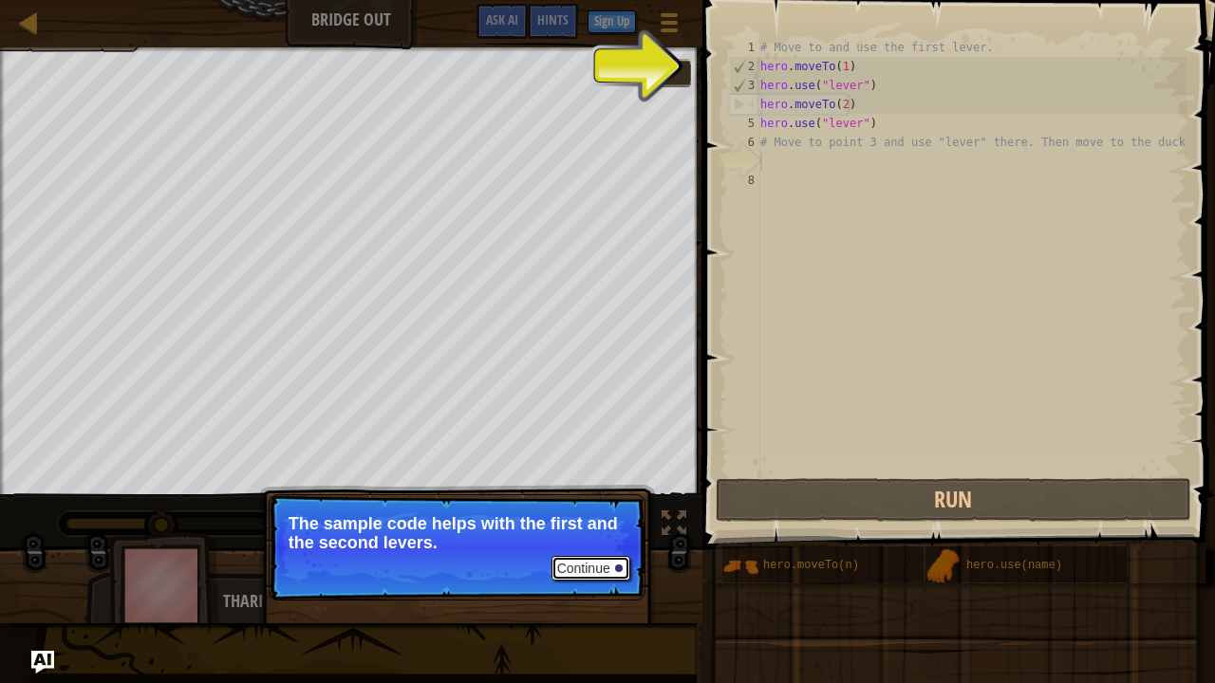
click at [584, 522] on button "Continue" at bounding box center [591, 568] width 79 height 25
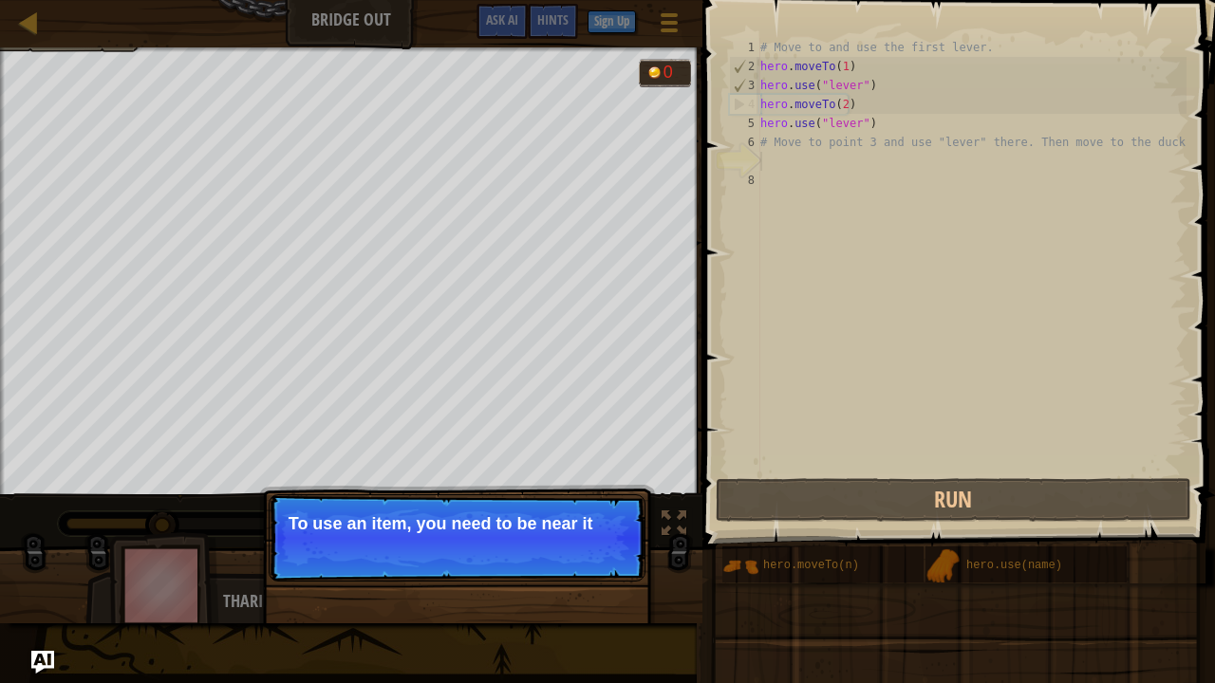
click at [584, 522] on p "Continue To use an item, you need to be near it" at bounding box center [457, 538] width 377 height 87
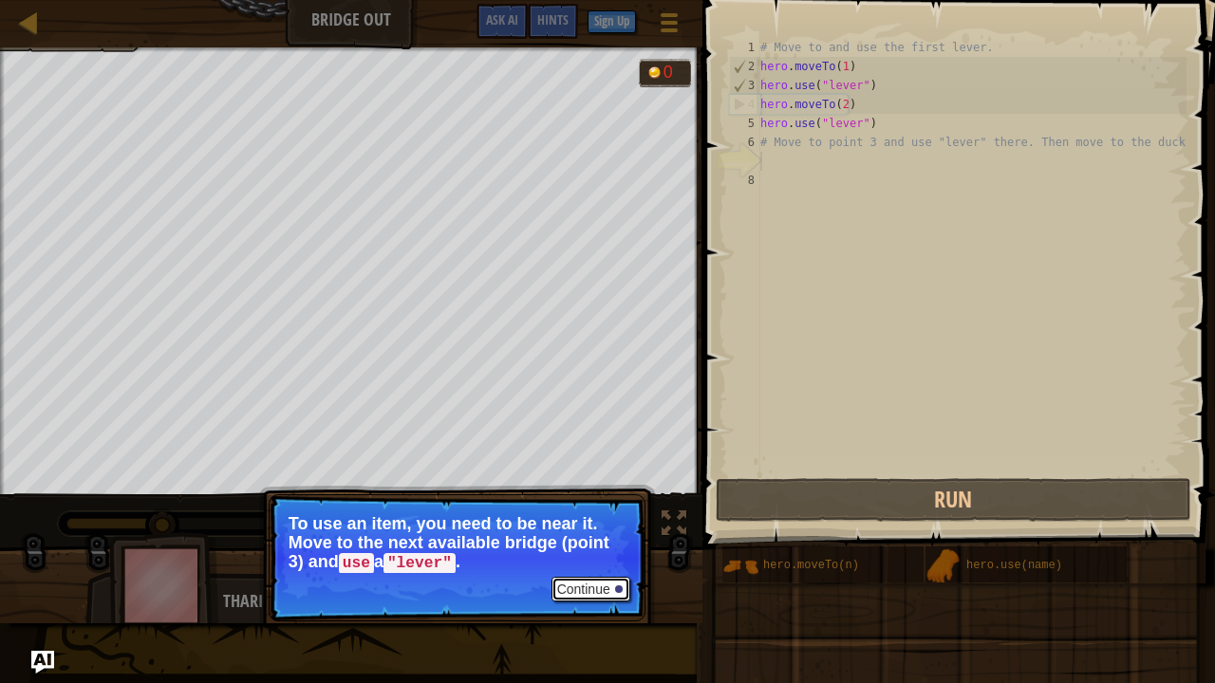
click at [602, 522] on button "Continue" at bounding box center [591, 589] width 79 height 25
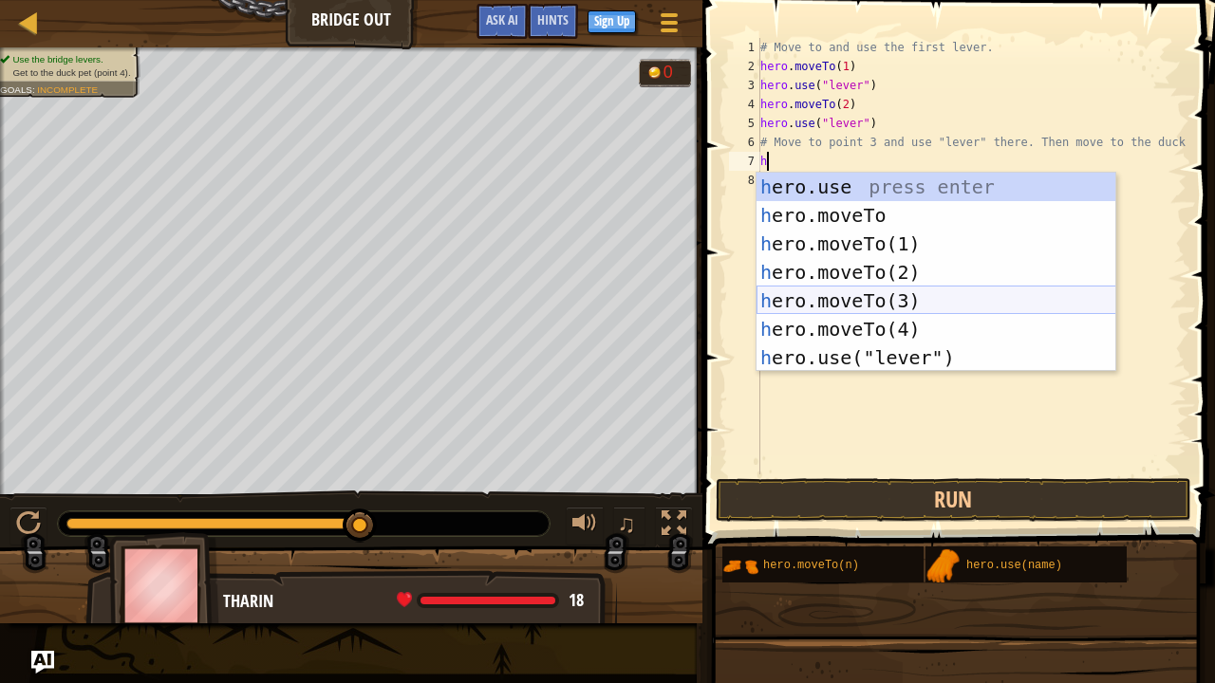
click at [882, 305] on div "h ero.use press enter h ero.moveTo press enter h ero.moveTo(1) press enter h er…" at bounding box center [937, 301] width 360 height 256
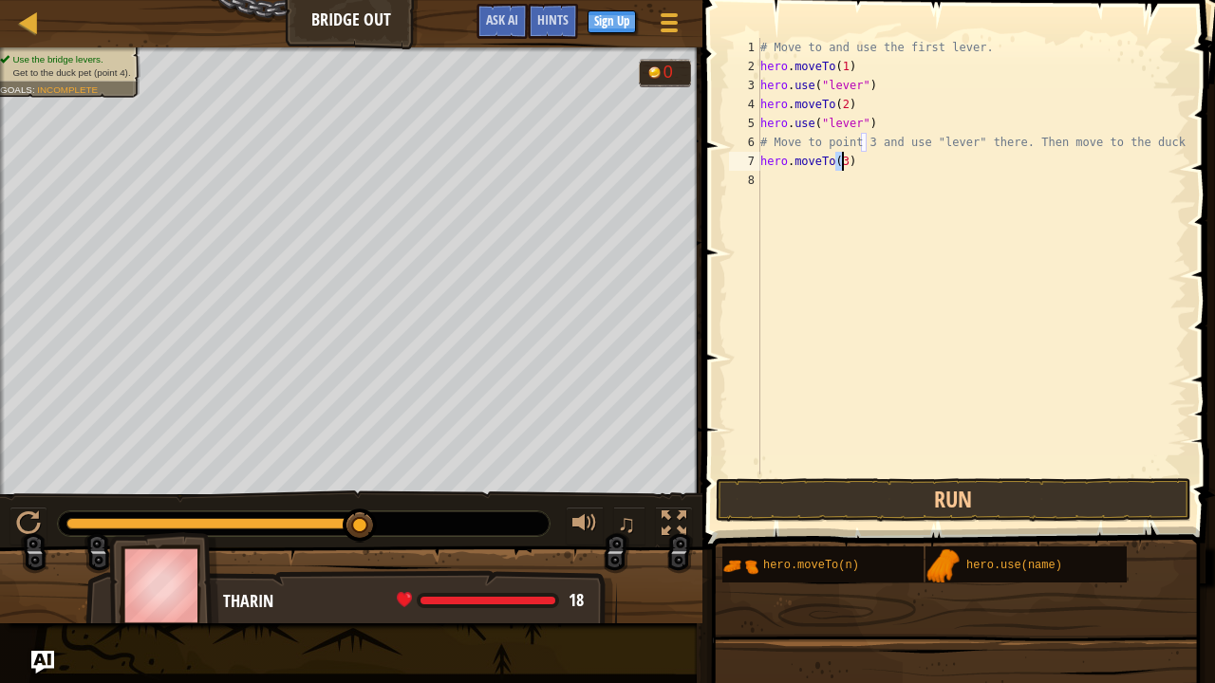
type textarea "hero.moveTo(3)"
click at [820, 201] on div "# Move to and use the first lever. hero . moveTo ( 1 ) hero . use ( "lever" ) h…" at bounding box center [972, 275] width 430 height 475
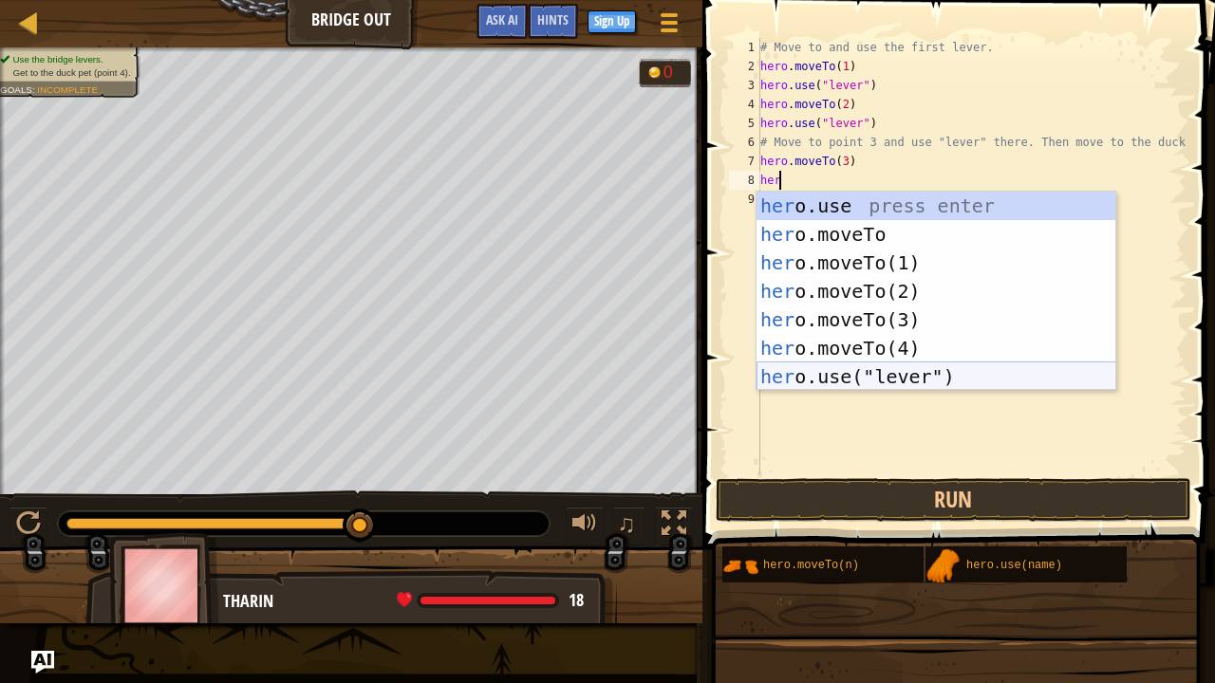
click at [892, 376] on div "her o.use press enter her o.moveTo press enter her o.moveTo(1) press enter her …" at bounding box center [937, 320] width 360 height 256
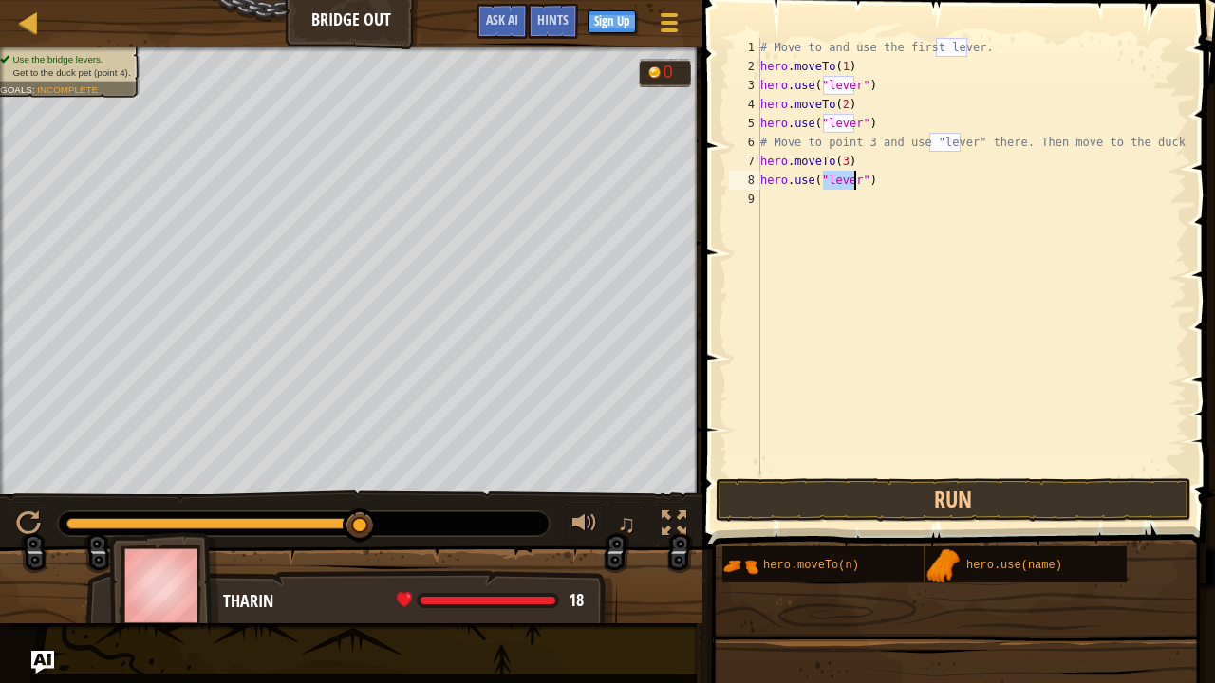
type textarea "hero.use("lever")"
click at [922, 490] on button "Run" at bounding box center [954, 500] width 476 height 44
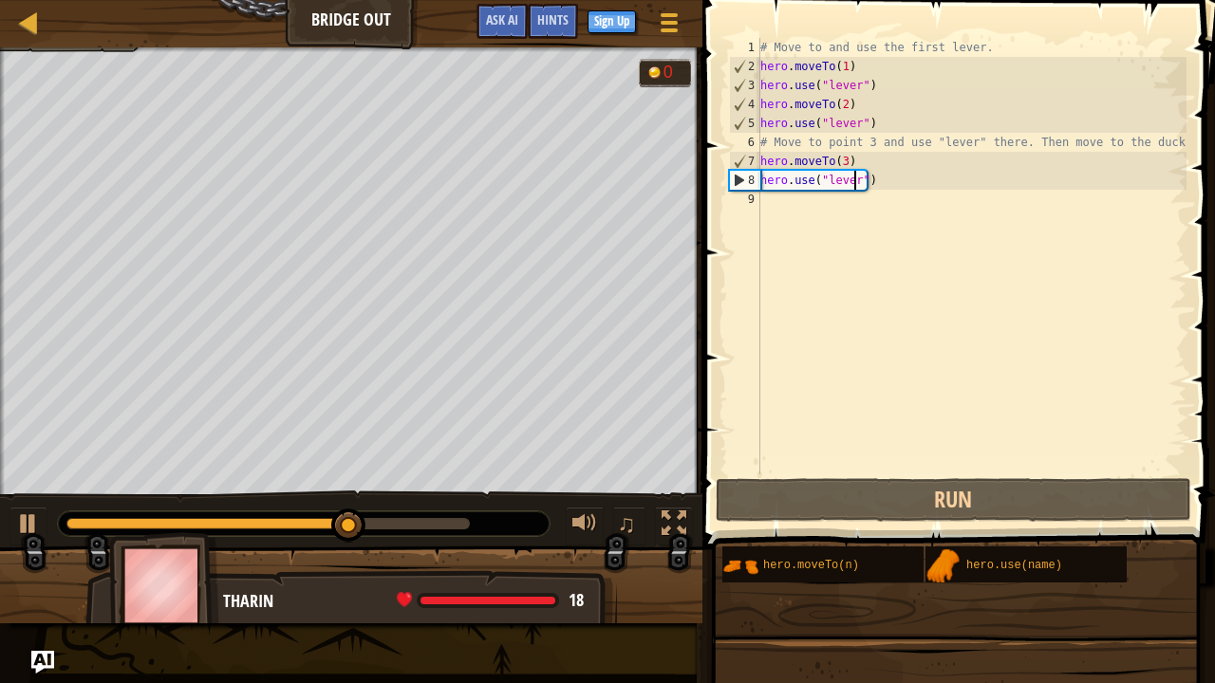
click at [825, 220] on div "# Move to and use the first lever. hero . moveTo ( 1 ) hero . use ( "lever" ) h…" at bounding box center [972, 275] width 430 height 475
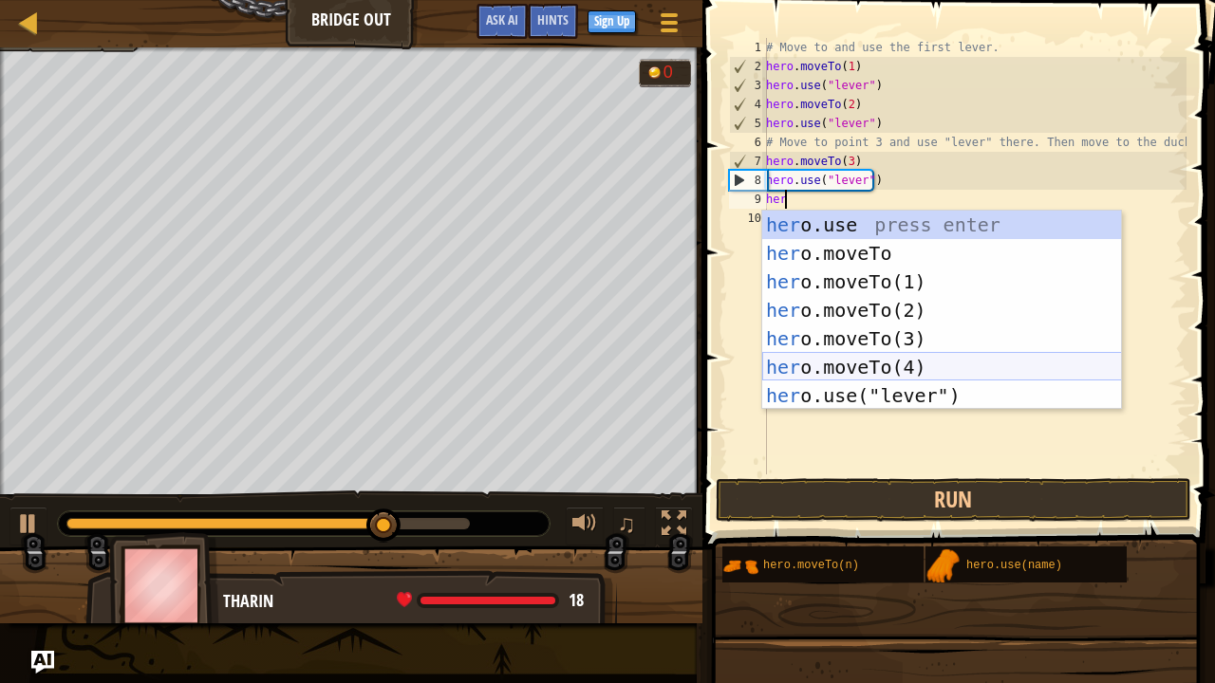
click at [885, 362] on div "her o.use press enter her o.moveTo press enter her o.moveTo(1) press enter her …" at bounding box center [942, 339] width 360 height 256
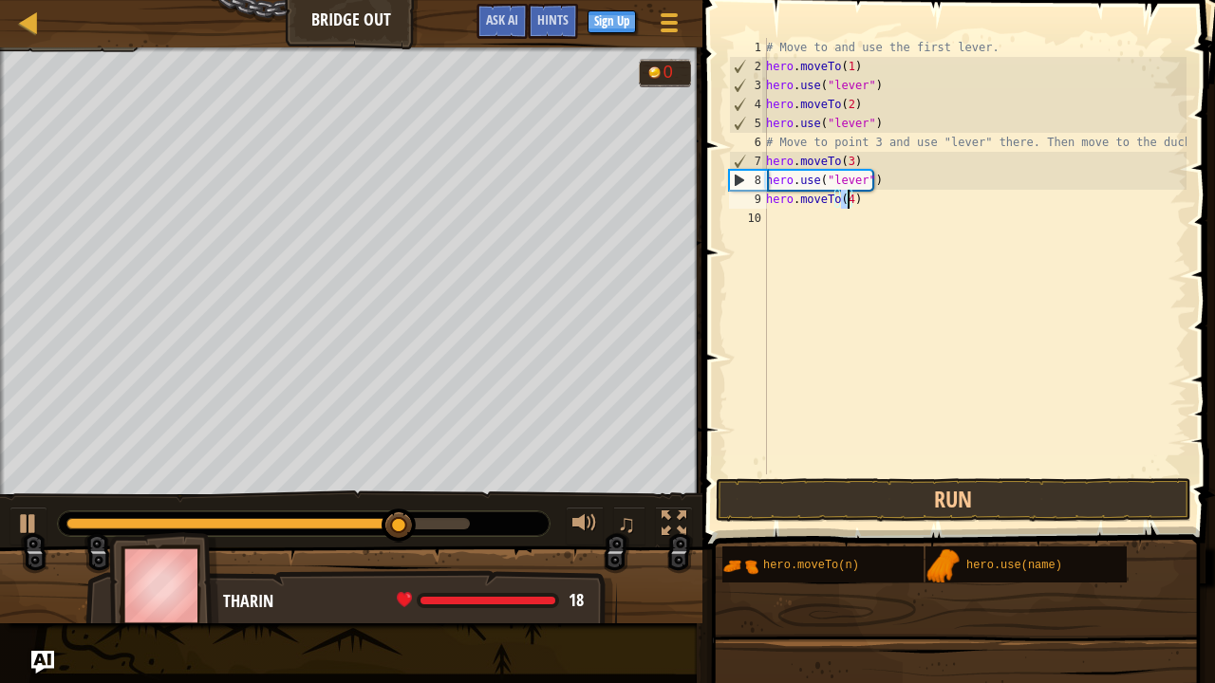
type textarea "hero.moveTo(4)"
click at [936, 500] on button "Run" at bounding box center [954, 500] width 476 height 44
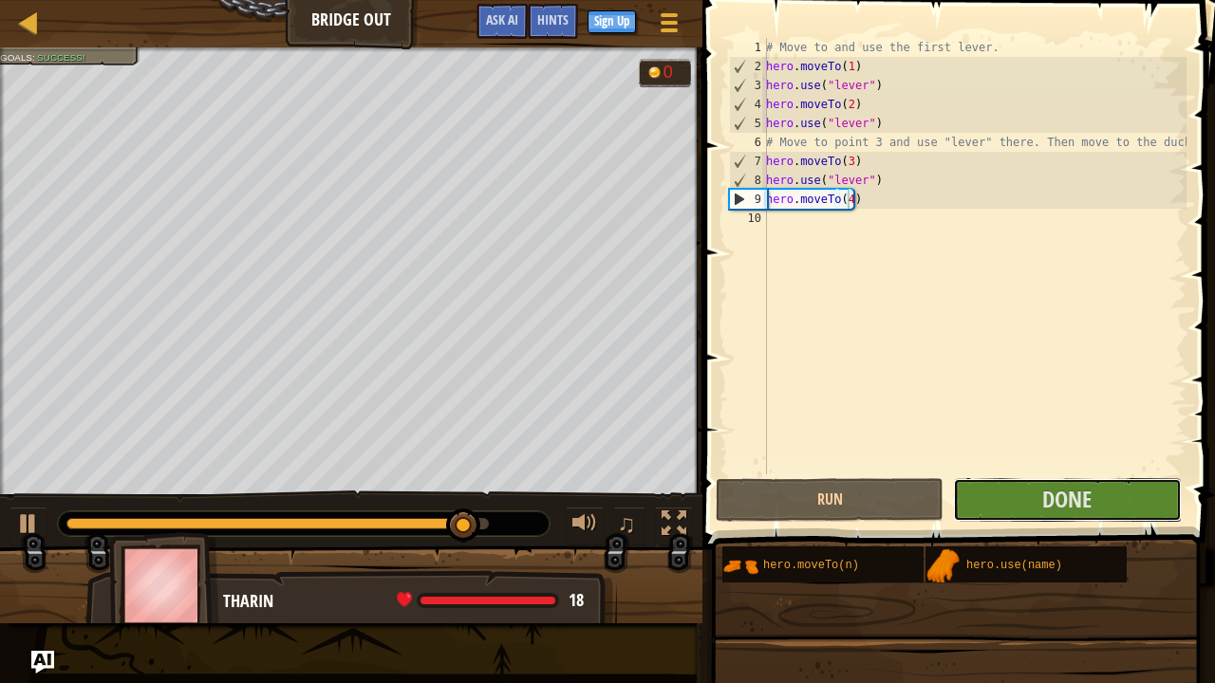
click at [1031, 496] on button "Done" at bounding box center [1067, 500] width 228 height 44
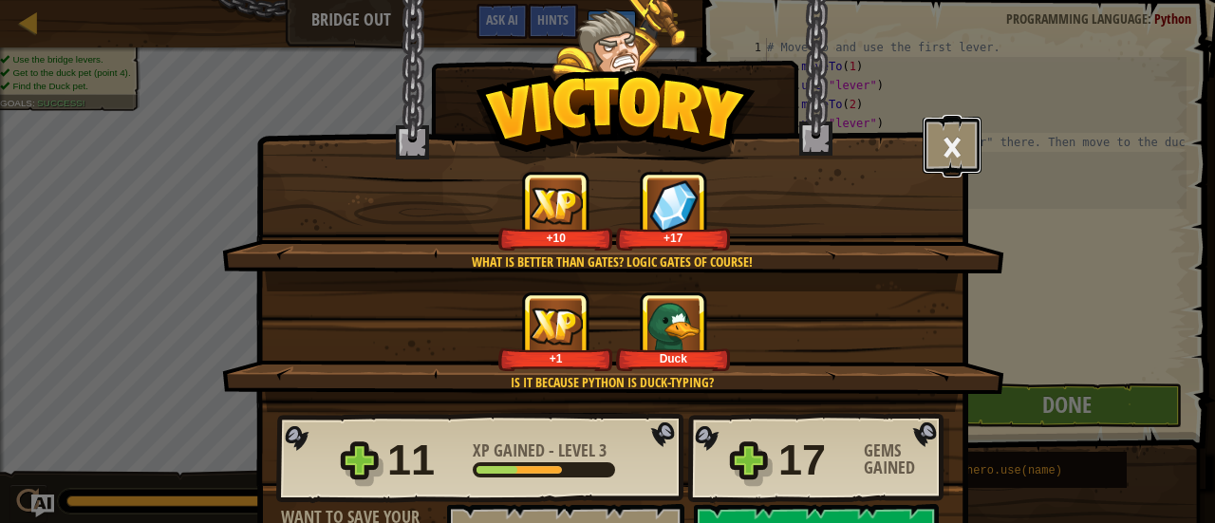
click at [936, 151] on button "×" at bounding box center [952, 145] width 59 height 57
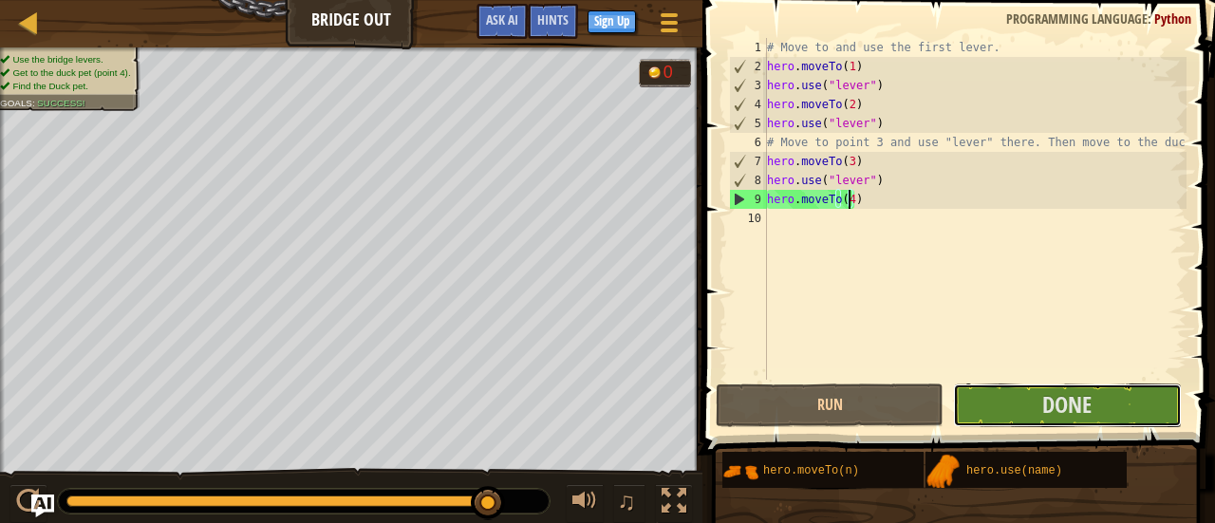
click at [1092, 413] on button "Done" at bounding box center [1067, 406] width 228 height 44
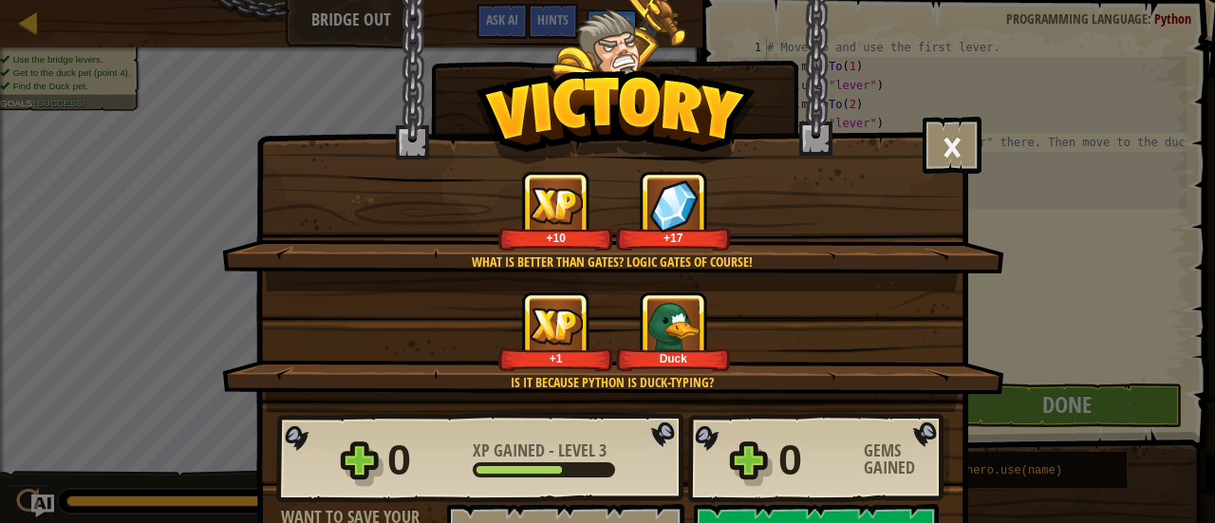
scroll to position [61, 0]
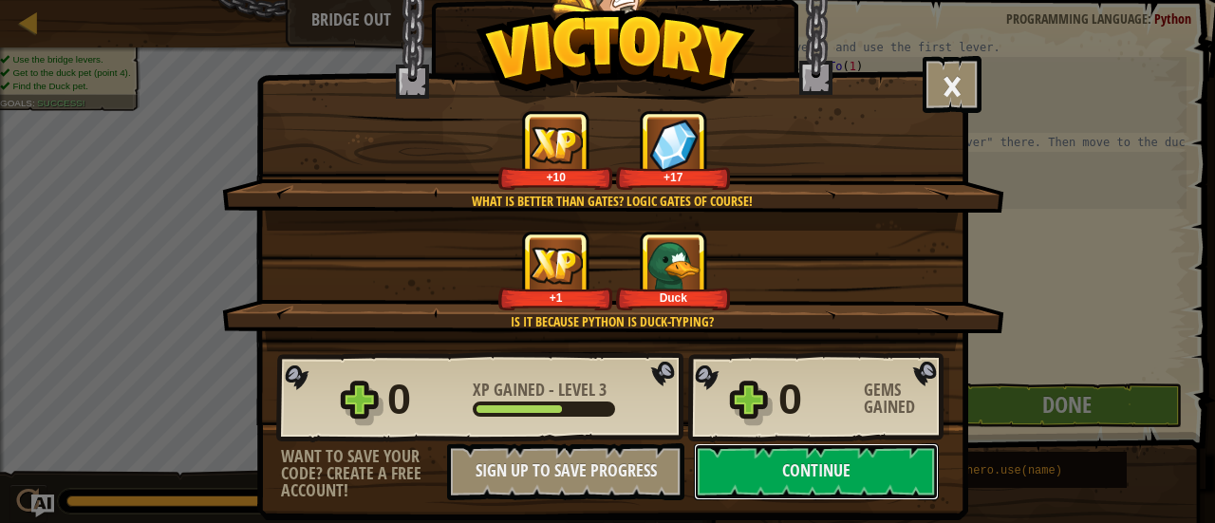
click at [837, 461] on button "Continue" at bounding box center [816, 471] width 245 height 57
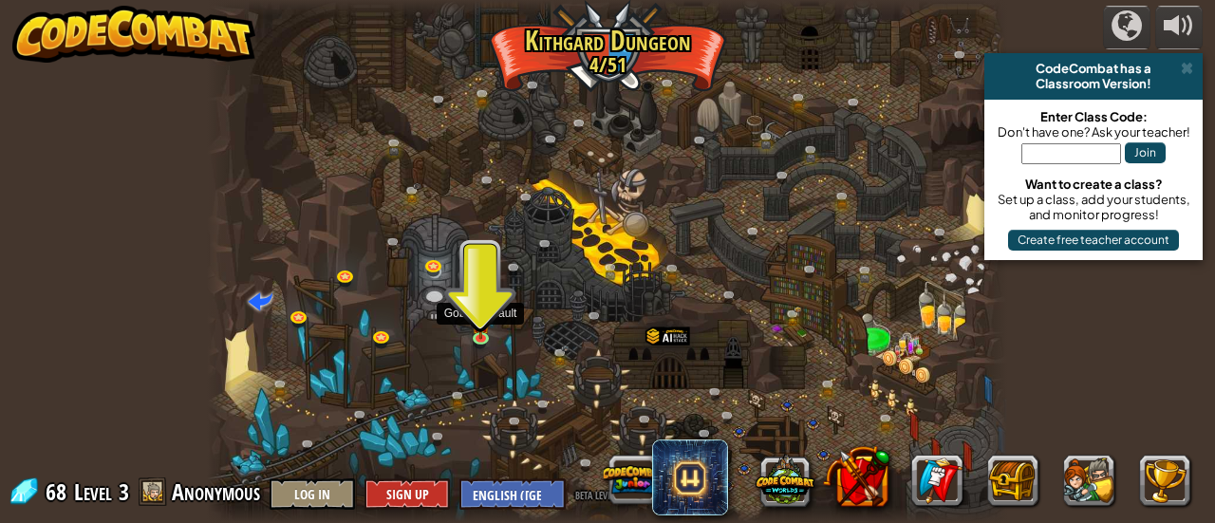
click at [474, 337] on div at bounding box center [481, 338] width 16 height 12
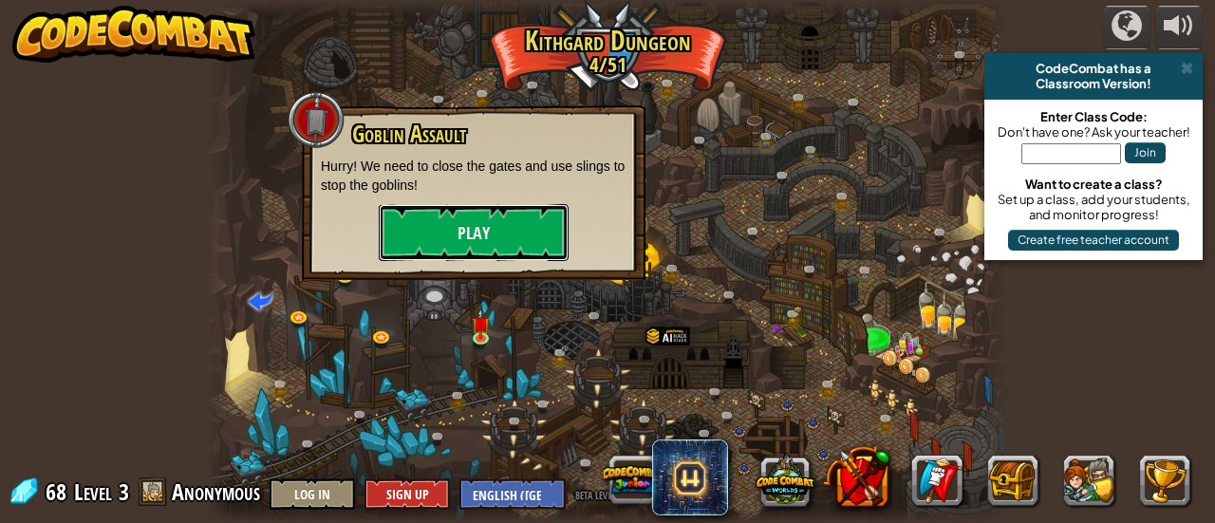
click at [512, 225] on button "Play" at bounding box center [474, 232] width 190 height 57
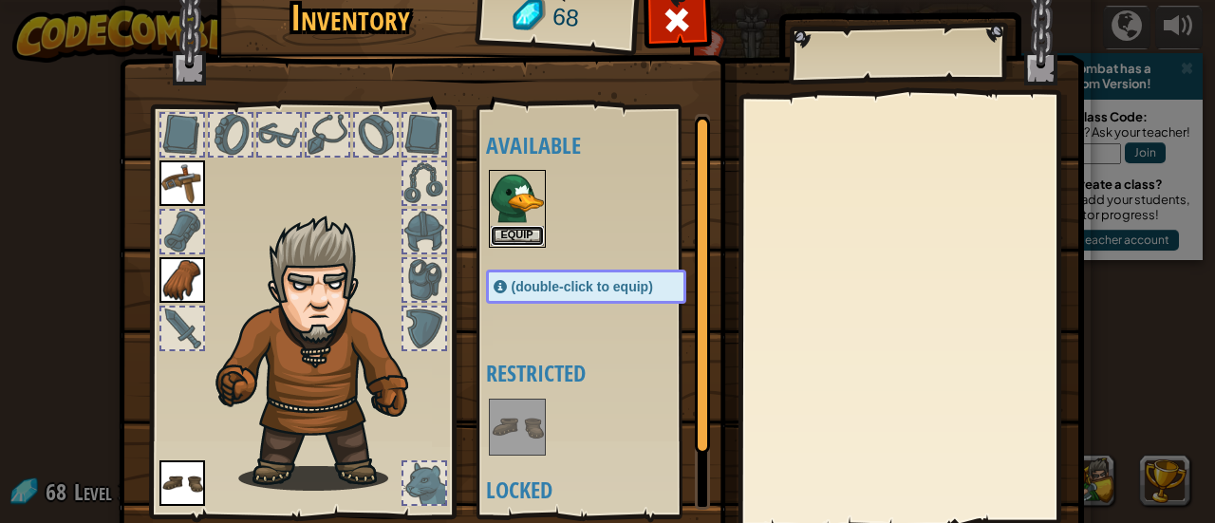
click at [526, 237] on button "Equip" at bounding box center [517, 236] width 53 height 20
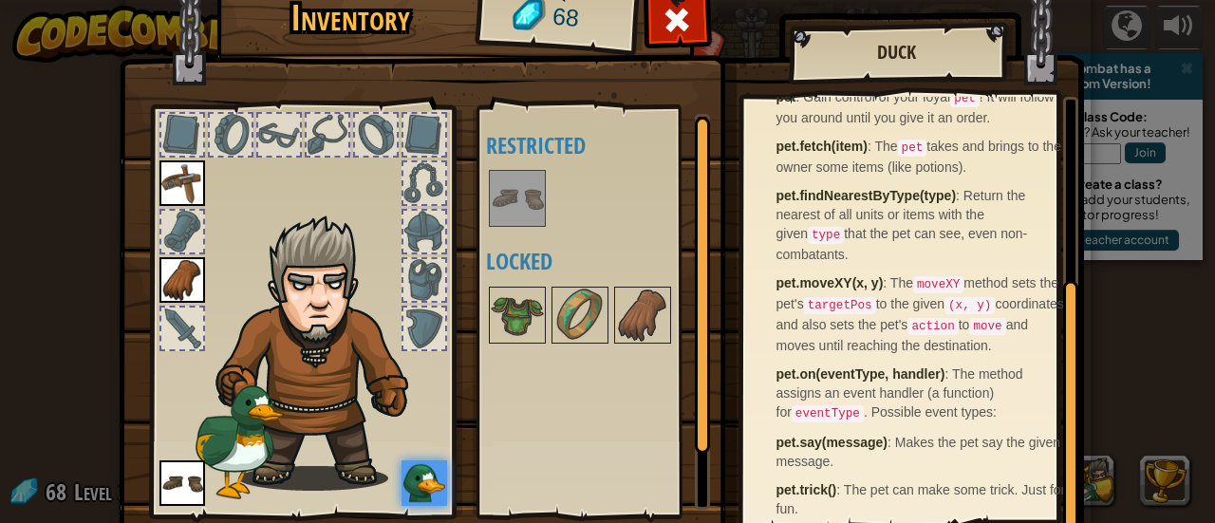
scroll to position [131, 0]
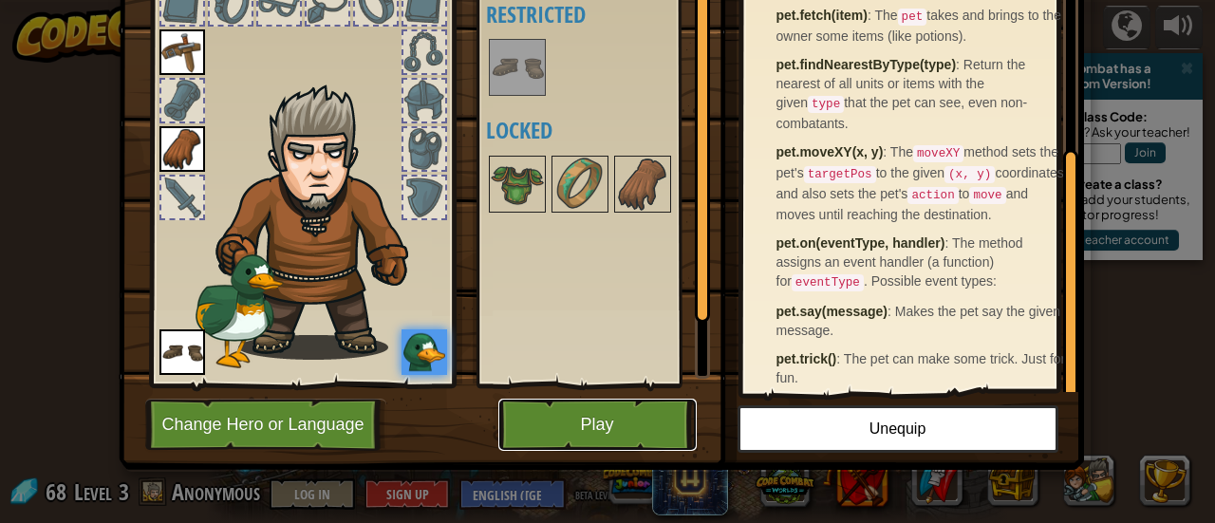
click at [647, 421] on button "Play" at bounding box center [597, 425] width 198 height 52
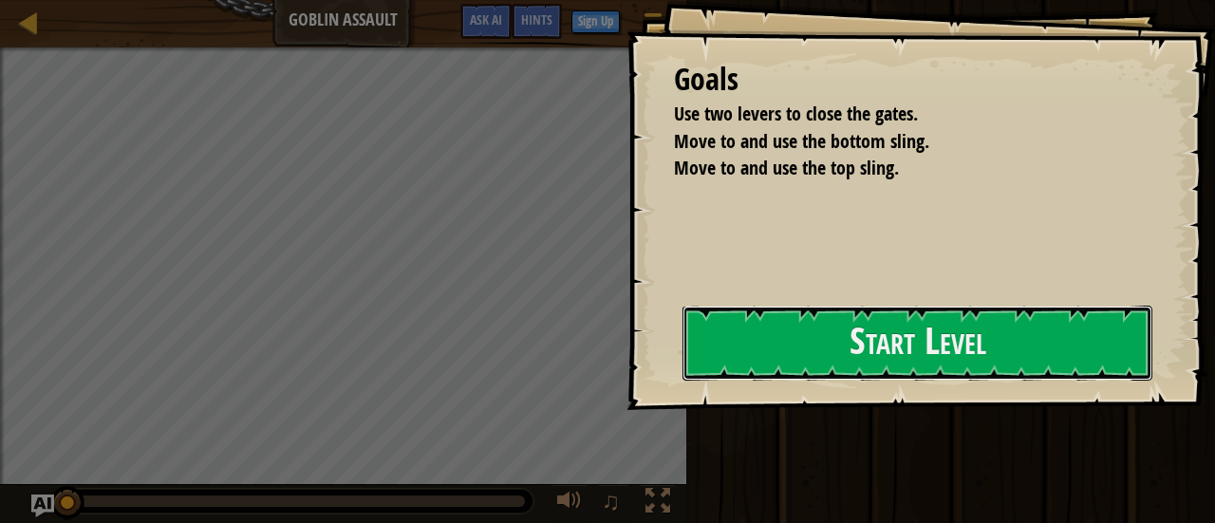
click at [737, 365] on button "Start Level" at bounding box center [918, 343] width 470 height 75
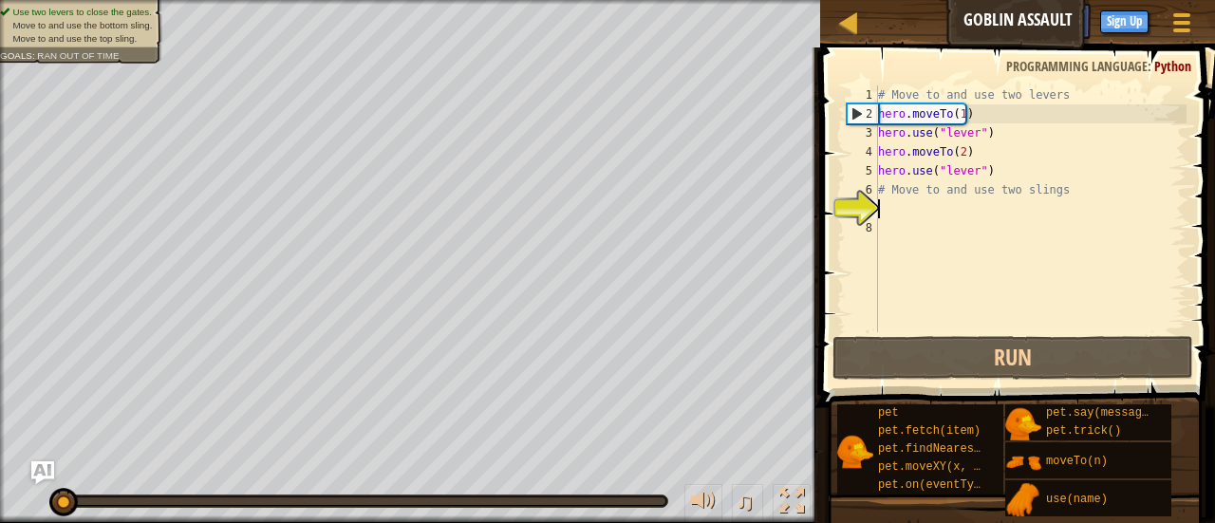
click at [927, 210] on div "# Move to and use two levers hero . moveTo ( 1 ) hero . use ( "lever" ) hero . …" at bounding box center [1030, 227] width 312 height 285
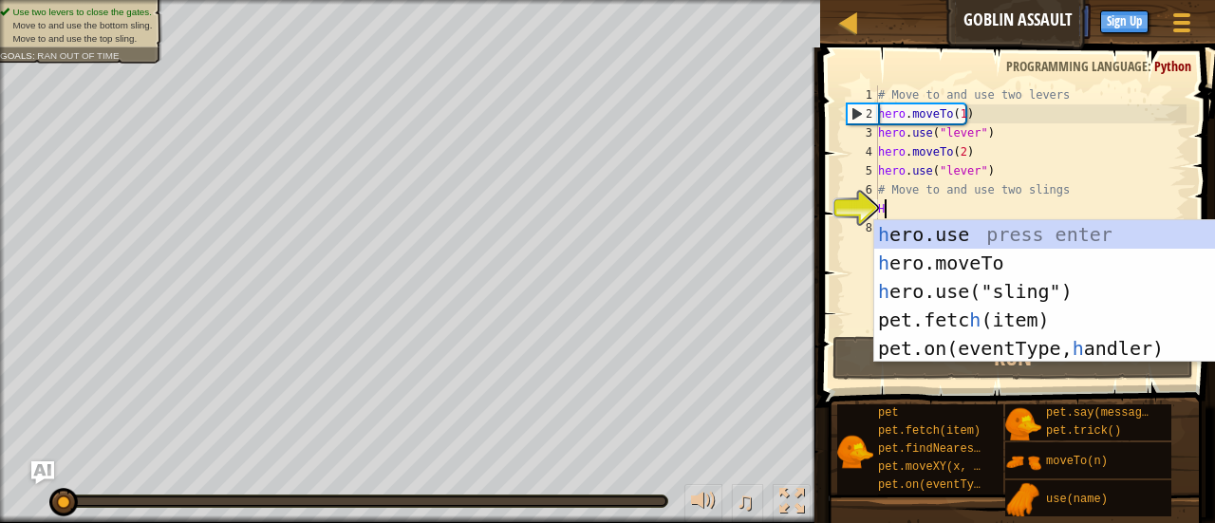
scroll to position [9, 0]
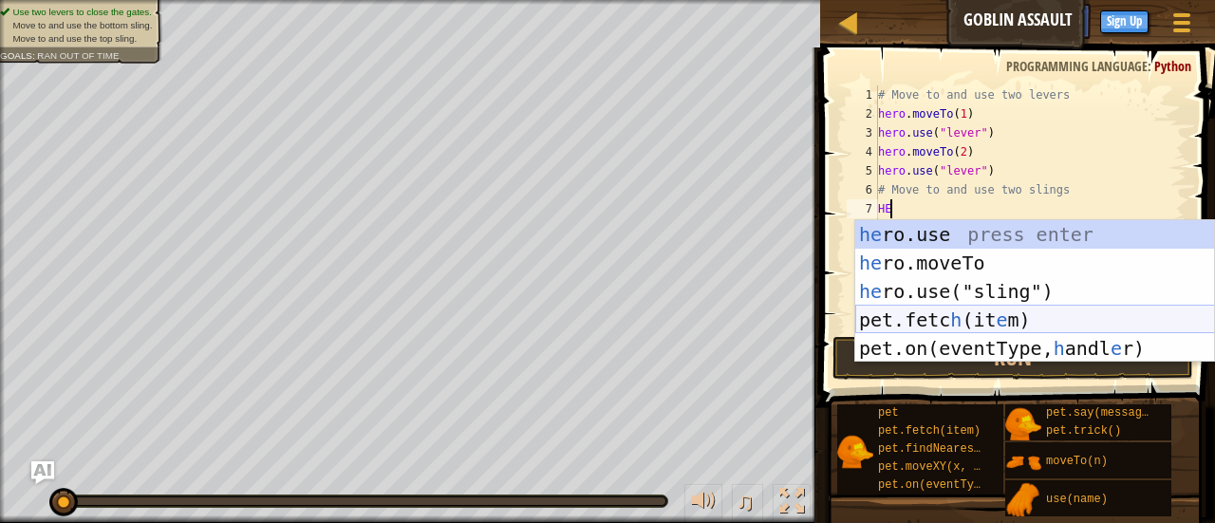
click at [991, 333] on div "he ro.use press enter he ro.moveTo press enter he ro.use("sling") press enter p…" at bounding box center [1035, 319] width 360 height 199
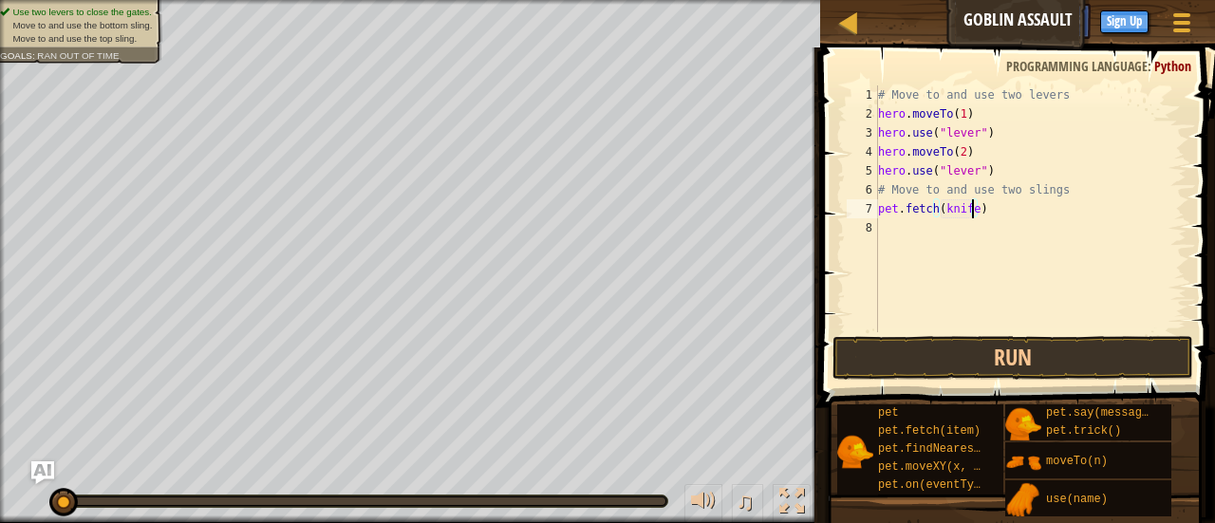
scroll to position [9, 7]
click at [997, 353] on button "Run" at bounding box center [1013, 358] width 361 height 44
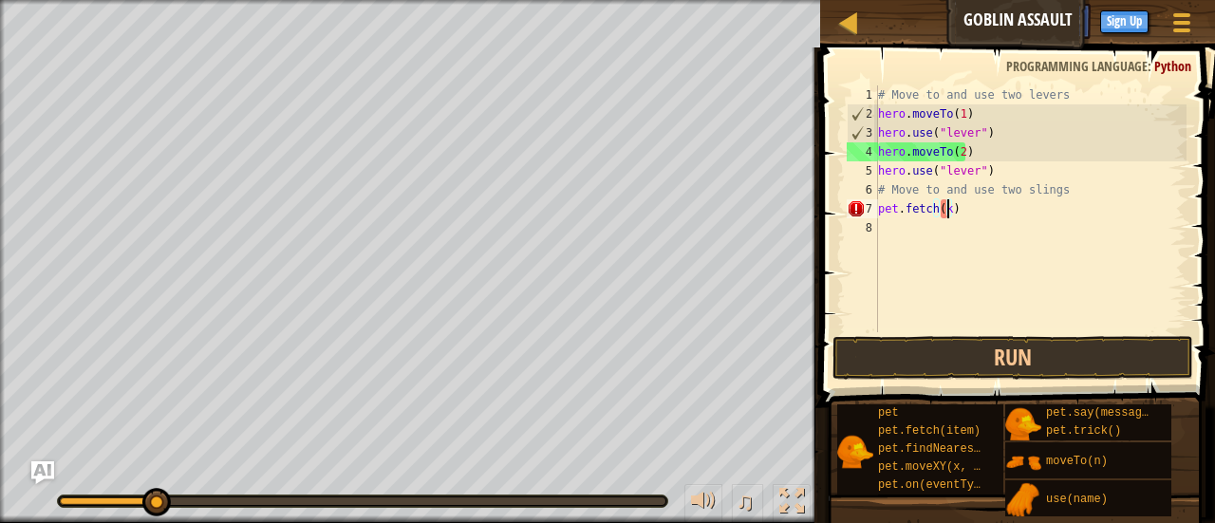
type textarea "pet.fetch()"
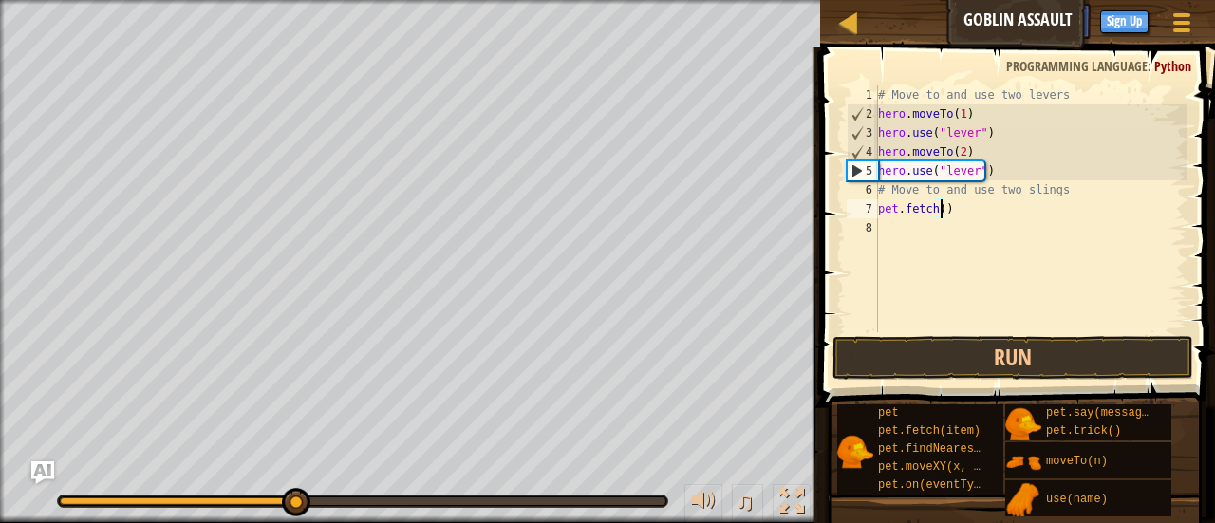
click at [1173, 22] on span at bounding box center [1181, 23] width 17 height 4
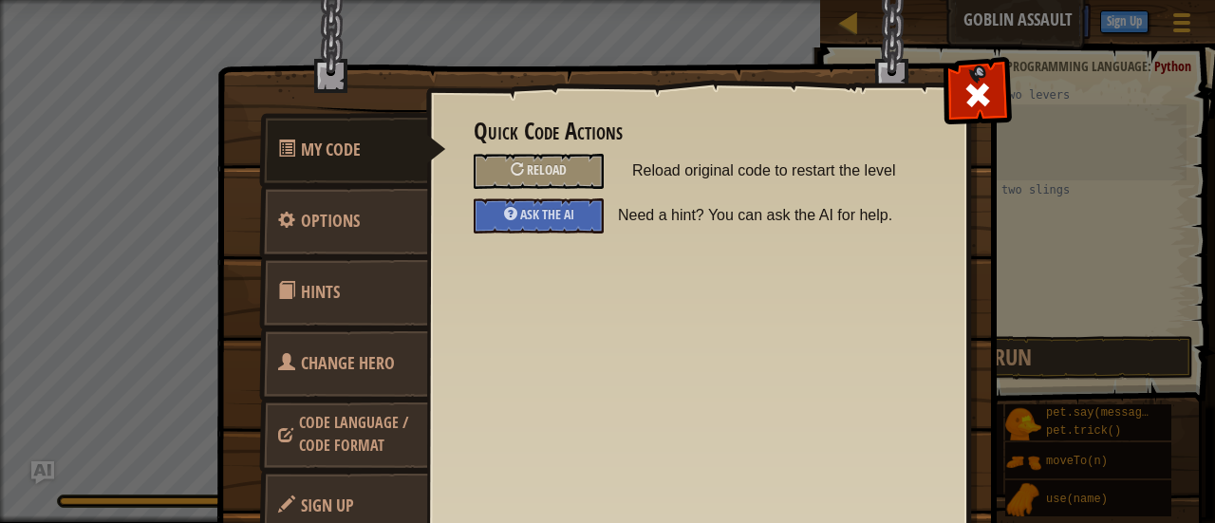
click at [966, 105] on span at bounding box center [978, 95] width 30 height 30
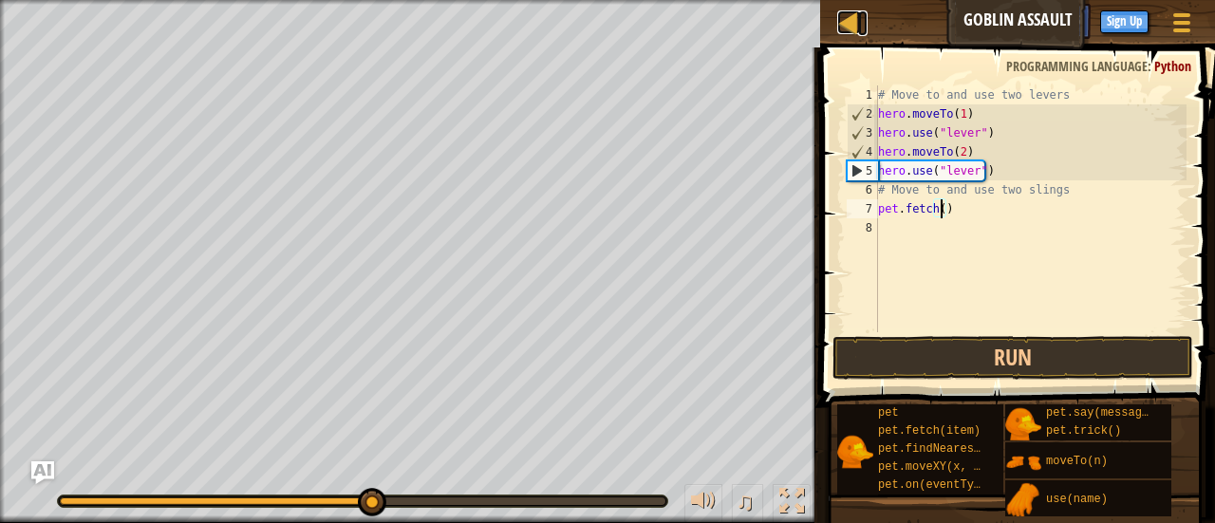
click at [853, 20] on div at bounding box center [849, 22] width 24 height 24
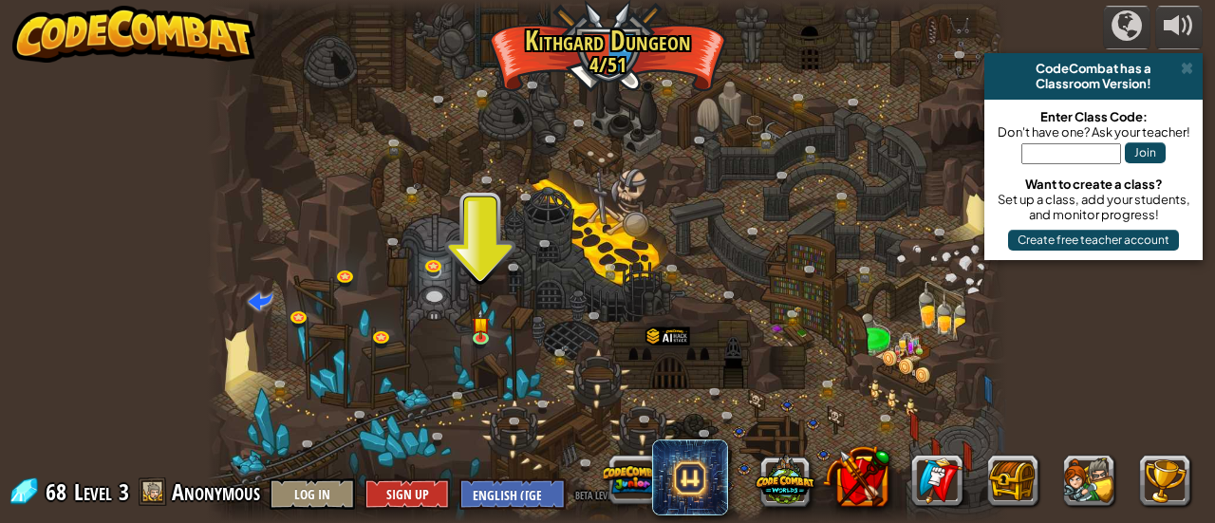
click at [1061, 157] on input "text" at bounding box center [1071, 153] width 100 height 21
